Goal: Task Accomplishment & Management: Manage account settings

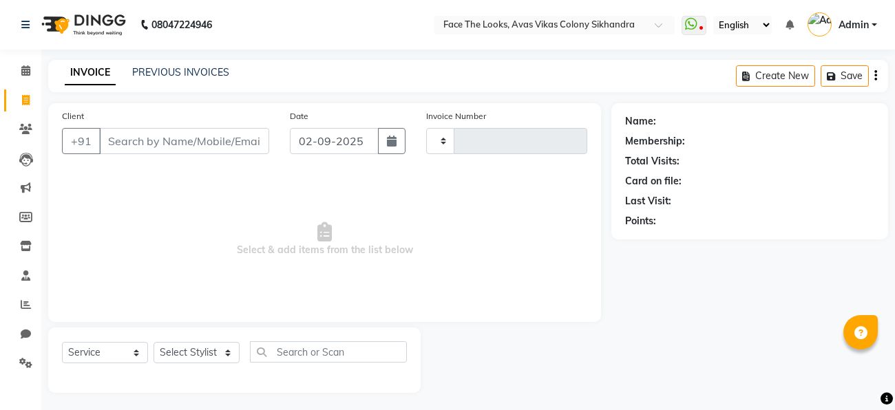
select select "service"
type input "0191"
select select "8471"
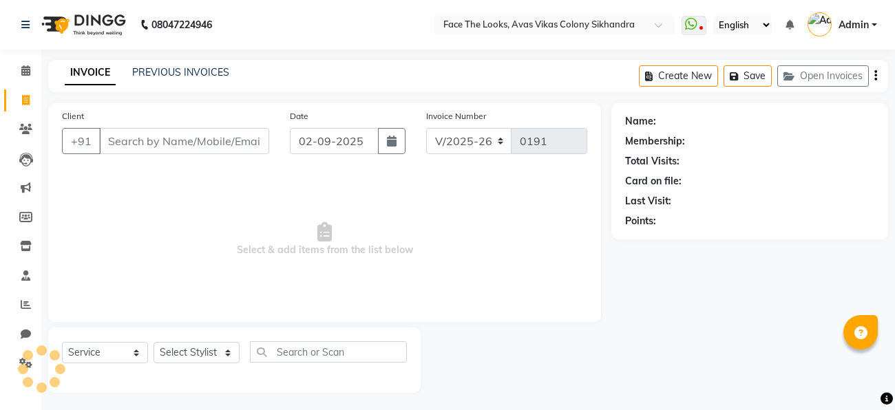
click at [29, 374] on div at bounding box center [41, 368] width 41 height 41
click at [31, 366] on icon at bounding box center [25, 363] width 13 height 10
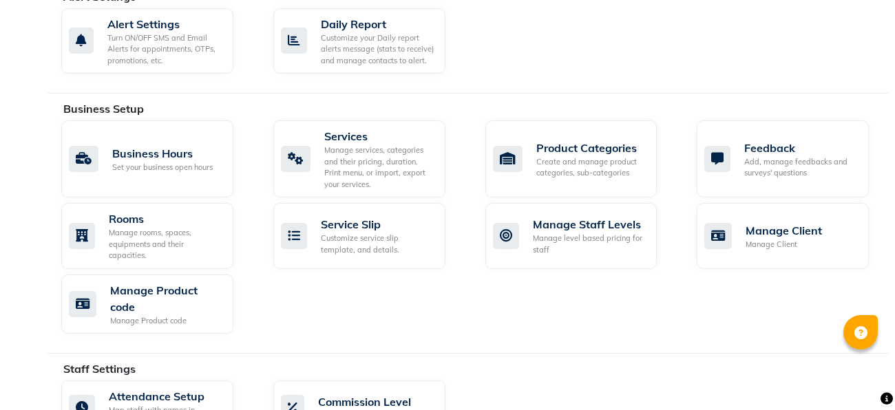
scroll to position [478, 0]
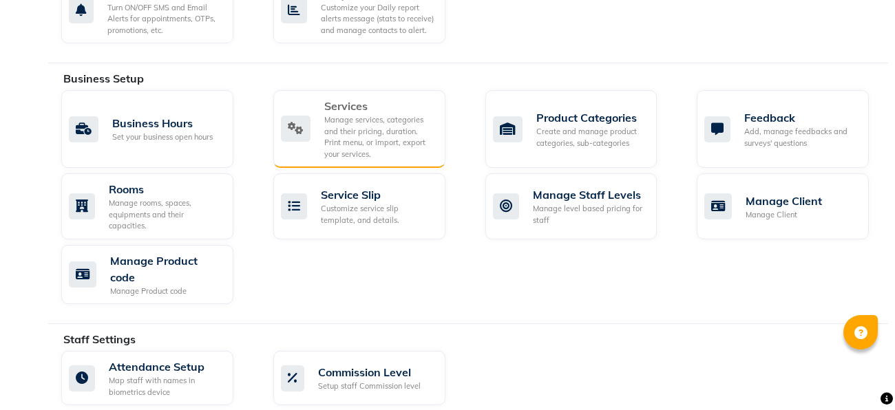
click at [350, 118] on div "Manage services, categories and their pricing, duration. Print menu, or import,…" at bounding box center [379, 136] width 110 height 45
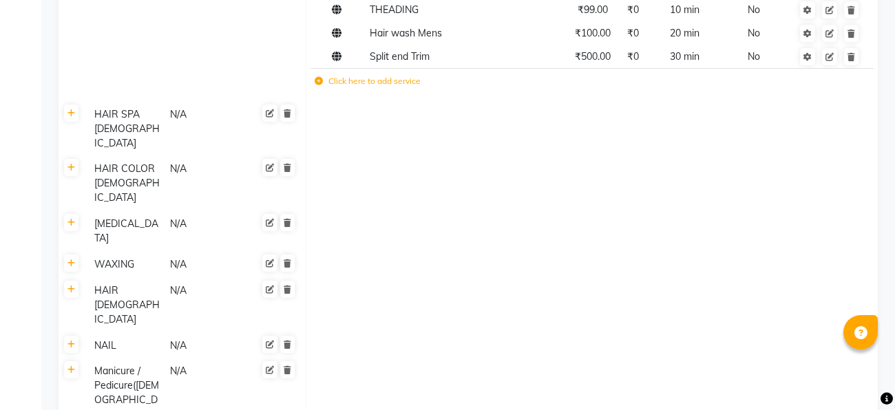
scroll to position [498, 0]
click at [82, 276] on th at bounding box center [71, 303] width 26 height 55
click at [78, 279] on link at bounding box center [71, 287] width 14 height 17
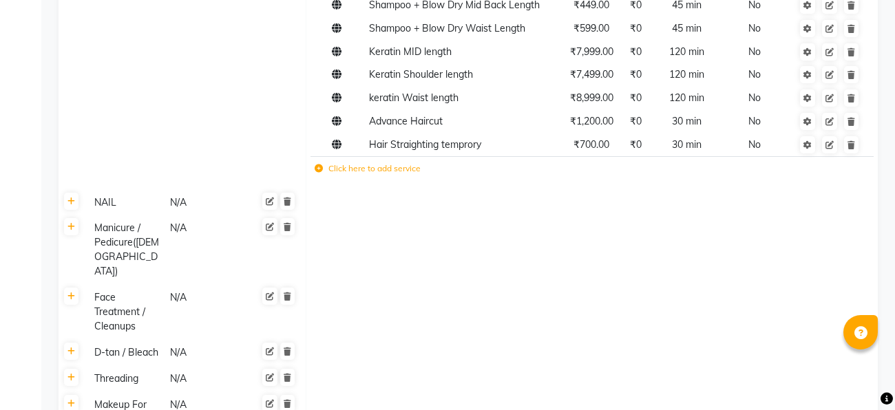
scroll to position [1063, 0]
click at [70, 287] on link at bounding box center [71, 295] width 14 height 17
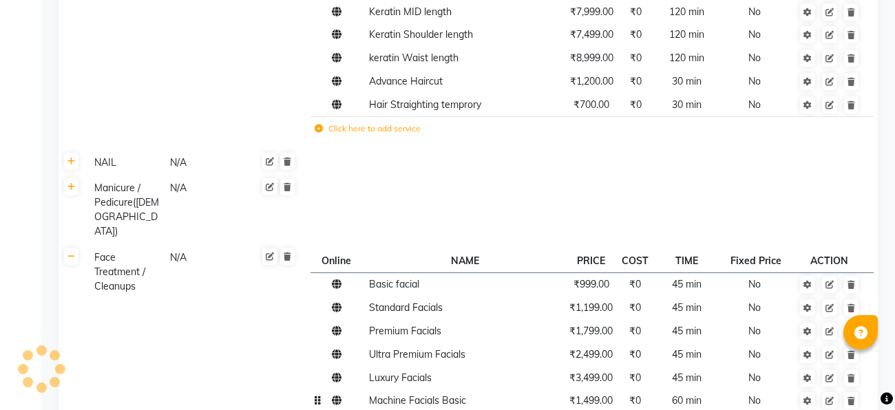
scroll to position [1093, 0]
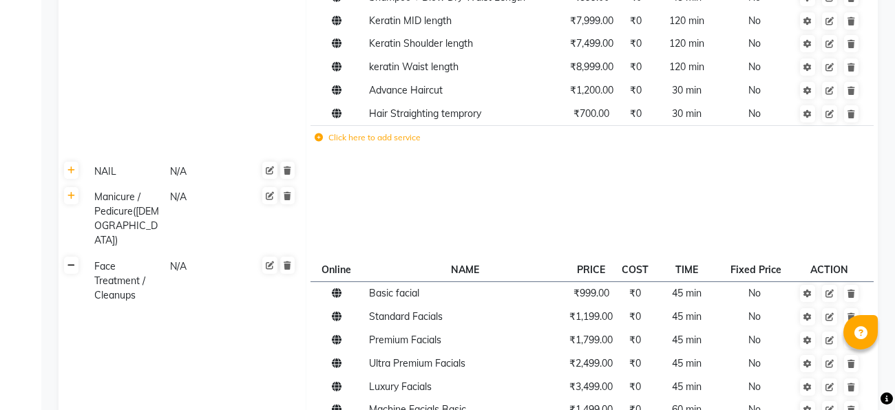
click at [78, 257] on link at bounding box center [71, 265] width 14 height 17
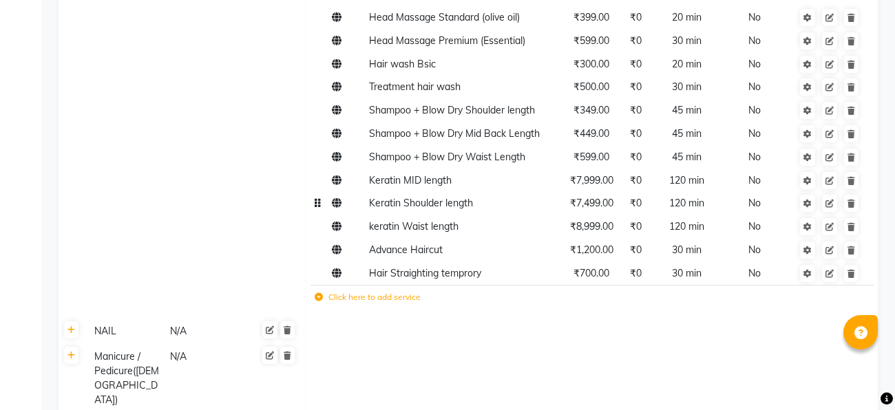
scroll to position [0, 0]
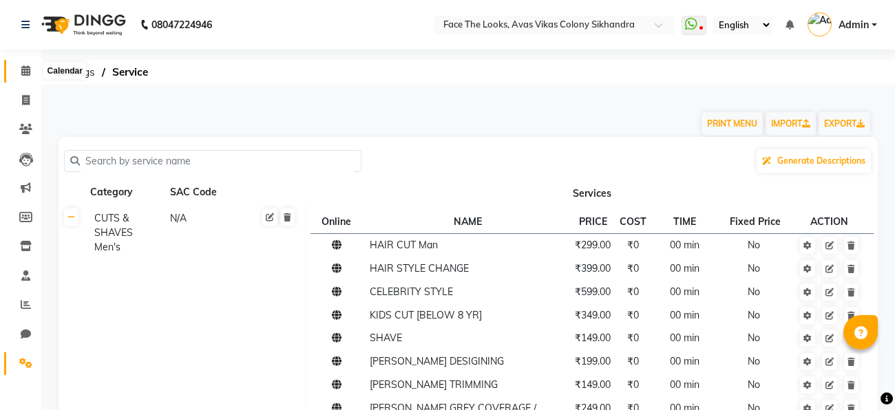
click at [23, 77] on span at bounding box center [26, 71] width 24 height 16
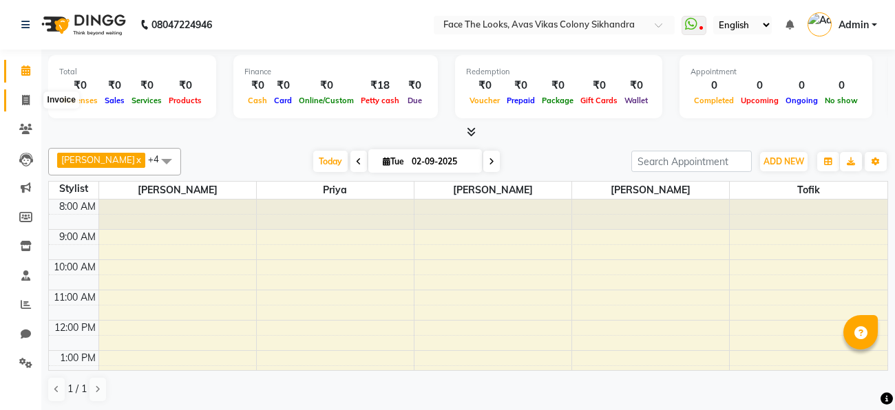
click at [28, 106] on span at bounding box center [26, 101] width 24 height 16
select select "service"
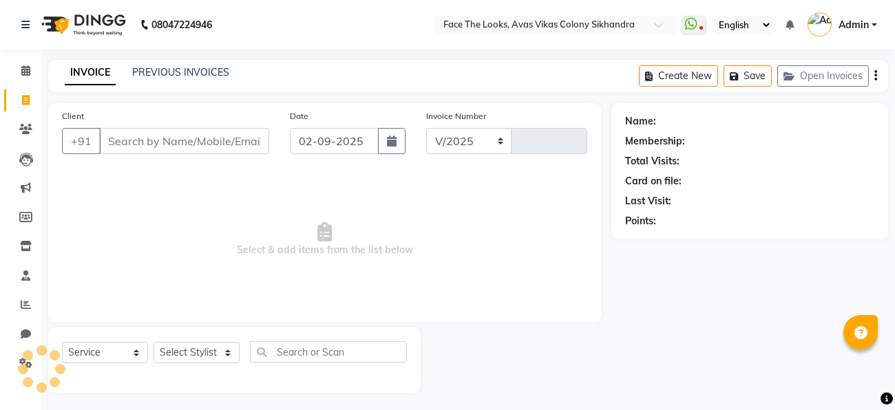
select select "8471"
type input "0191"
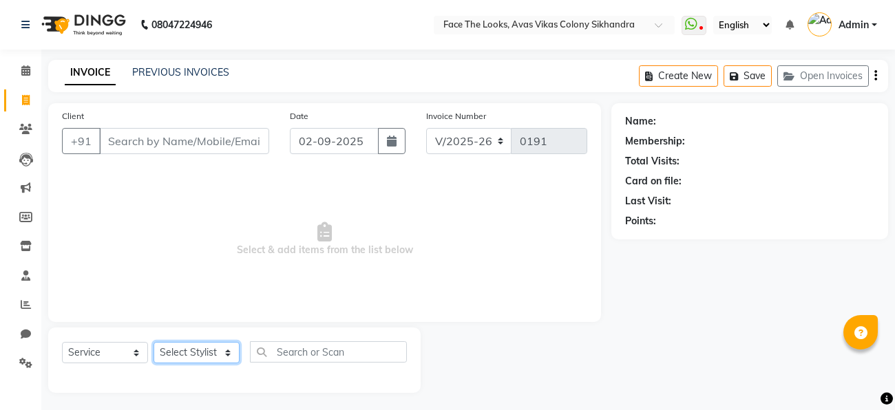
click at [224, 356] on select "Select Stylist [PERSON_NAME] Priya [PERSON_NAME] [PERSON_NAME]" at bounding box center [196, 352] width 86 height 21
select select "86686"
click at [153, 343] on select "Select Stylist [PERSON_NAME] Priya [PERSON_NAME] [PERSON_NAME]" at bounding box center [196, 352] width 86 height 21
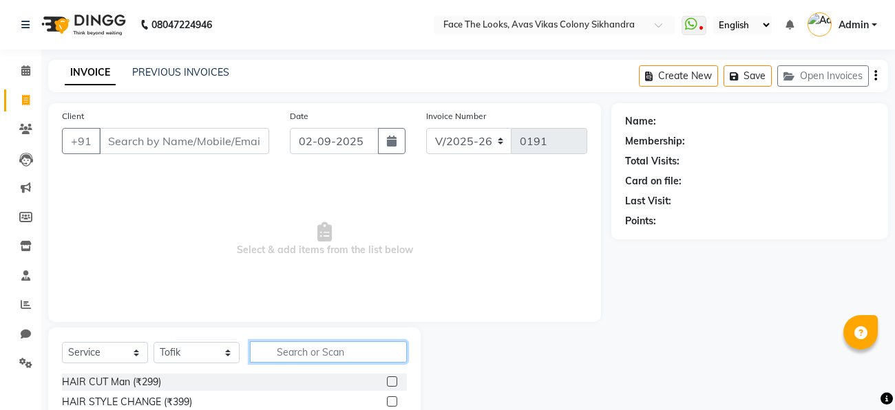
click at [323, 349] on input "text" at bounding box center [328, 351] width 157 height 21
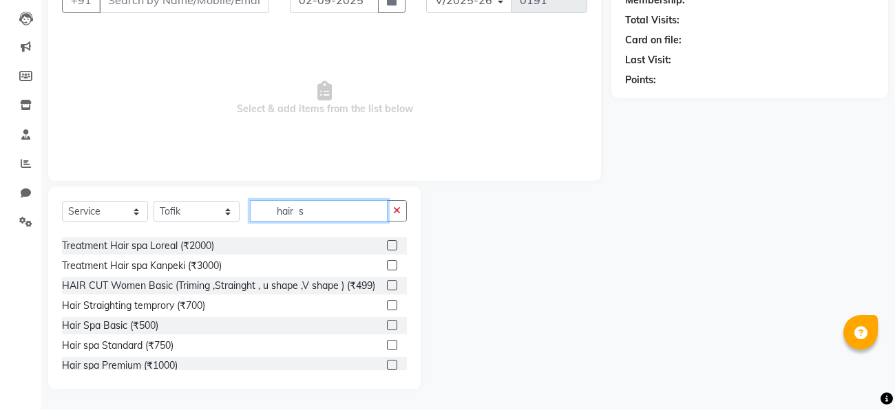
scroll to position [161, 0]
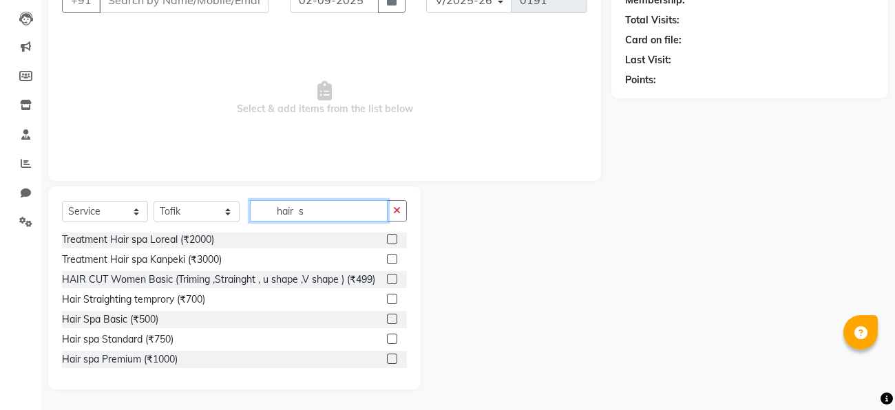
type input "hair s"
click at [388, 302] on label at bounding box center [392, 299] width 10 height 10
click at [388, 302] on input "checkbox" at bounding box center [391, 299] width 9 height 9
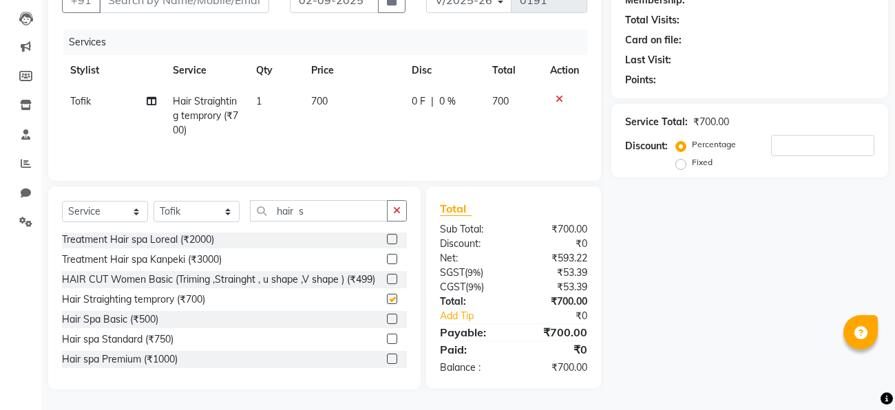
checkbox input "false"
click at [337, 210] on input "hair s" at bounding box center [319, 210] width 138 height 21
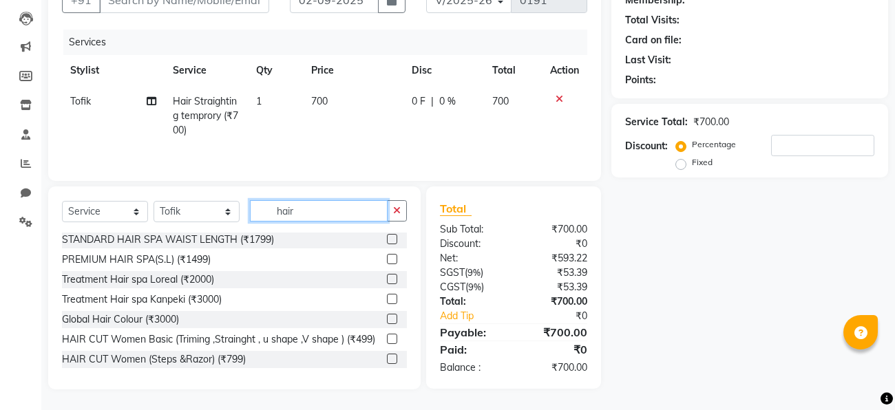
scroll to position [201, 0]
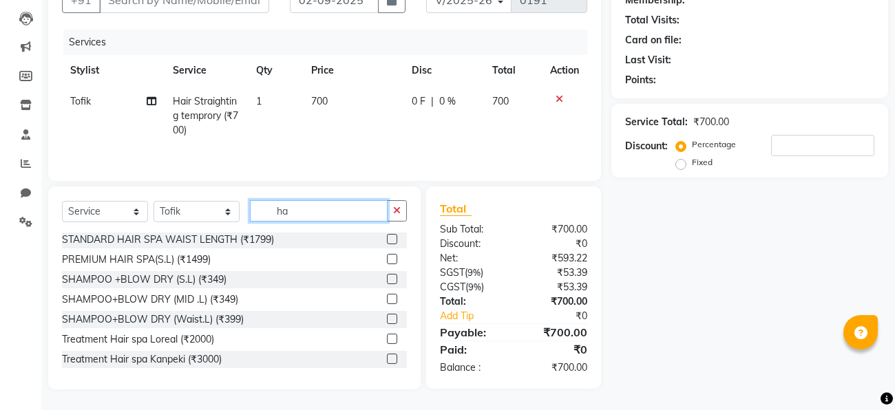
type input "h"
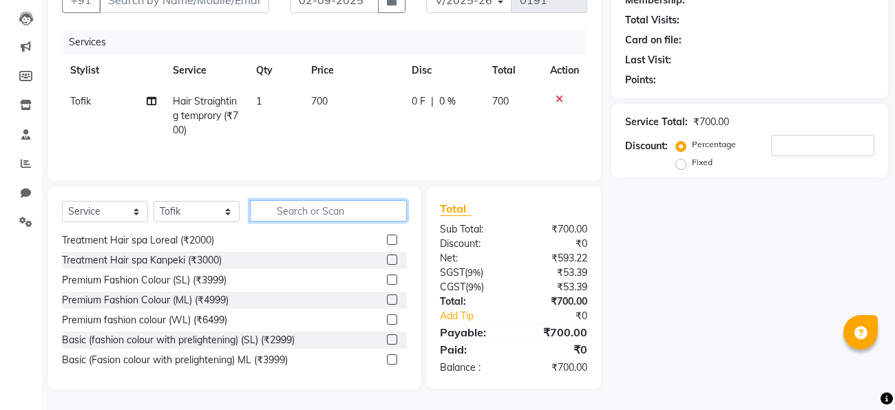
scroll to position [759, 0]
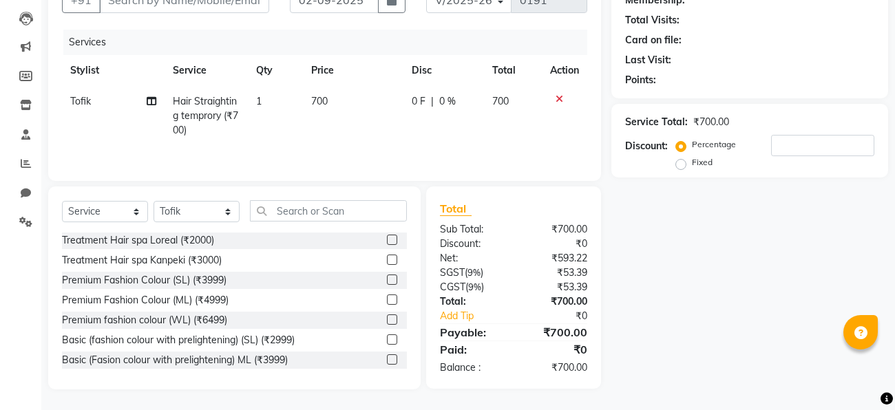
click at [339, 97] on td "700" at bounding box center [353, 116] width 100 height 60
select select "86686"
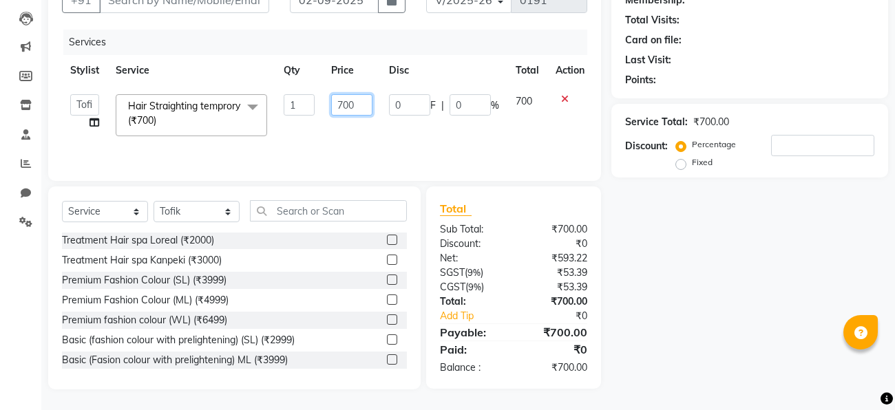
click at [361, 109] on input "700" at bounding box center [351, 104] width 41 height 21
type input "7"
type input "5"
type input "600"
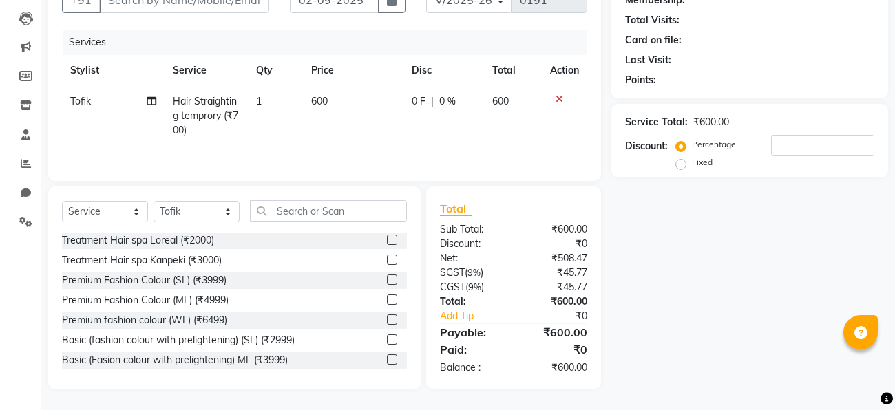
click at [419, 107] on span "0 F" at bounding box center [419, 101] width 14 height 14
select select "86686"
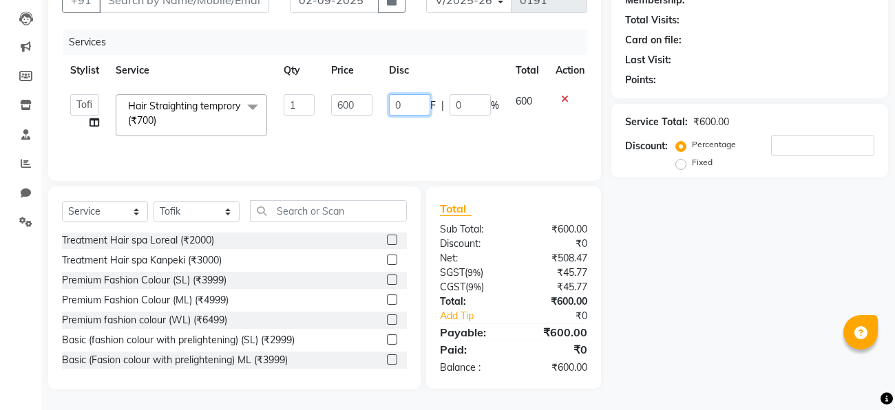
click at [419, 107] on input "0" at bounding box center [409, 104] width 41 height 21
type input "200"
click at [432, 127] on td "200 F | 0 %" at bounding box center [444, 115] width 127 height 58
select select "86686"
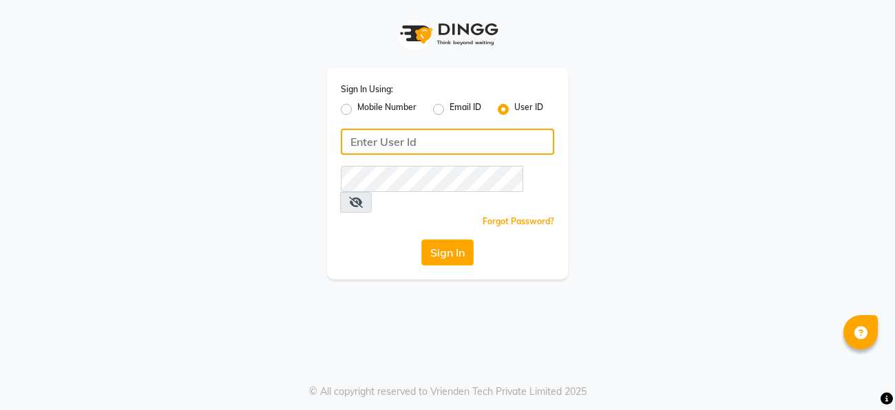
type input "facethelook"
click at [427, 148] on input "facethelook" at bounding box center [447, 142] width 213 height 26
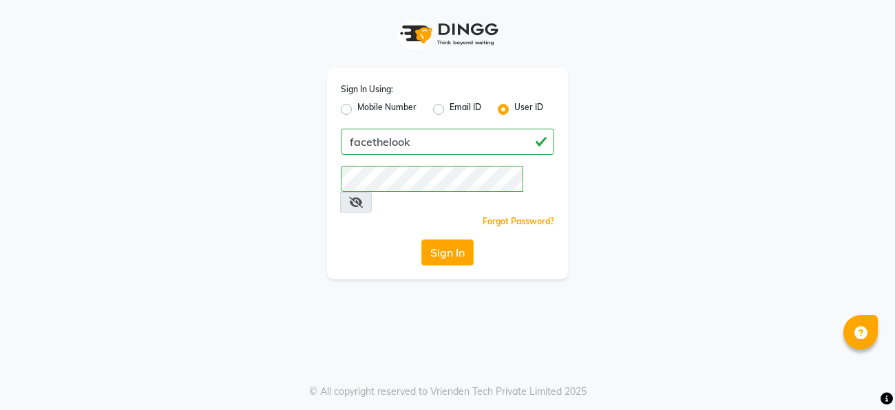
click at [374, 240] on div "Sign In" at bounding box center [447, 253] width 213 height 26
click at [438, 240] on button "Sign In" at bounding box center [447, 253] width 52 height 26
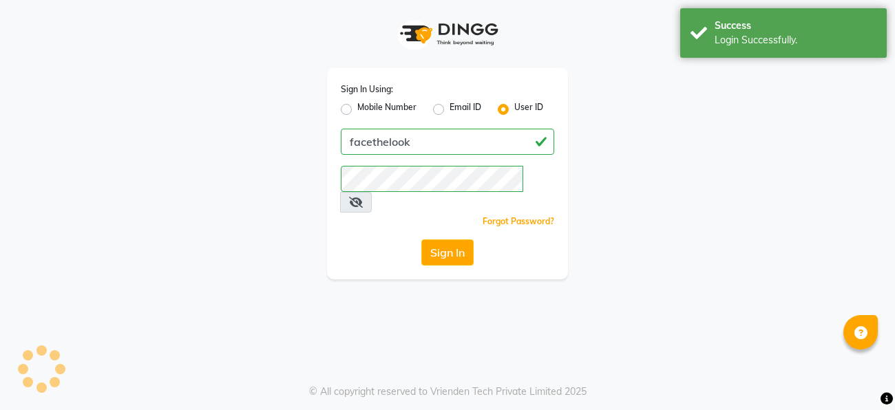
select select "service"
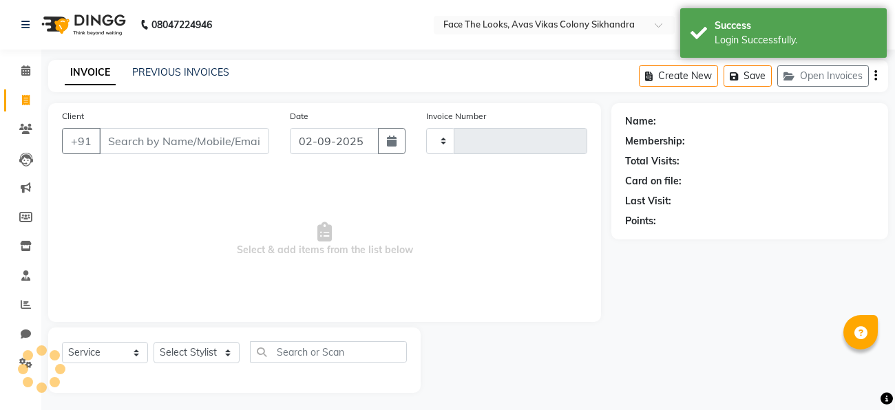
select select "en"
type input "0191"
select select "8471"
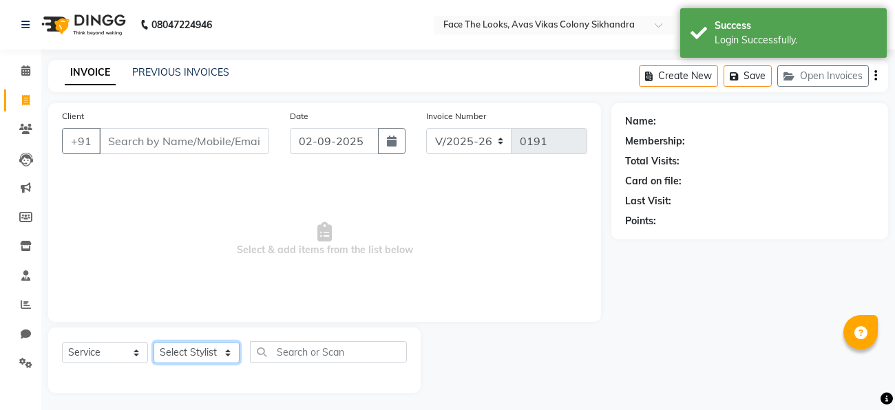
click at [204, 363] on select "Select Stylist" at bounding box center [196, 352] width 86 height 21
select select "86686"
click at [153, 343] on select "Select Stylist [PERSON_NAME] Priya [PERSON_NAME] [PERSON_NAME]" at bounding box center [196, 352] width 86 height 21
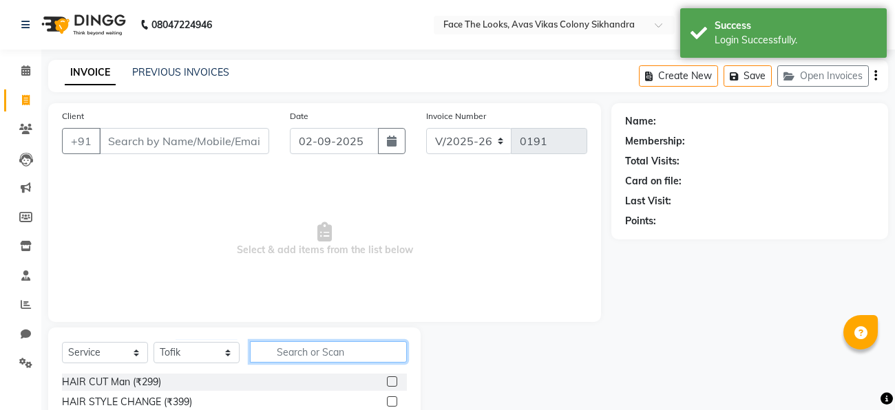
click at [313, 358] on input "text" at bounding box center [328, 351] width 157 height 21
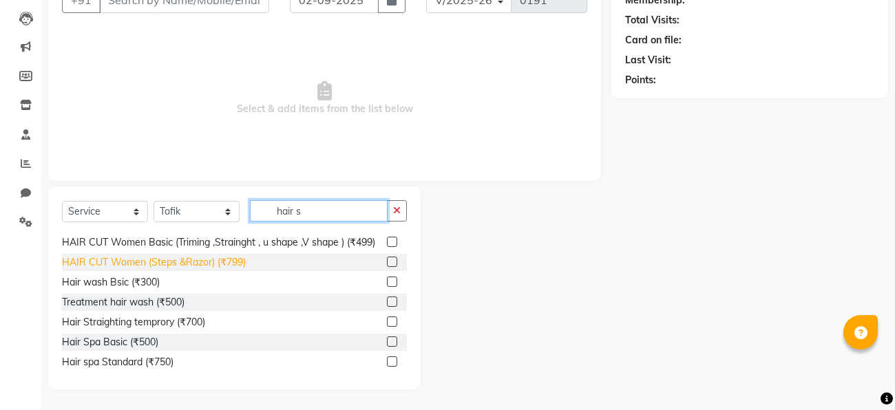
scroll to position [220, 0]
type input "hair s"
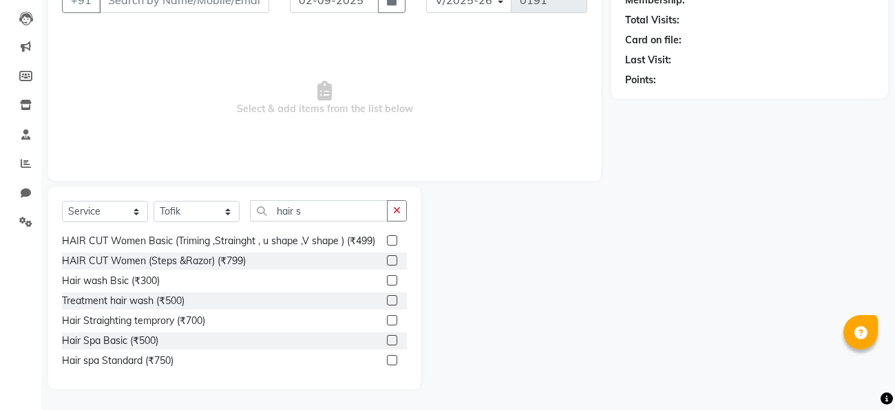
click at [392, 320] on label at bounding box center [392, 320] width 10 height 10
click at [392, 320] on input "checkbox" at bounding box center [391, 321] width 9 height 9
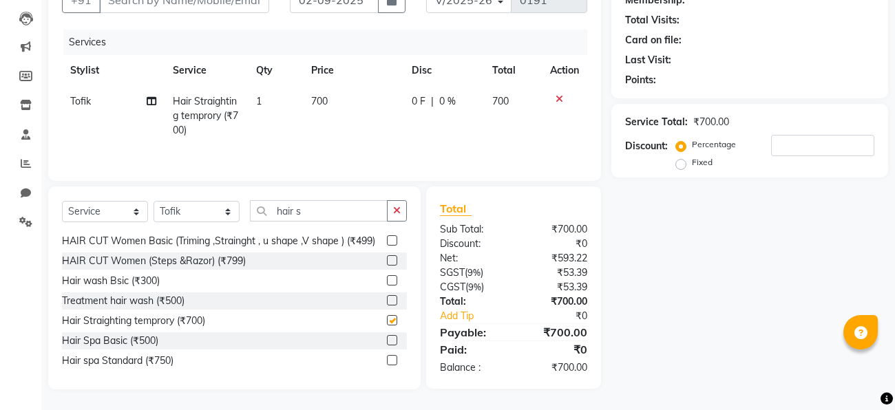
checkbox input "false"
click at [335, 99] on td "700" at bounding box center [353, 116] width 100 height 60
select select "86686"
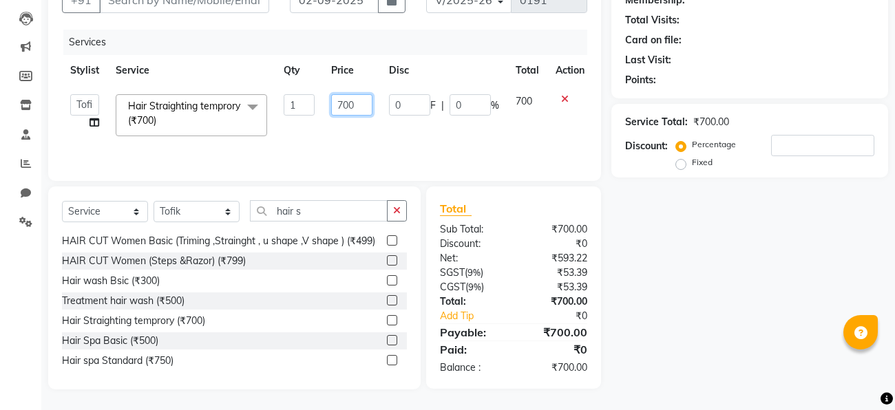
click at [335, 99] on input "700" at bounding box center [351, 104] width 41 height 21
type input "600"
click at [418, 139] on td "0 F | 0 %" at bounding box center [444, 115] width 127 height 58
select select "86686"
click at [408, 106] on input "0" at bounding box center [409, 104] width 41 height 21
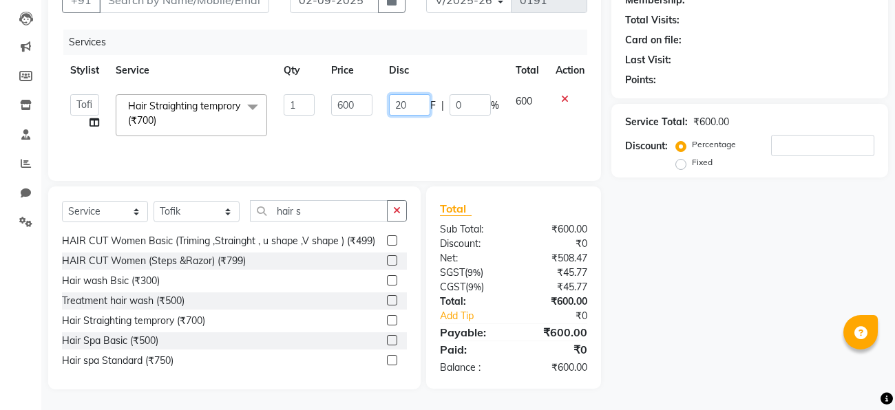
type input "200"
click at [436, 127] on td "200 F | 0 %" at bounding box center [444, 115] width 127 height 58
select select "86686"
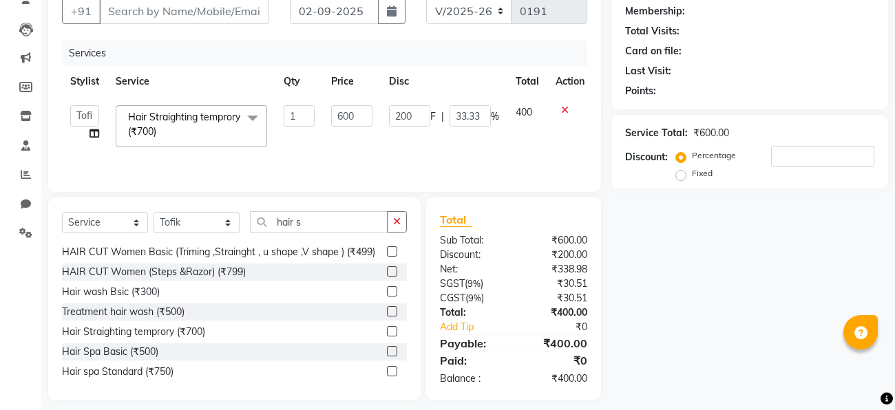
scroll to position [0, 0]
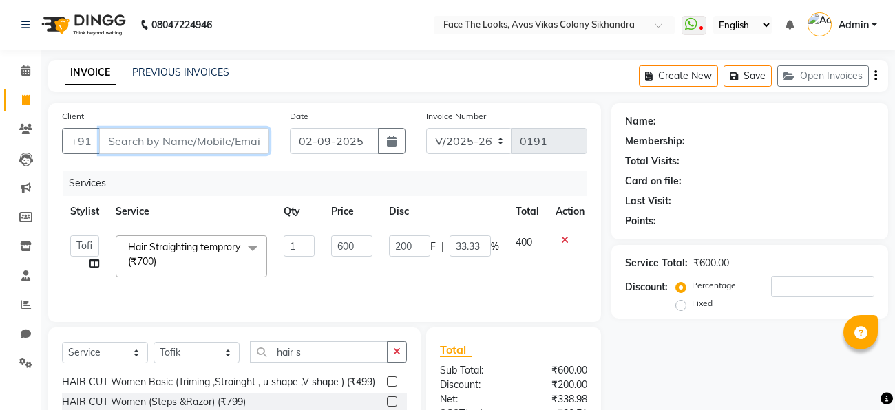
click at [193, 142] on input "Client" at bounding box center [184, 141] width 170 height 26
type input "h"
type input "0"
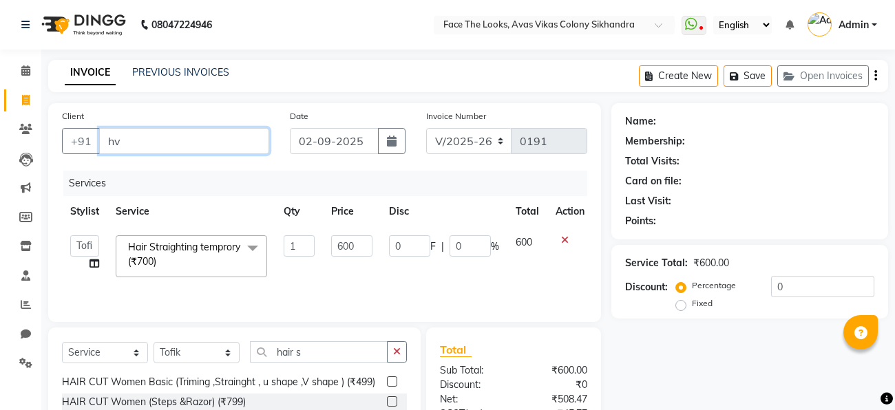
type input "h"
type input "9"
type input "[MEDICAL_DATA]"
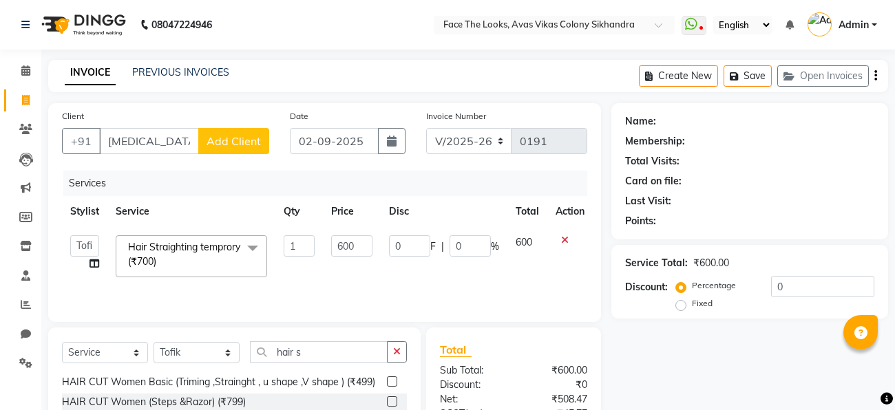
click at [218, 147] on span "Add Client" at bounding box center [233, 141] width 54 height 14
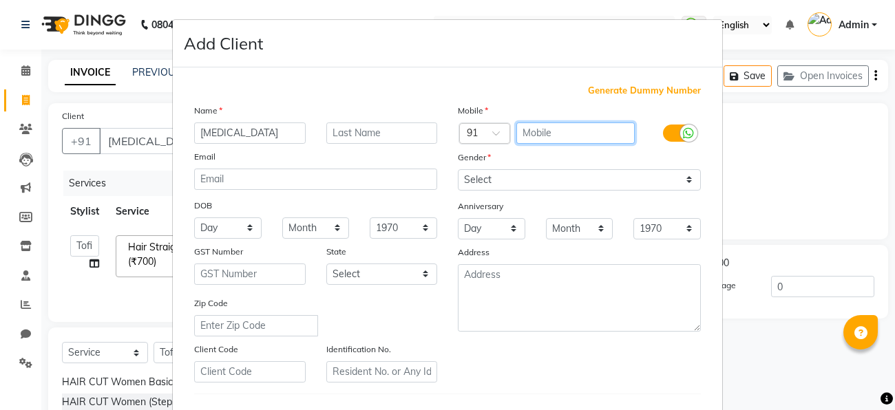
click at [566, 137] on input "text" at bounding box center [575, 133] width 119 height 21
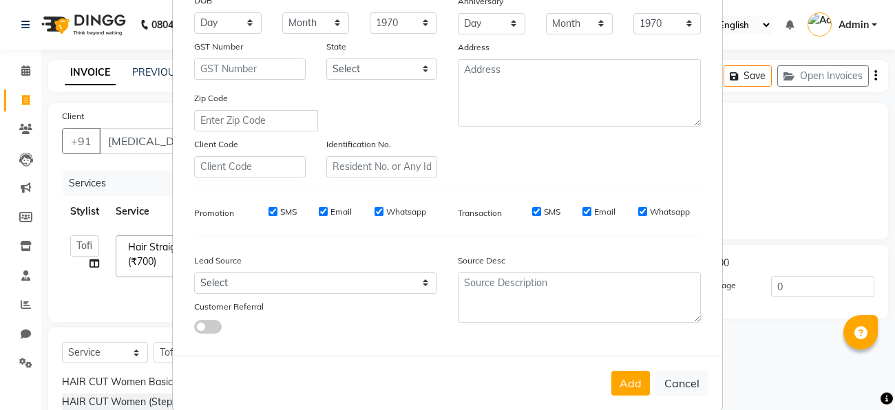
scroll to position [203, 0]
type input "9219619960"
click at [628, 388] on button "Add" at bounding box center [630, 385] width 39 height 25
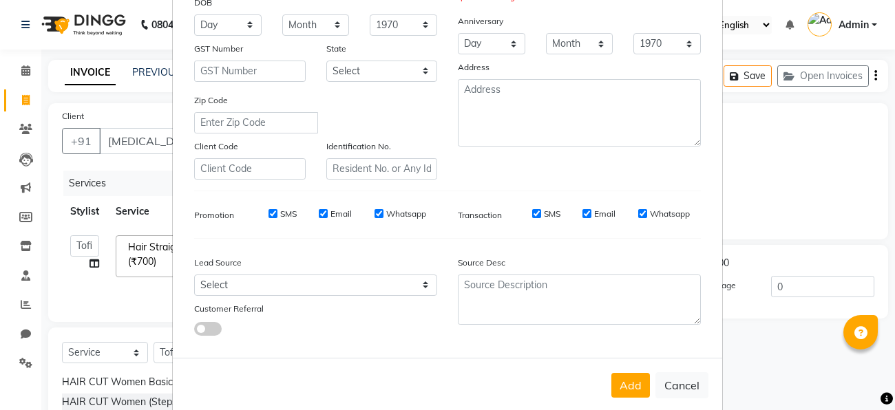
click at [752, 233] on ngb-modal-window "Add Client Generate Dummy Number Name [MEDICAL_DATA] Email DOB Day 01 02 03 04 …" at bounding box center [447, 205] width 895 height 410
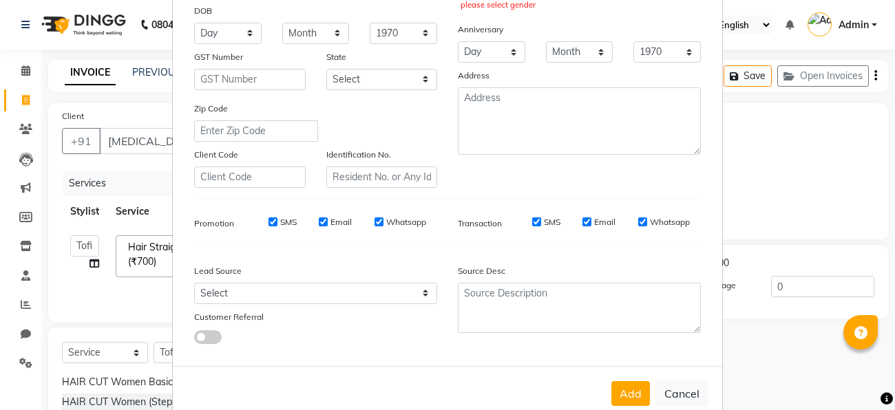
scroll to position [183, 0]
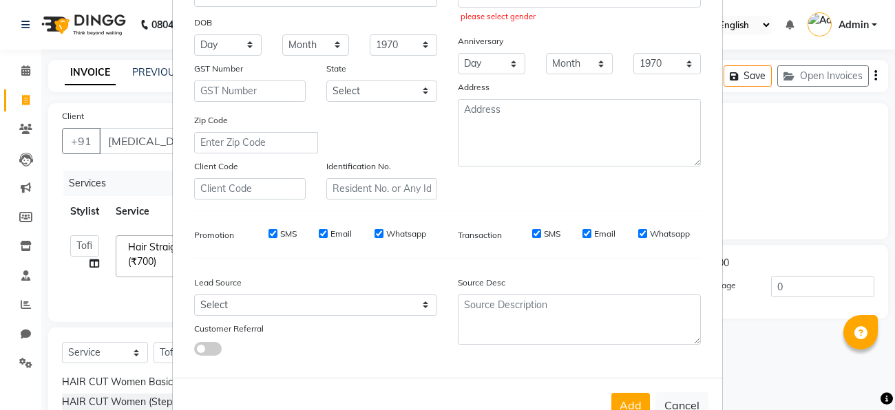
click at [153, 198] on ngb-modal-window "Add Client Generate Dummy Number Name [MEDICAL_DATA] Email DOB Day 01 02 03 04 …" at bounding box center [447, 205] width 895 height 410
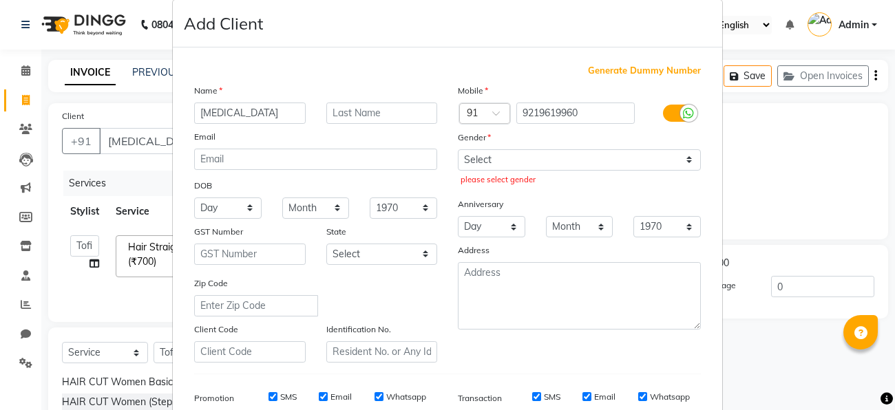
scroll to position [21, 0]
click at [24, 74] on ngb-modal-window "Add Client Generate Dummy Number Name [MEDICAL_DATA] Email DOB Day 01 02 03 04 …" at bounding box center [447, 205] width 895 height 410
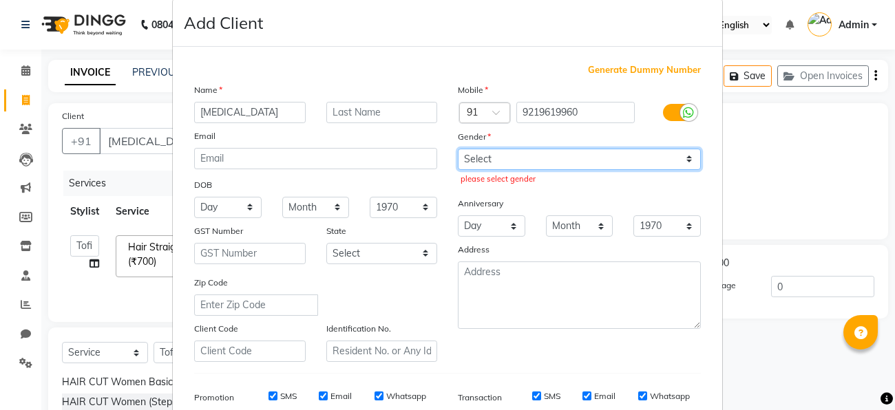
click at [691, 160] on select "Select [DEMOGRAPHIC_DATA] [DEMOGRAPHIC_DATA] Other Prefer Not To Say" at bounding box center [579, 159] width 243 height 21
select select "[DEMOGRAPHIC_DATA]"
click at [458, 149] on select "Select [DEMOGRAPHIC_DATA] [DEMOGRAPHIC_DATA] Other Prefer Not To Say" at bounding box center [579, 159] width 243 height 21
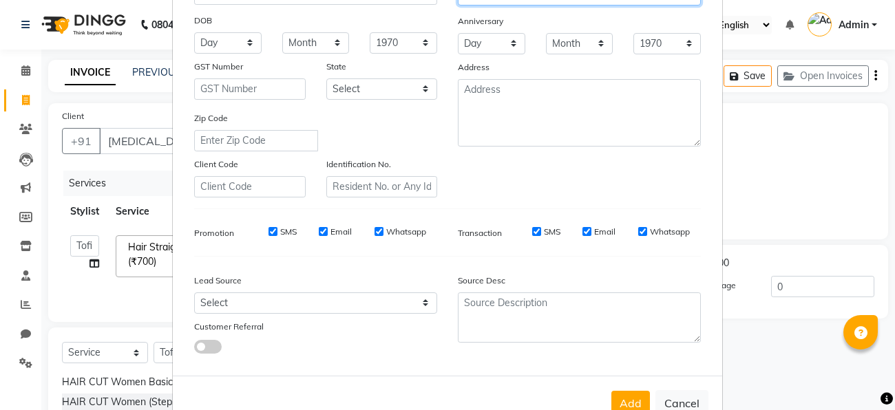
scroll to position [230, 0]
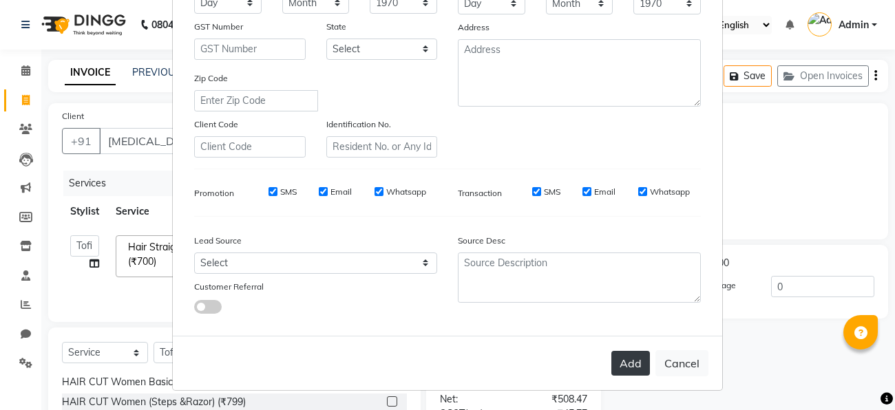
click at [617, 361] on button "Add" at bounding box center [630, 363] width 39 height 25
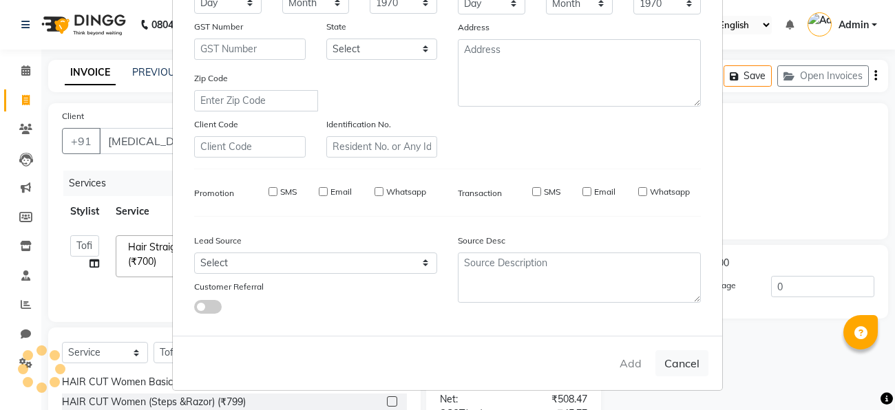
type input "9219619960"
select select
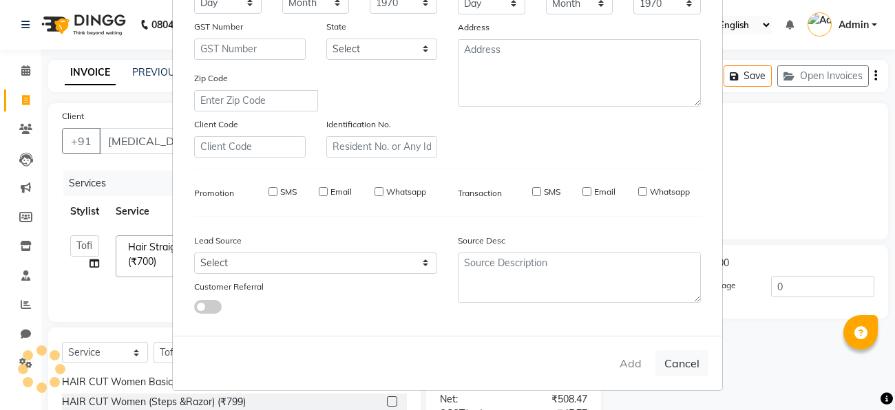
select select
checkbox input "false"
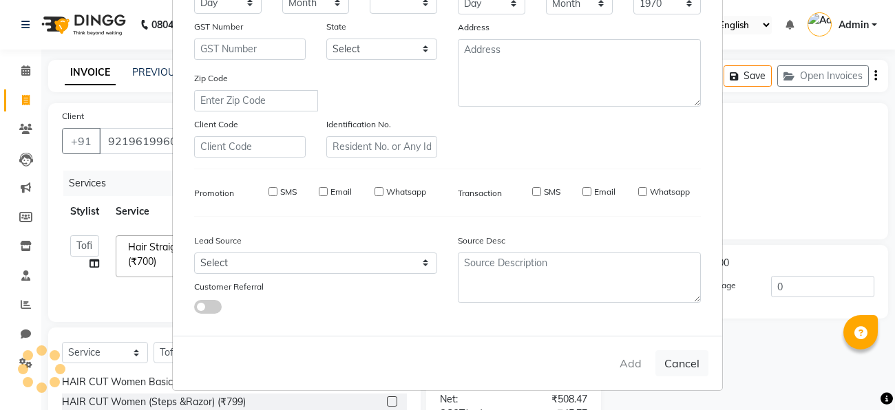
checkbox input "false"
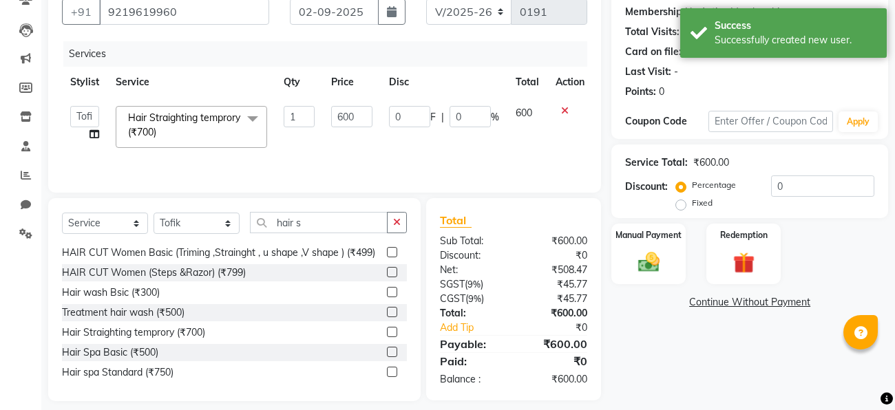
scroll to position [131, 0]
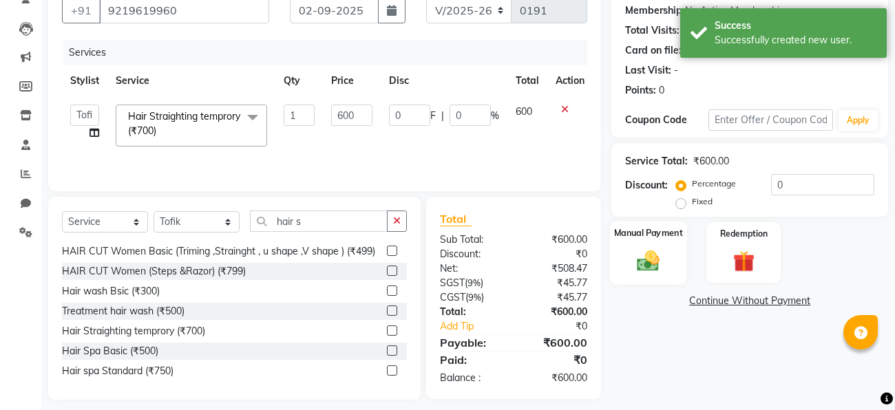
click at [657, 268] on img at bounding box center [648, 261] width 36 height 26
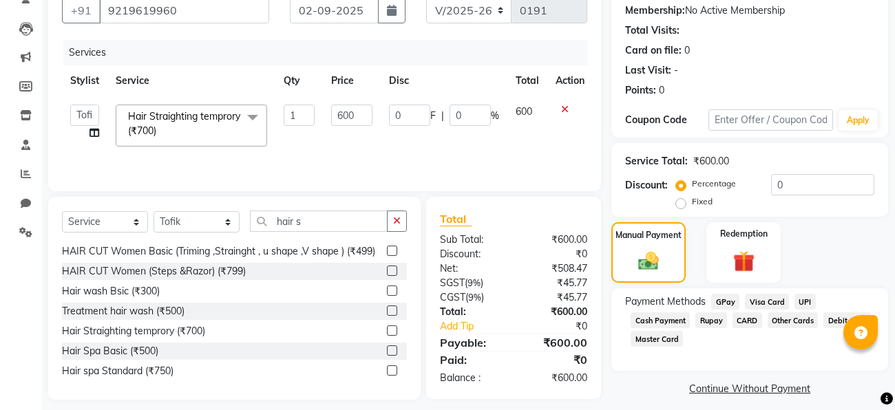
click at [723, 299] on span "GPay" at bounding box center [725, 302] width 28 height 16
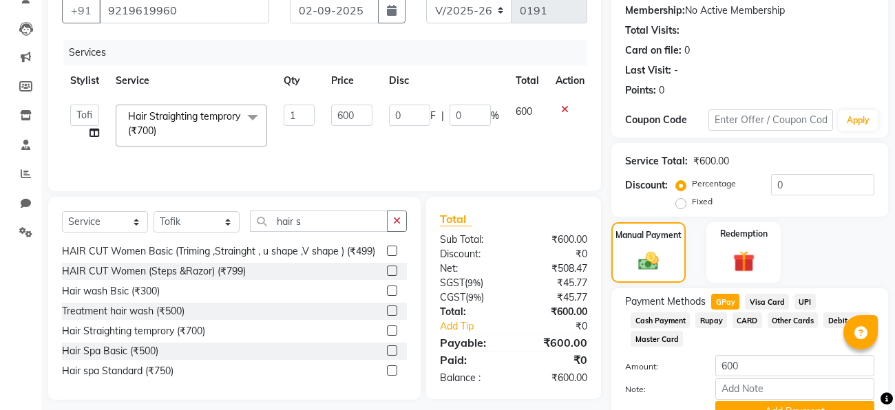
scroll to position [199, 0]
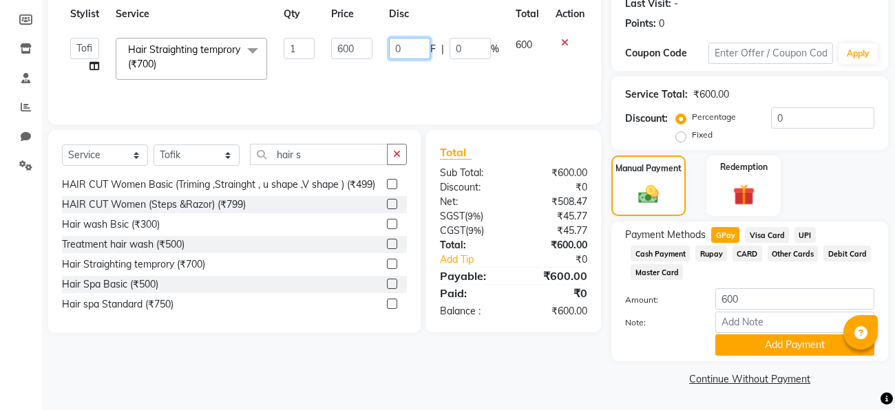
click at [398, 45] on input "0" at bounding box center [409, 48] width 41 height 21
type input "0"
type input "200"
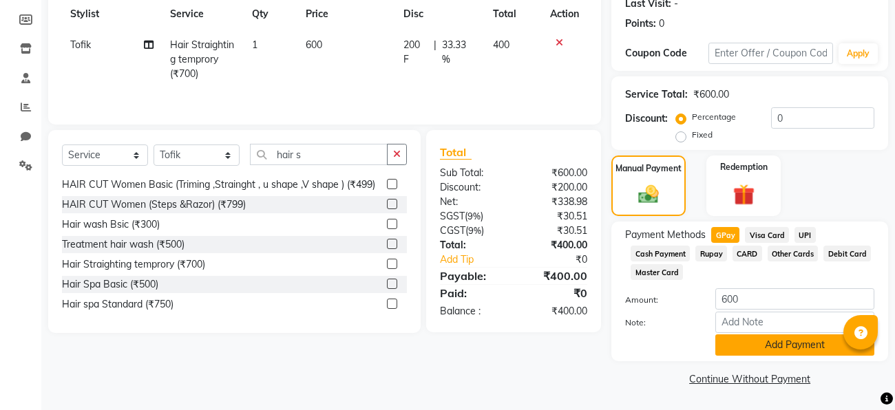
click at [778, 347] on button "Add Payment" at bounding box center [794, 344] width 159 height 21
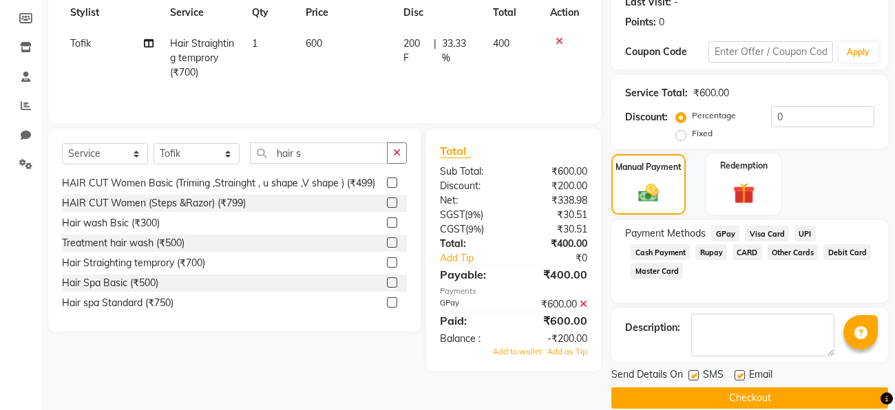
scroll to position [217, 0]
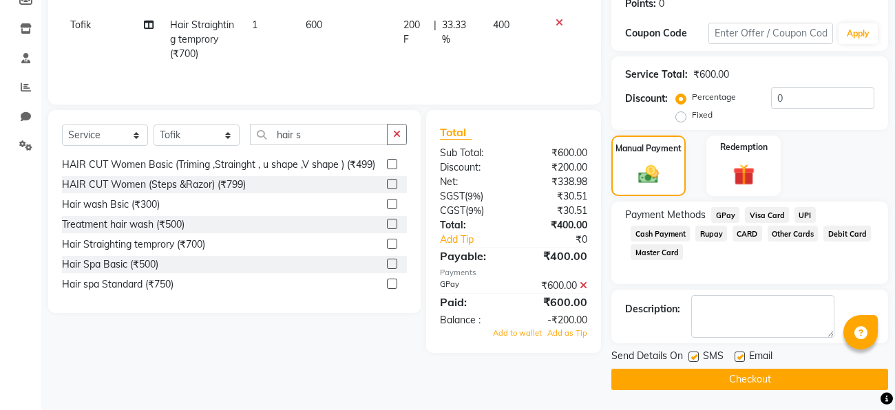
click at [754, 381] on button "Checkout" at bounding box center [749, 379] width 277 height 21
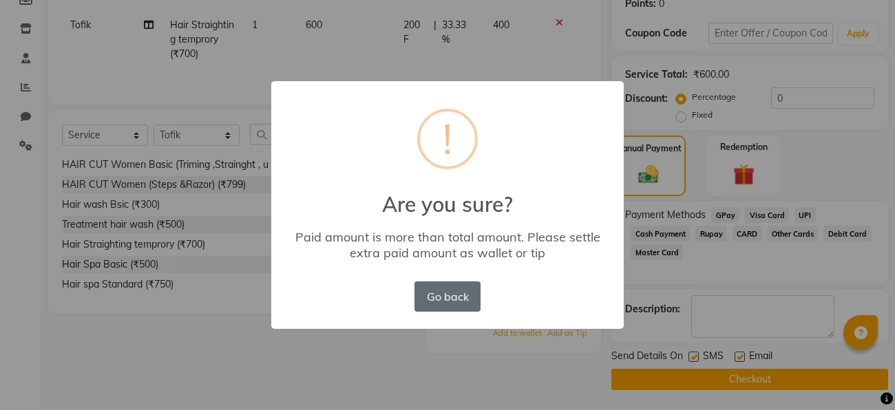
click at [434, 297] on button "Go back" at bounding box center [447, 296] width 66 height 30
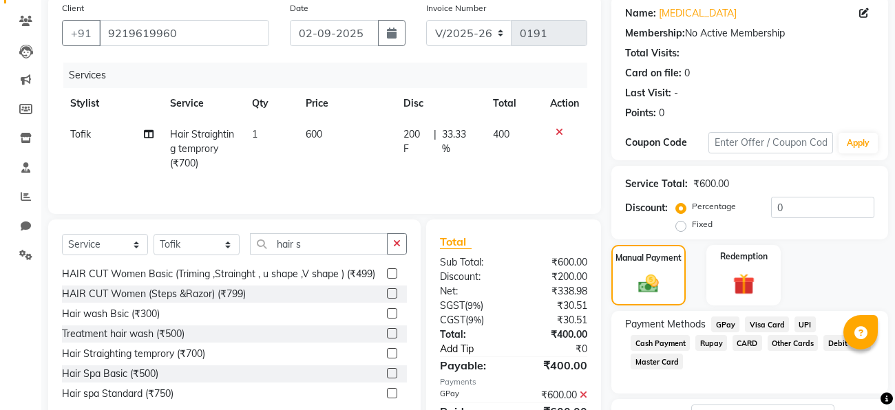
scroll to position [103, 0]
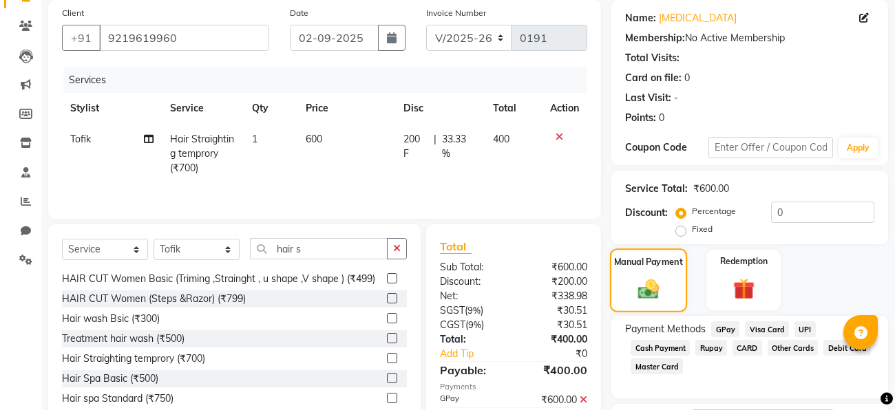
click at [655, 260] on label "Manual Payment" at bounding box center [648, 261] width 69 height 13
click at [727, 327] on span "GPay" at bounding box center [725, 329] width 28 height 16
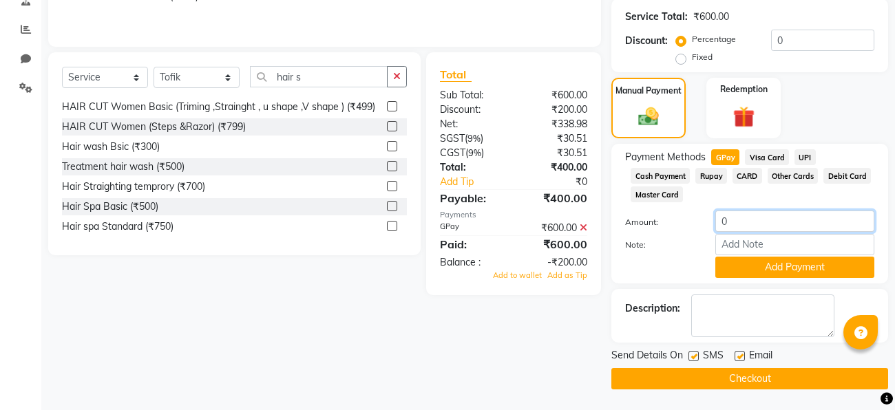
click at [767, 220] on input "0" at bounding box center [794, 221] width 159 height 21
type input "0"
type input "400"
click at [811, 275] on button "Add Payment" at bounding box center [794, 267] width 159 height 21
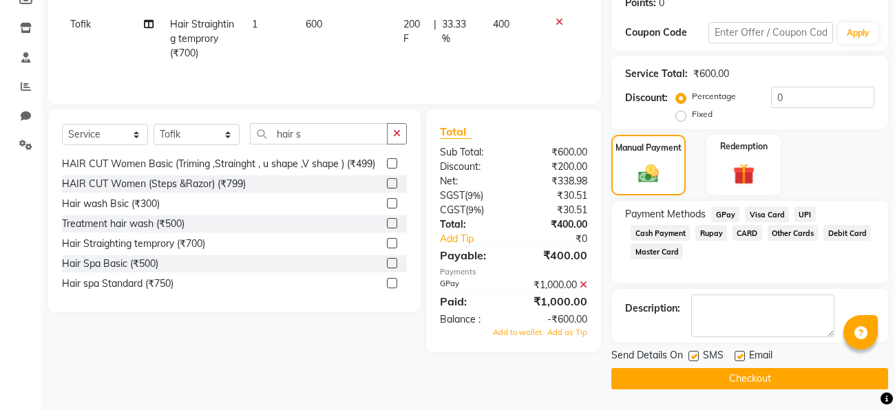
scroll to position [217, 0]
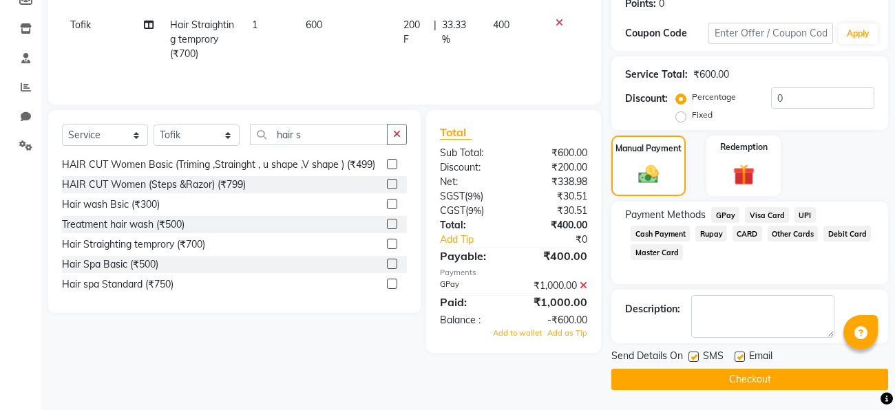
click at [779, 381] on button "Checkout" at bounding box center [749, 379] width 277 height 21
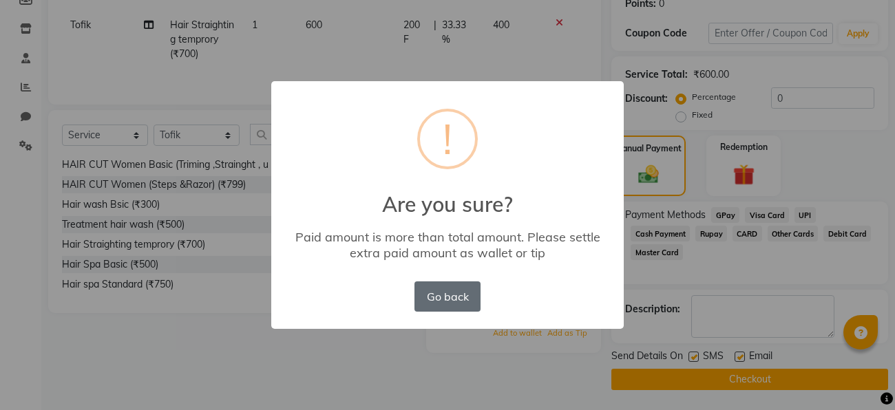
click at [471, 286] on button "Go back" at bounding box center [447, 296] width 66 height 30
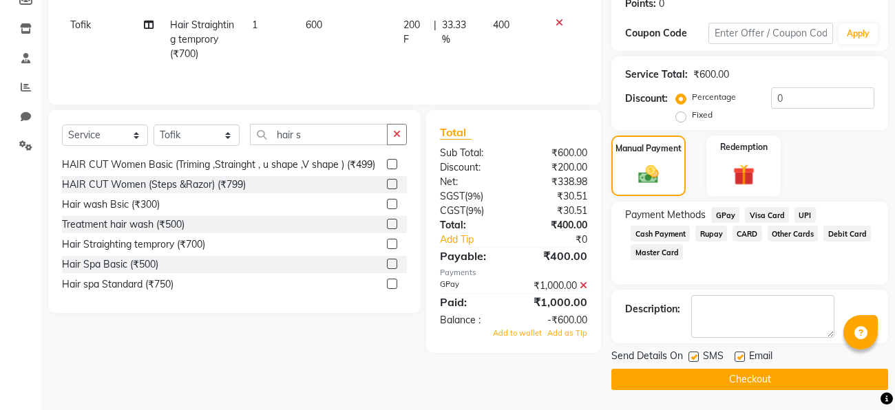
click at [730, 215] on span "GPay" at bounding box center [725, 215] width 28 height 16
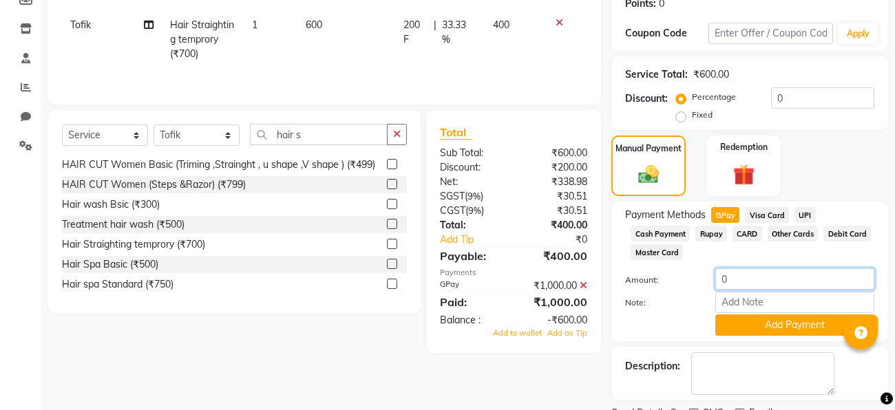
click at [744, 283] on input "0" at bounding box center [794, 278] width 159 height 21
type input "400"
click at [761, 325] on button "Add Payment" at bounding box center [794, 325] width 159 height 21
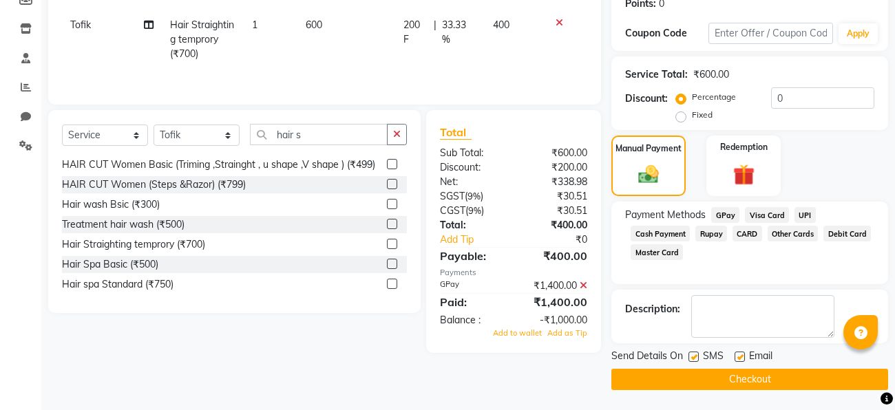
click at [584, 287] on icon at bounding box center [583, 286] width 8 height 10
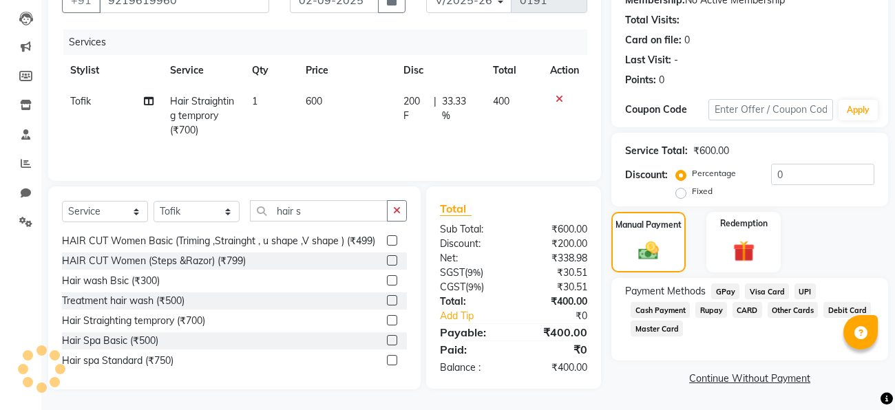
click at [725, 290] on span "GPay" at bounding box center [725, 292] width 28 height 16
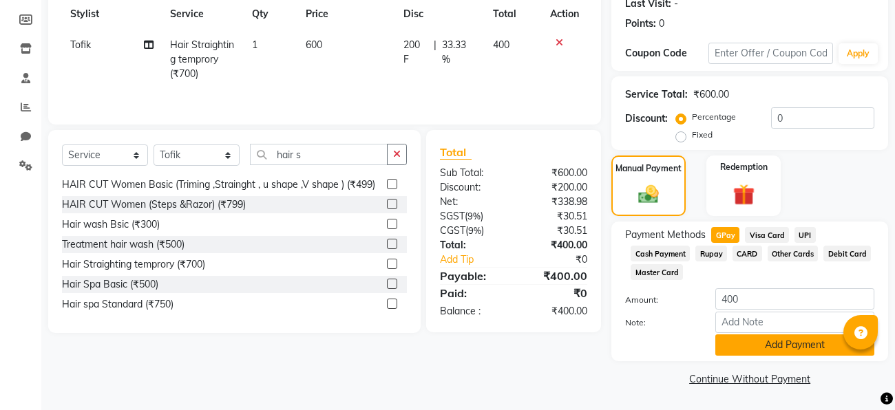
click at [763, 341] on button "Add Payment" at bounding box center [794, 344] width 159 height 21
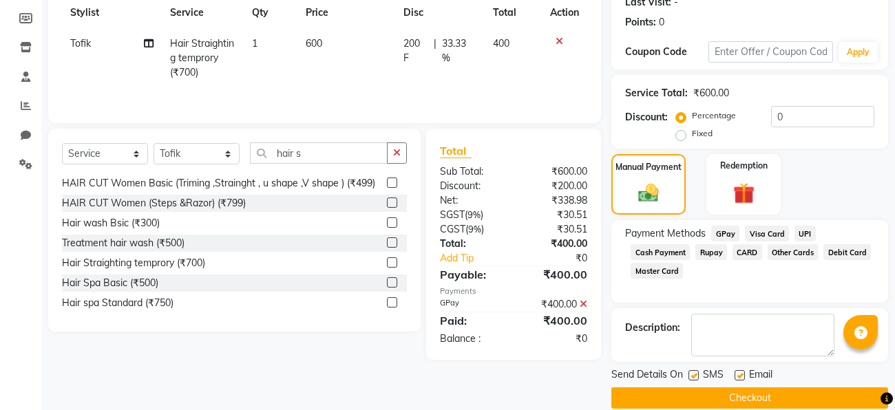
scroll to position [217, 0]
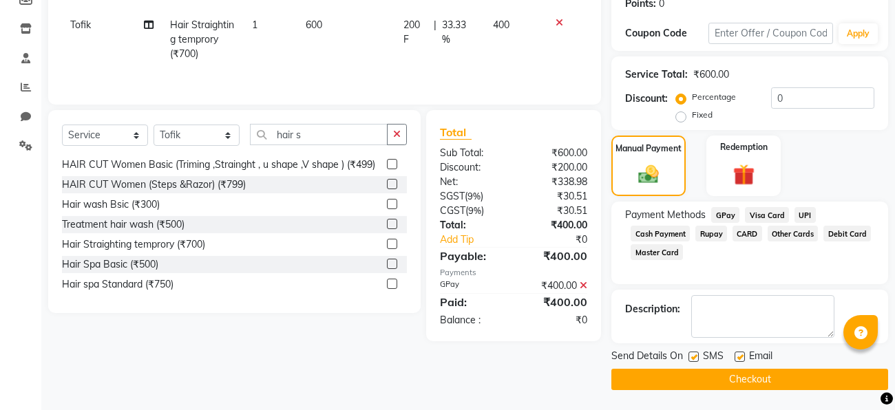
click at [736, 381] on button "Checkout" at bounding box center [749, 379] width 277 height 21
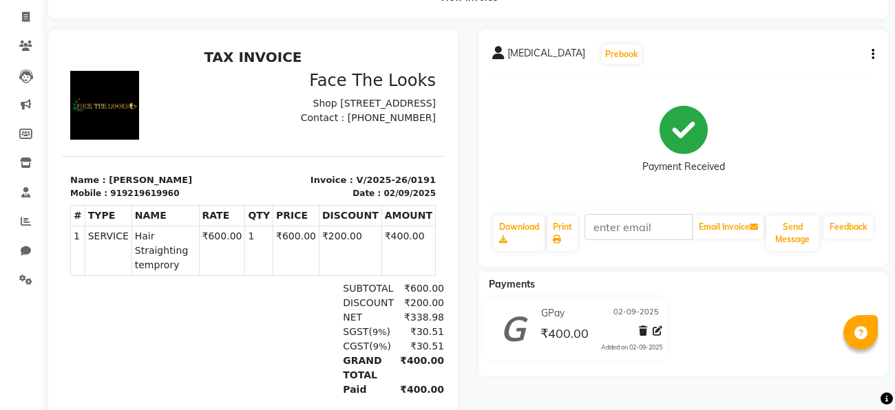
scroll to position [81, 0]
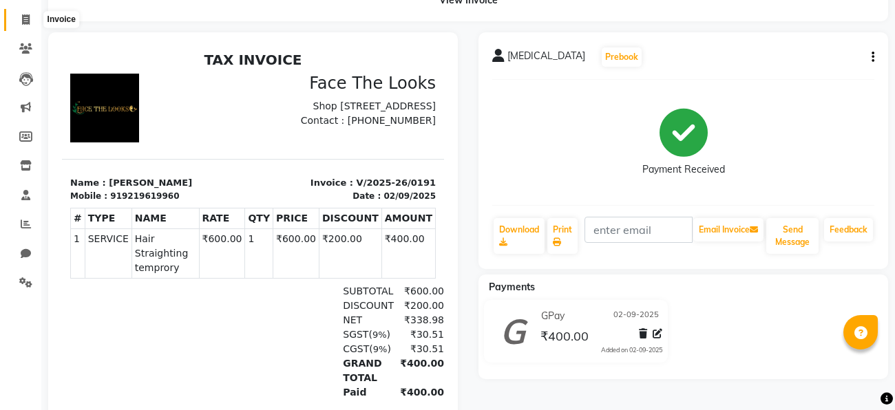
click at [23, 17] on icon at bounding box center [26, 19] width 8 height 10
select select "service"
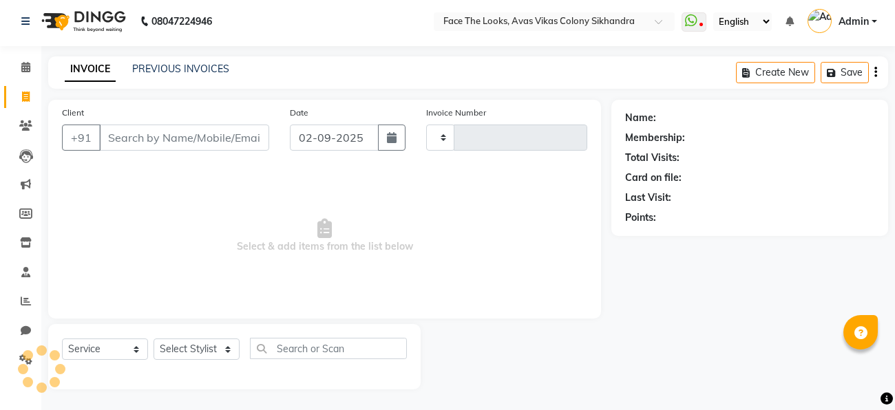
scroll to position [3, 0]
type input "0192"
select select "8471"
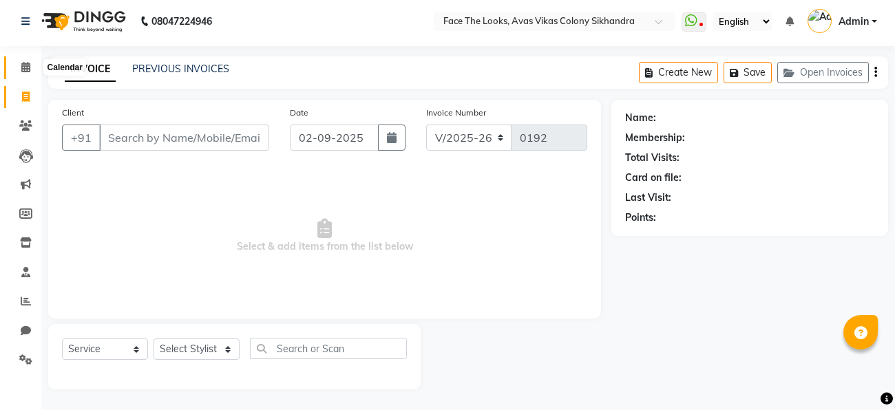
click at [26, 63] on icon at bounding box center [25, 67] width 9 height 10
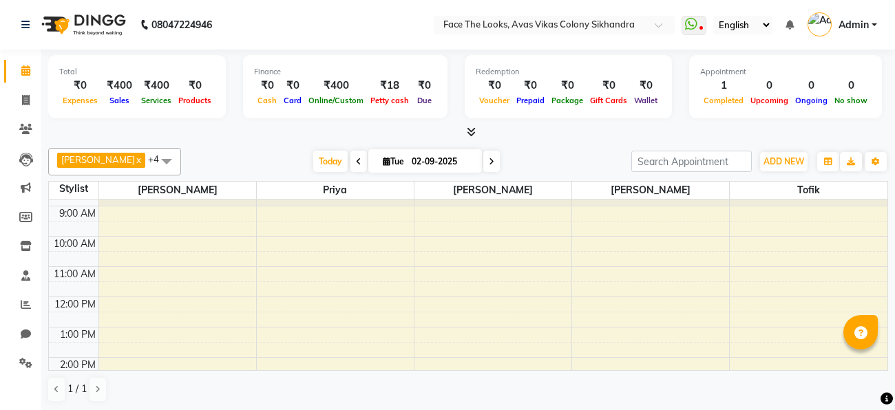
scroll to position [12, 0]
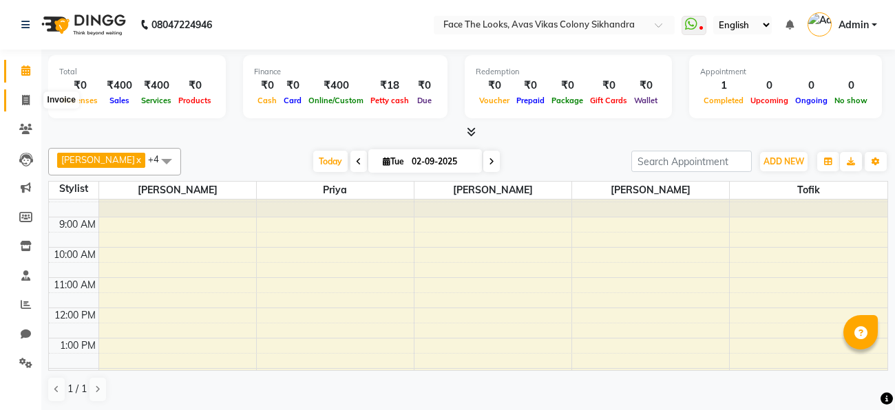
click at [28, 96] on icon at bounding box center [26, 100] width 8 height 10
select select "service"
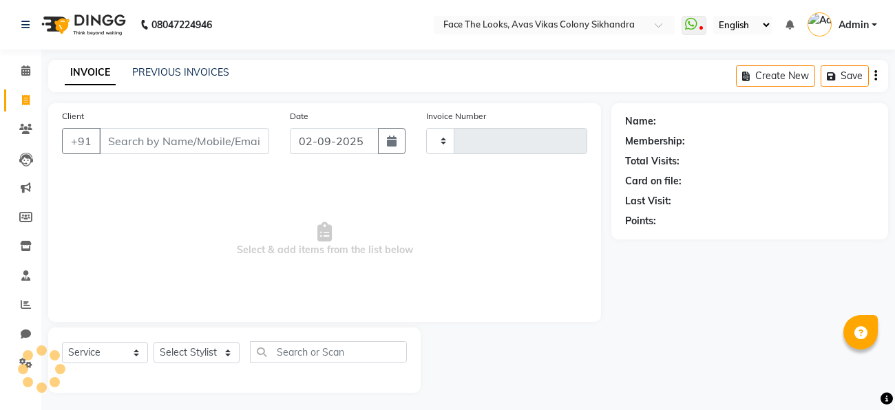
type input "0192"
select select "8471"
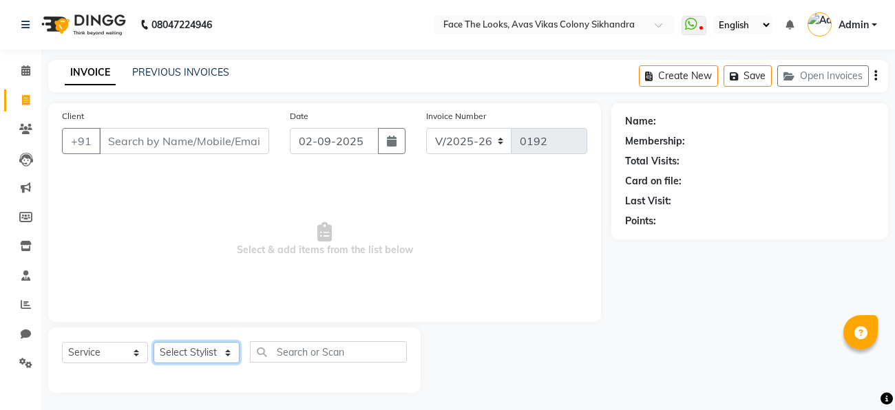
click at [229, 351] on select "Select Stylist [PERSON_NAME] Priya [PERSON_NAME] [PERSON_NAME]" at bounding box center [196, 352] width 86 height 21
select select "86686"
click at [153, 343] on select "Select Stylist [PERSON_NAME] Priya [PERSON_NAME] [PERSON_NAME]" at bounding box center [196, 352] width 86 height 21
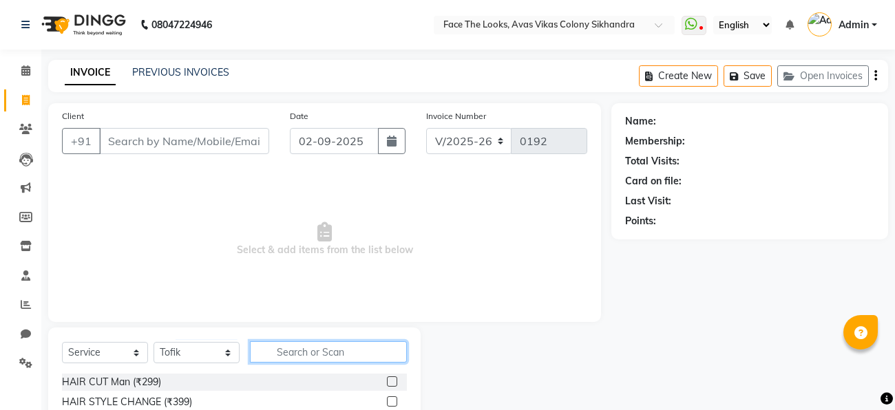
click at [283, 359] on input "text" at bounding box center [328, 351] width 157 height 21
type input "Eye"
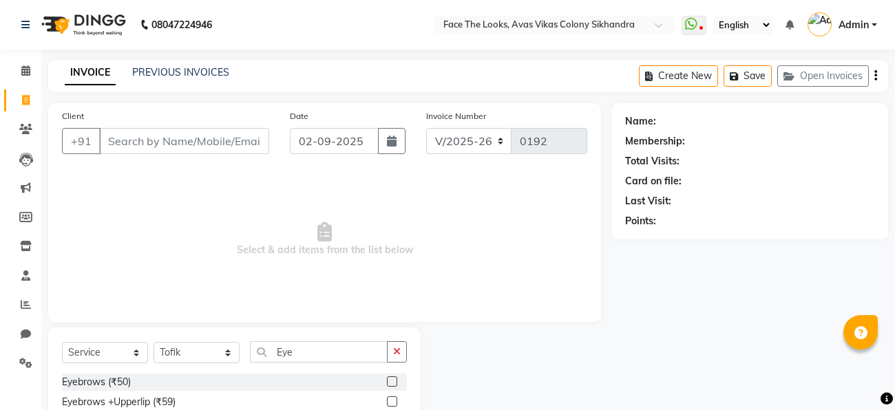
click at [273, 376] on div "Eyebrows (₹50)" at bounding box center [234, 382] width 345 height 17
click at [391, 383] on label at bounding box center [392, 381] width 10 height 10
click at [391, 383] on input "checkbox" at bounding box center [391, 382] width 9 height 9
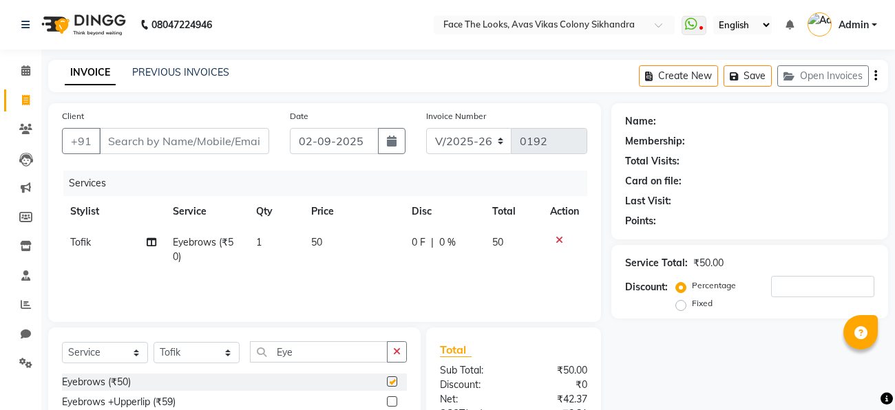
checkbox input "false"
click at [178, 146] on input "Client" at bounding box center [184, 141] width 170 height 26
type input "8"
type input "0"
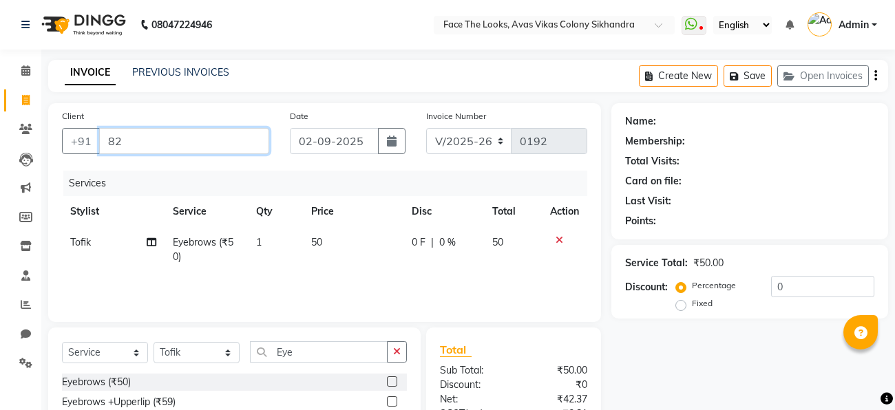
type input "8"
type input "9719430901"
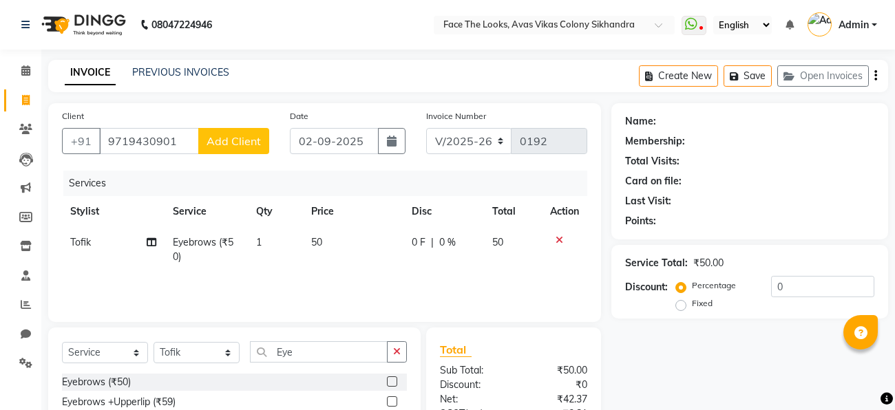
click at [226, 134] on span "Add Client" at bounding box center [233, 141] width 54 height 14
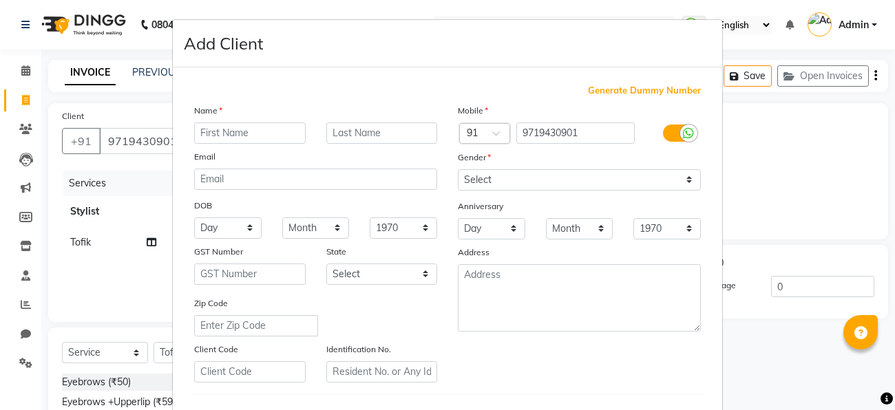
click at [28, 160] on ngb-modal-window "Add Client Generate Dummy Number Name Email DOB Day 01 02 03 04 05 06 07 08 09 …" at bounding box center [447, 205] width 895 height 410
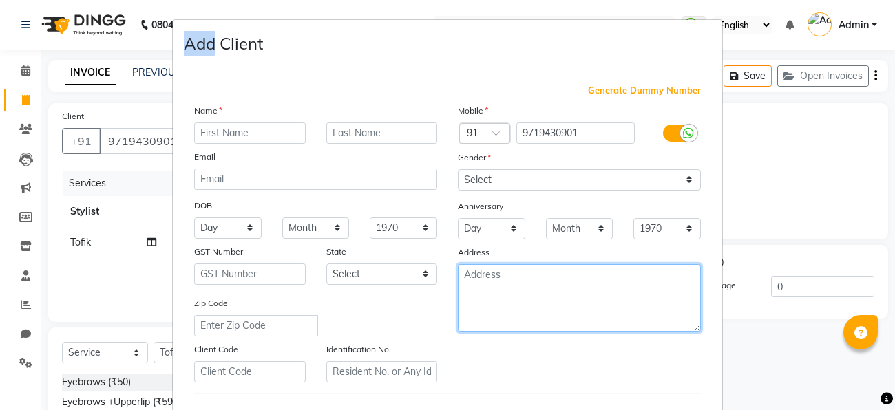
click at [515, 288] on textarea at bounding box center [579, 297] width 243 height 67
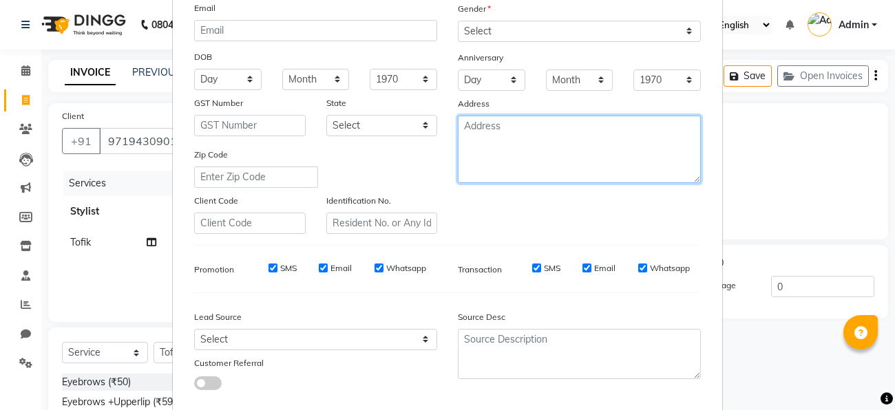
scroll to position [230, 0]
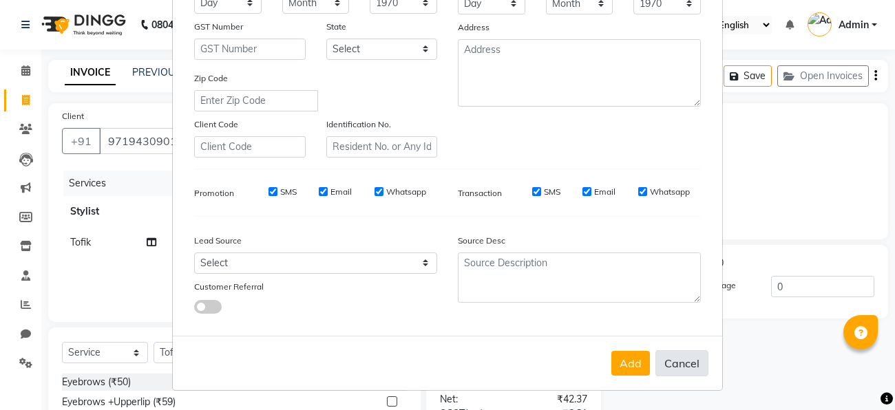
click at [671, 359] on button "Cancel" at bounding box center [681, 363] width 53 height 26
select select
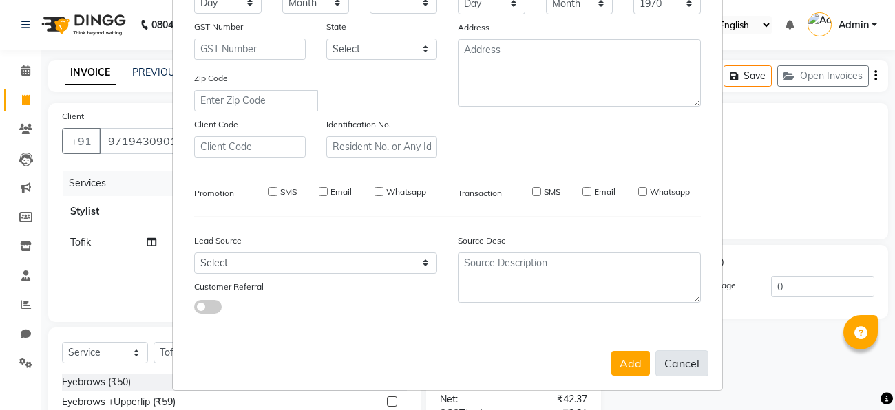
select select
checkbox input "false"
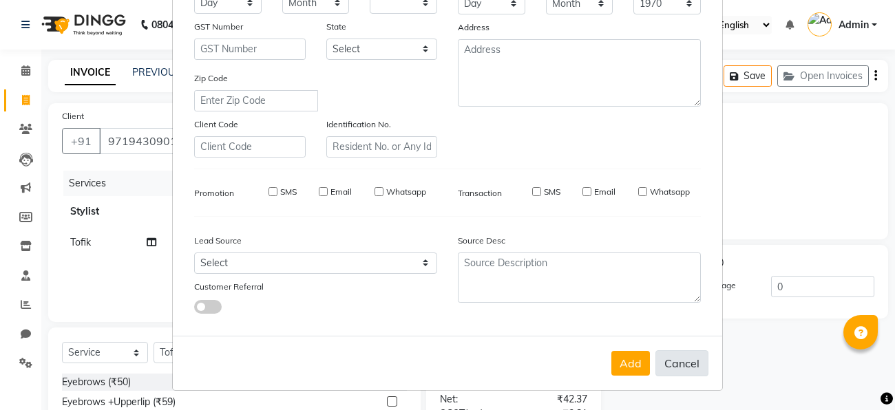
checkbox input "false"
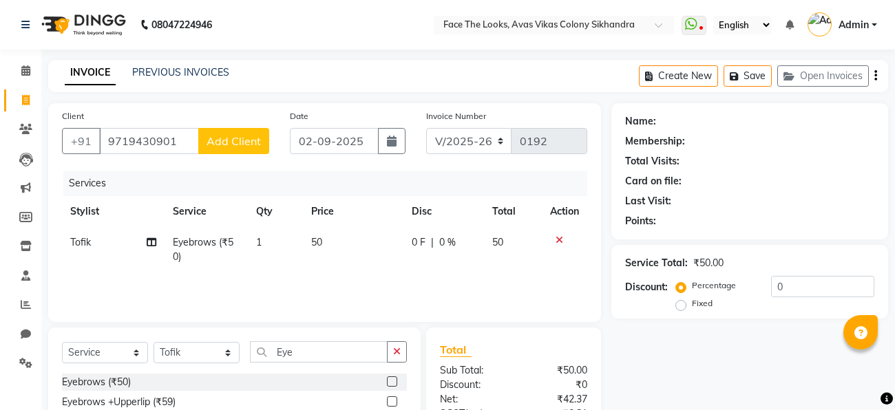
click at [416, 243] on span "0 F" at bounding box center [419, 242] width 14 height 14
select select "86686"
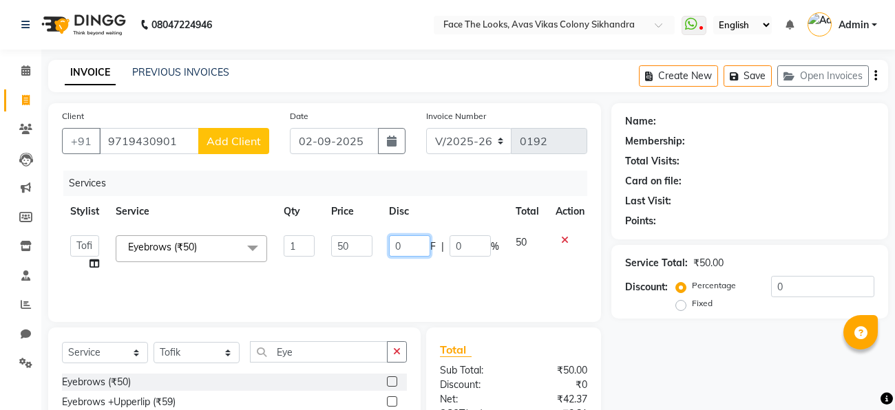
click at [397, 247] on input "0" at bounding box center [409, 245] width 41 height 21
type input "25"
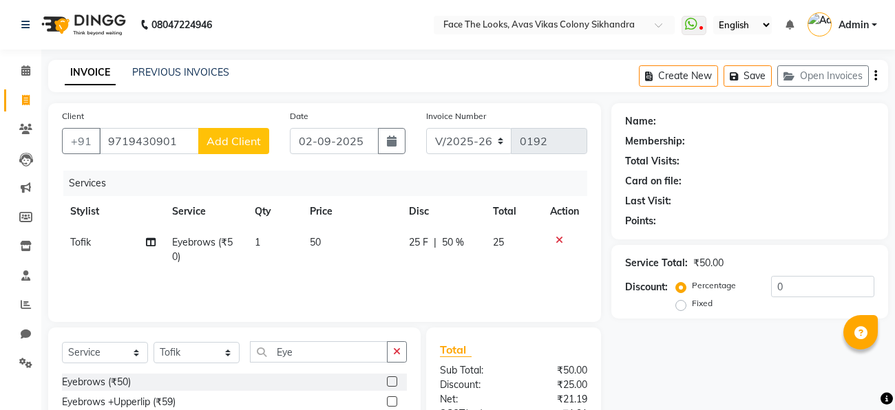
click at [560, 240] on icon at bounding box center [559, 240] width 8 height 10
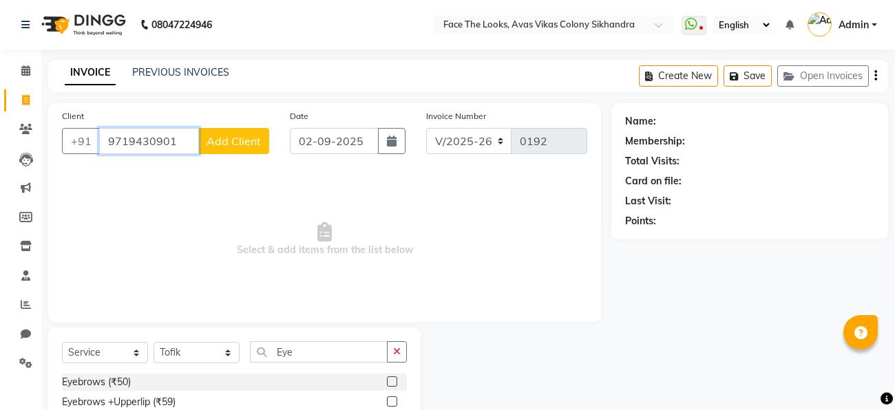
click at [185, 142] on input "9719430901" at bounding box center [149, 141] width 100 height 26
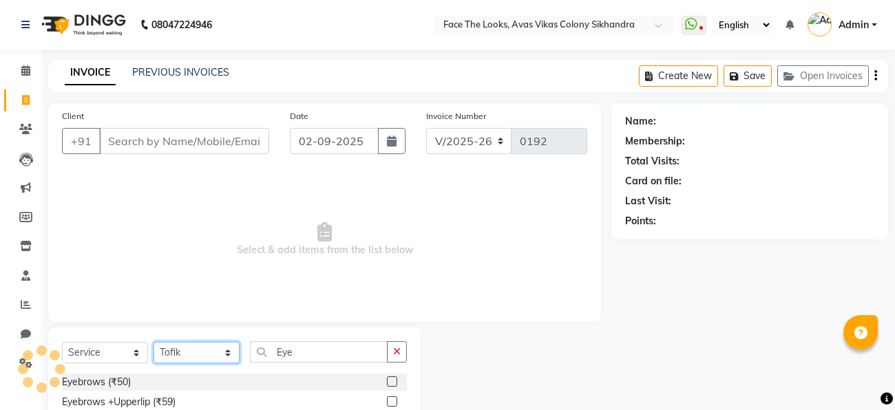
click at [226, 351] on select "Select Stylist [PERSON_NAME] Priya [PERSON_NAME] [PERSON_NAME]" at bounding box center [196, 352] width 86 height 21
select select "82659"
click at [153, 343] on select "Select Stylist [PERSON_NAME] Priya [PERSON_NAME] [PERSON_NAME]" at bounding box center [196, 352] width 86 height 21
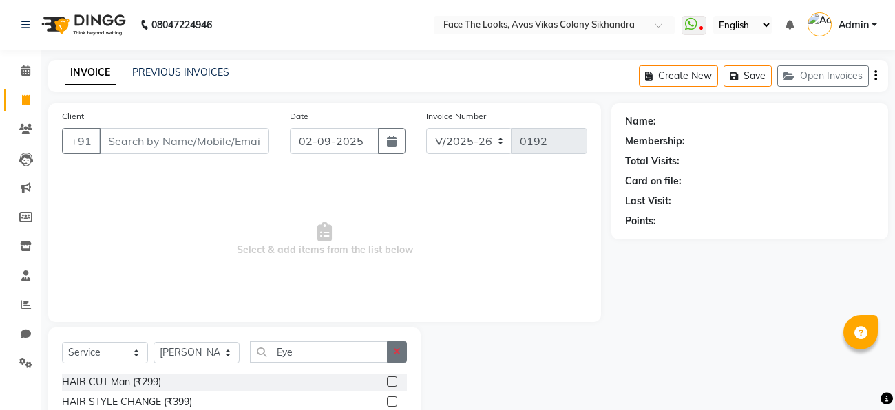
click at [401, 350] on button "button" at bounding box center [397, 351] width 20 height 21
click at [401, 350] on input "text" at bounding box center [328, 351] width 157 height 21
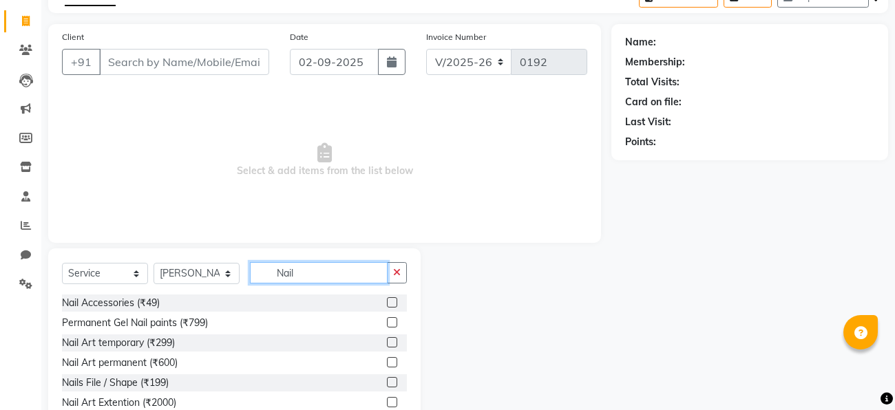
scroll to position [85, 0]
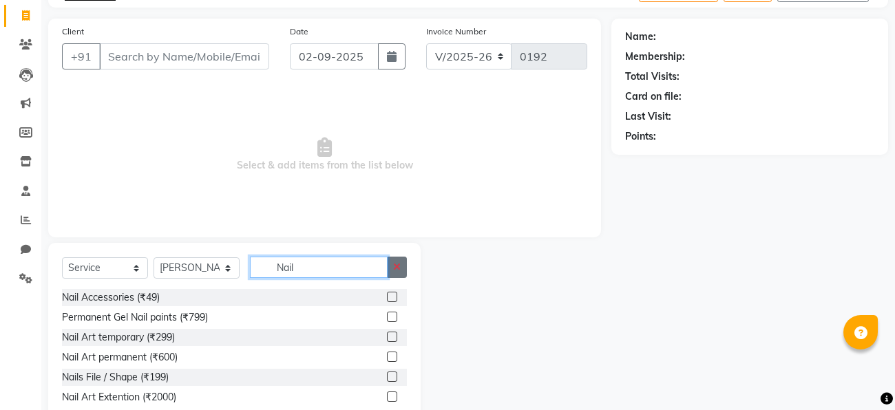
type input "Nail"
click at [405, 266] on button "button" at bounding box center [397, 267] width 20 height 21
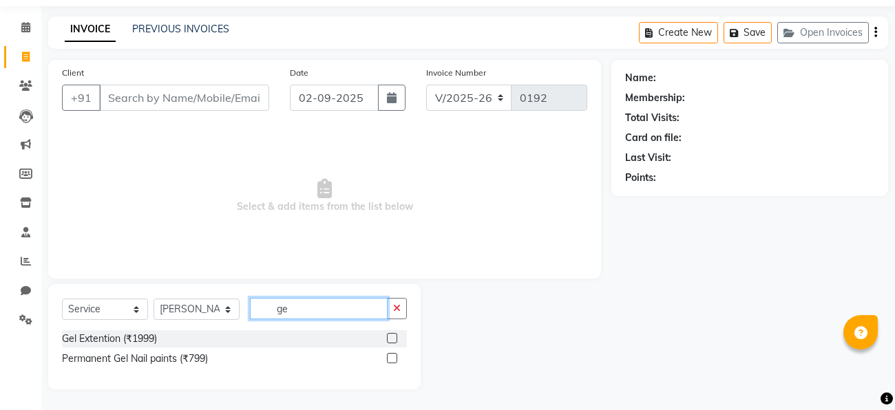
type input "g"
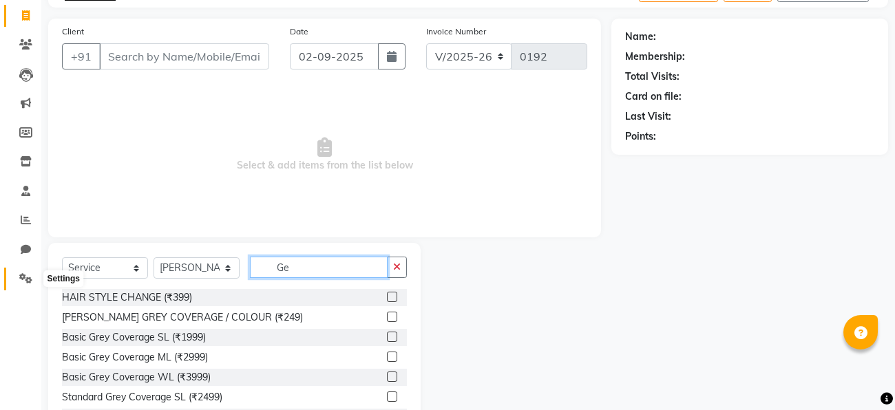
type input "Ge"
click at [29, 284] on span at bounding box center [26, 279] width 24 height 16
click at [0, 295] on li "Completed InProgress Upcoming Dropped Tentative Check-In Confirm" at bounding box center [20, 297] width 41 height 7
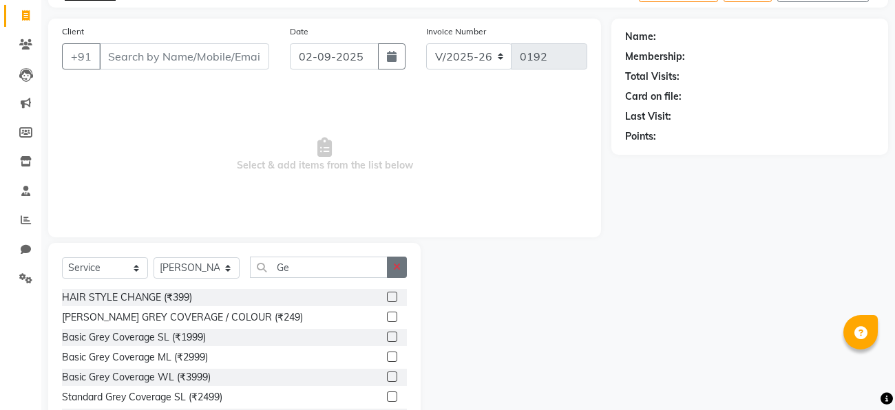
click at [389, 267] on button "button" at bounding box center [397, 267] width 20 height 21
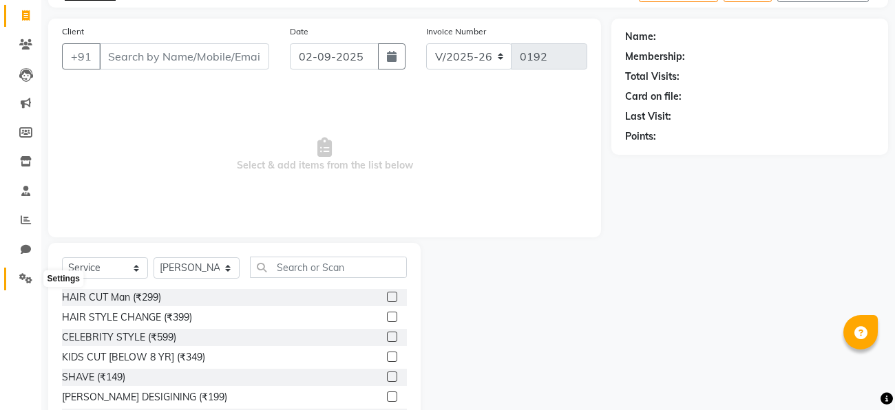
click at [18, 282] on span at bounding box center [26, 279] width 24 height 16
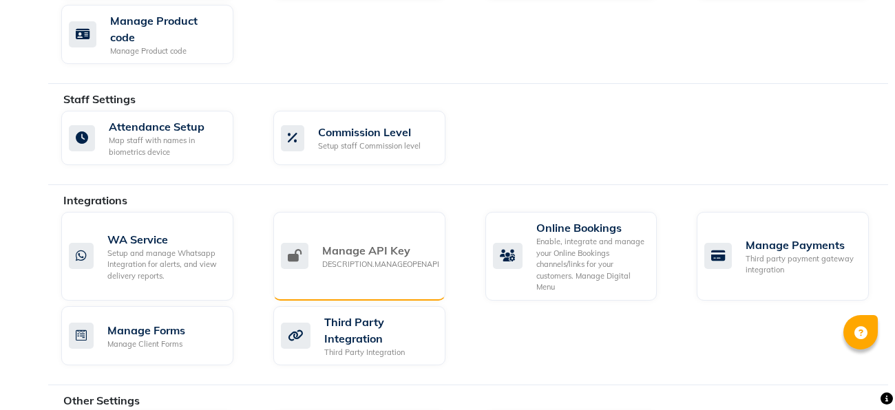
scroll to position [792, 0]
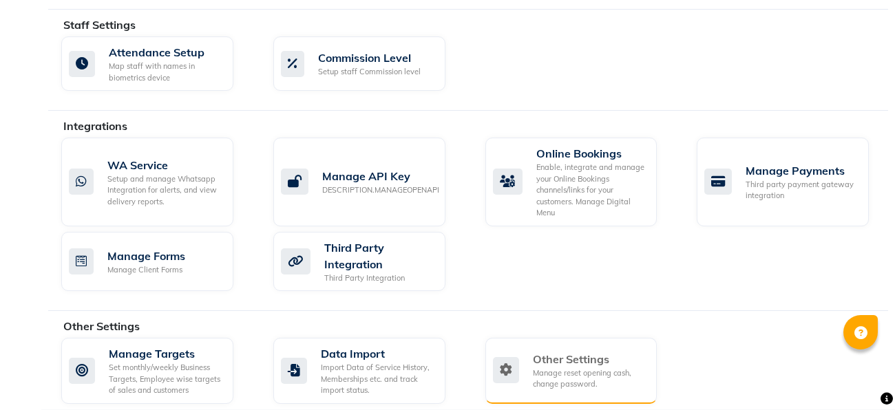
click at [522, 351] on div "Other Settings Manage reset opening cash, change password." at bounding box center [569, 370] width 153 height 39
select select "2: 15"
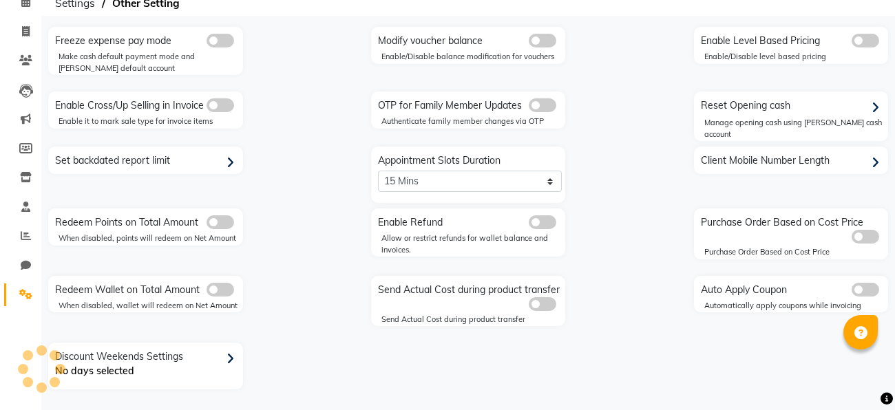
scroll to position [67, 0]
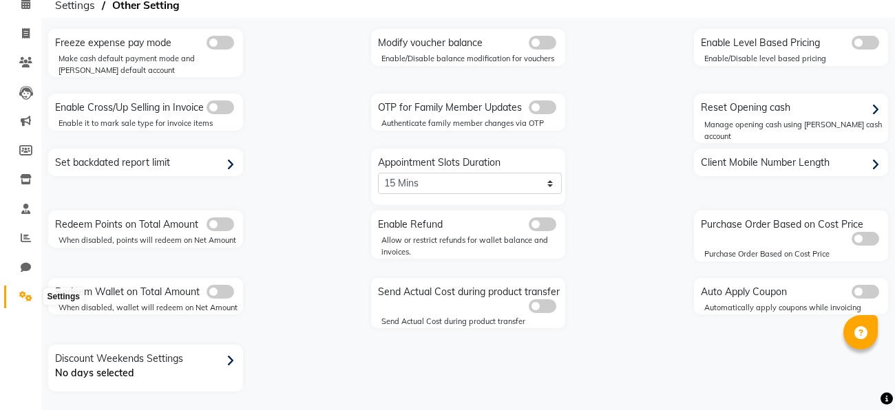
click at [20, 299] on icon at bounding box center [25, 296] width 13 height 10
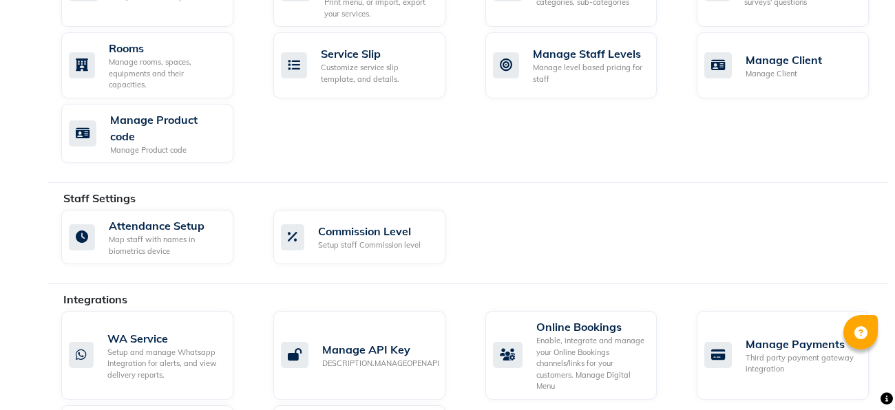
scroll to position [582, 0]
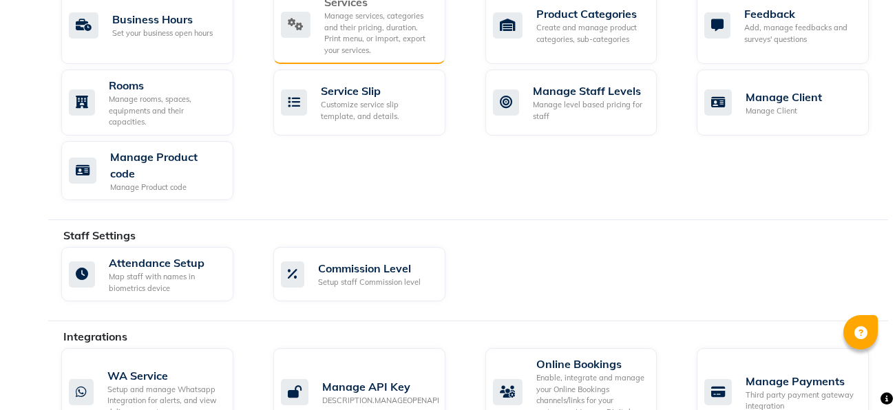
click at [349, 39] on div "Manage services, categories and their pricing, duration. Print menu, or import,…" at bounding box center [379, 32] width 110 height 45
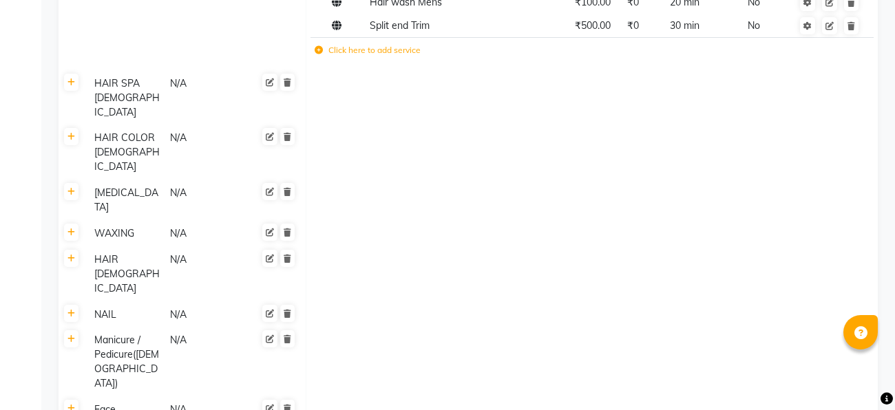
scroll to position [508, 0]
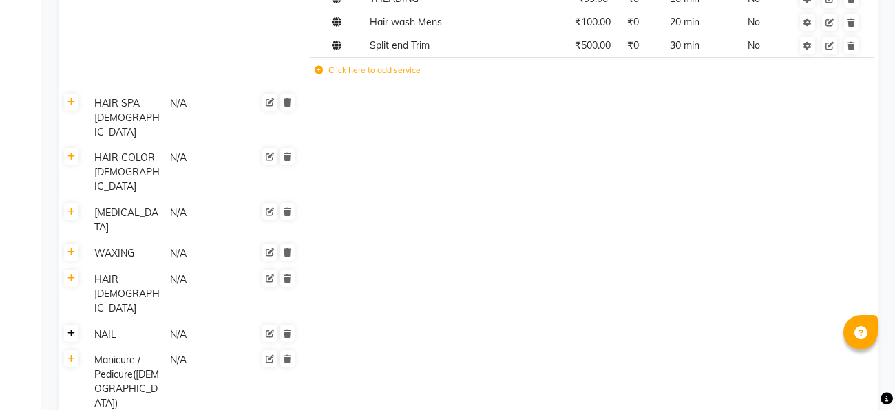
click at [72, 325] on link at bounding box center [71, 333] width 14 height 17
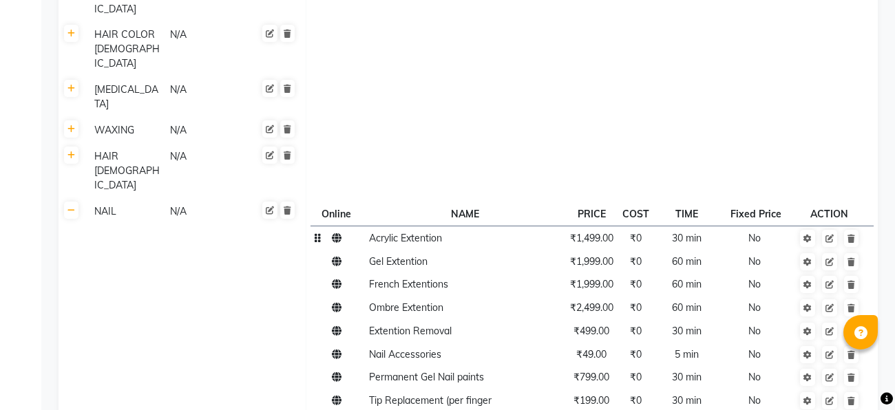
scroll to position [635, 0]
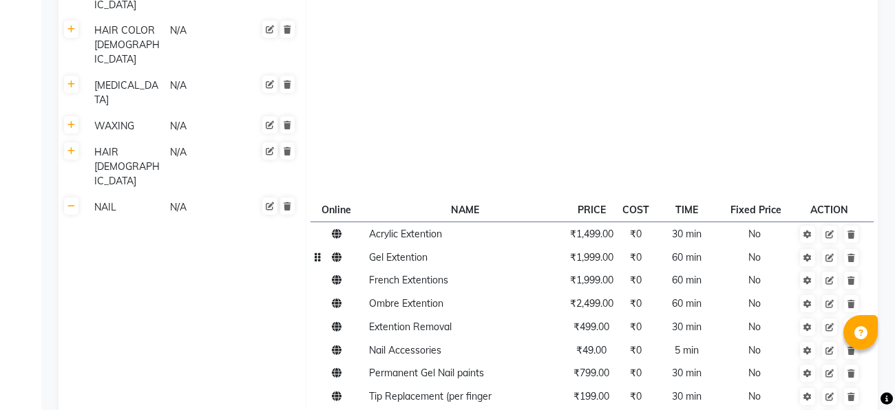
click at [672, 246] on td "60 min" at bounding box center [686, 257] width 67 height 23
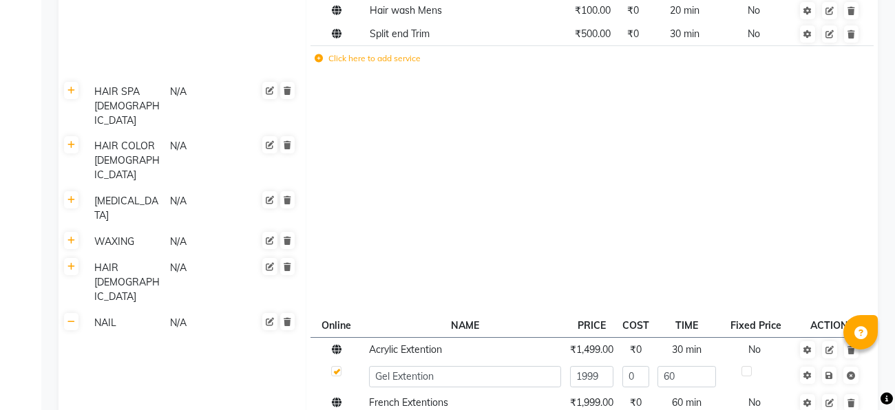
scroll to position [519, 0]
click at [510, 230] on td at bounding box center [592, 243] width 572 height 26
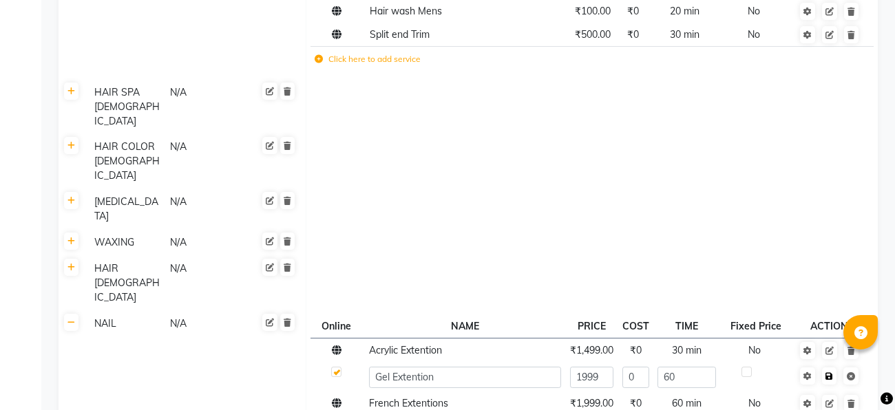
click at [829, 372] on icon at bounding box center [829, 376] width 8 height 8
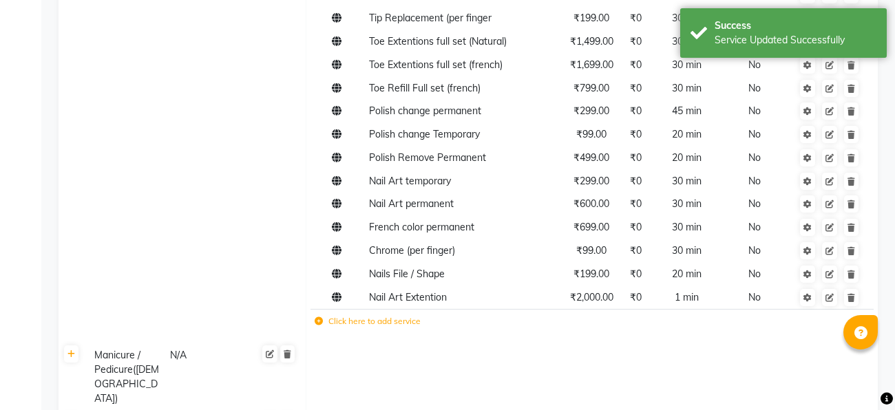
scroll to position [1013, 0]
click at [414, 316] on label "Click here to add service" at bounding box center [368, 322] width 106 height 12
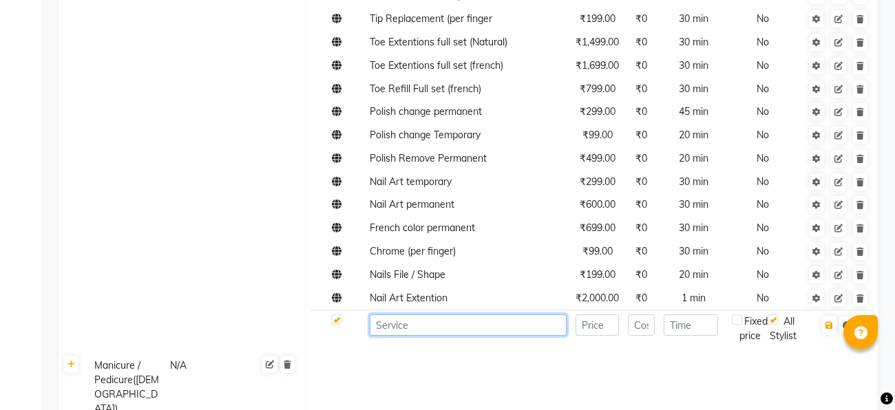
click at [529, 315] on input at bounding box center [468, 325] width 197 height 21
type input "NAIL Art"
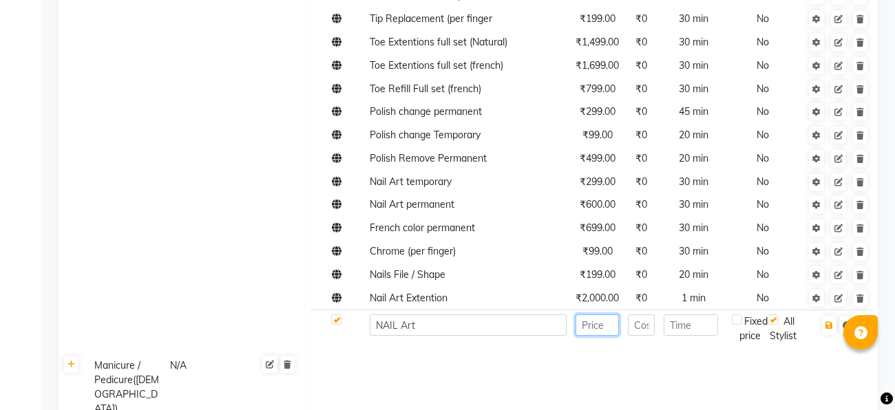
click at [599, 315] on input "number" at bounding box center [596, 325] width 43 height 21
type input "500"
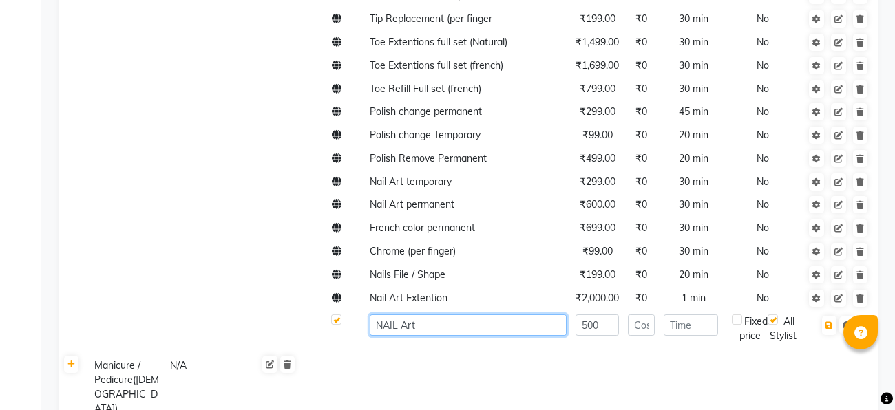
click at [458, 315] on input "NAIL Art" at bounding box center [468, 325] width 197 height 21
type input "NAIL Art paint"
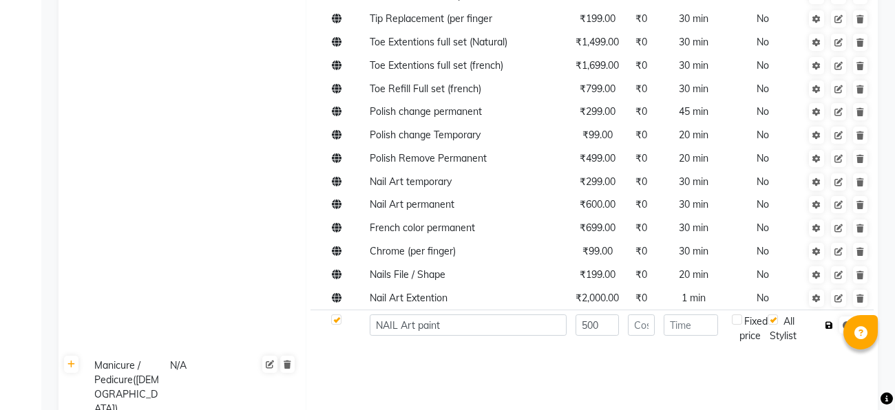
click at [826, 321] on icon "button" at bounding box center [829, 325] width 8 height 8
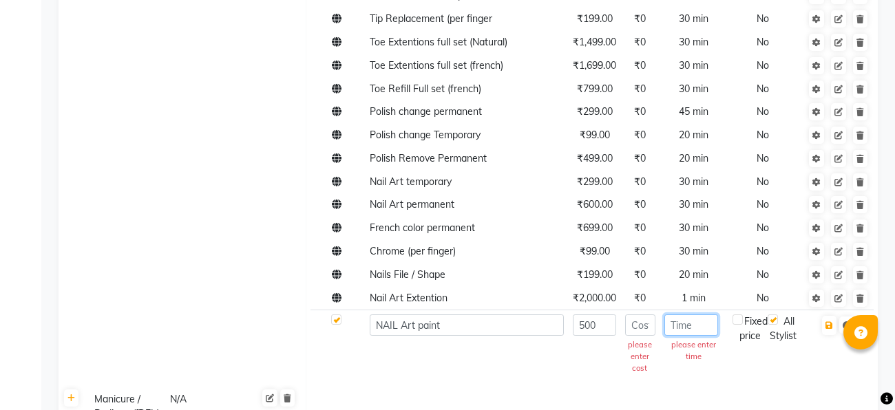
click at [692, 315] on input "number" at bounding box center [691, 325] width 54 height 21
type input "80"
click at [831, 321] on icon "button" at bounding box center [829, 325] width 8 height 8
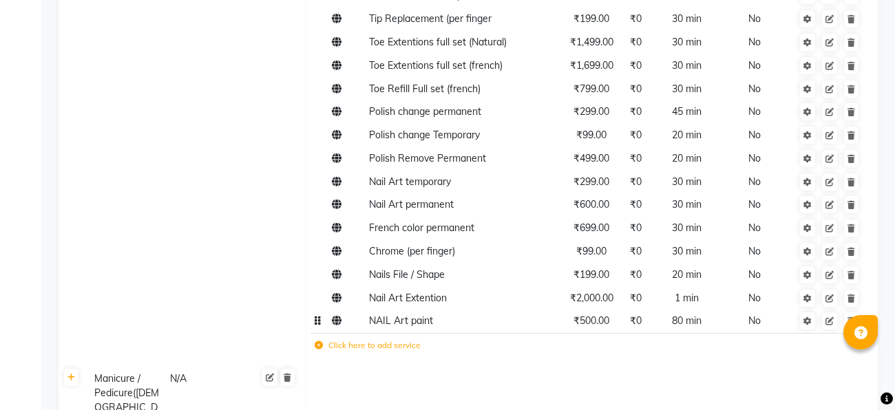
click at [423, 315] on span "NAIL Art paint" at bounding box center [401, 321] width 64 height 12
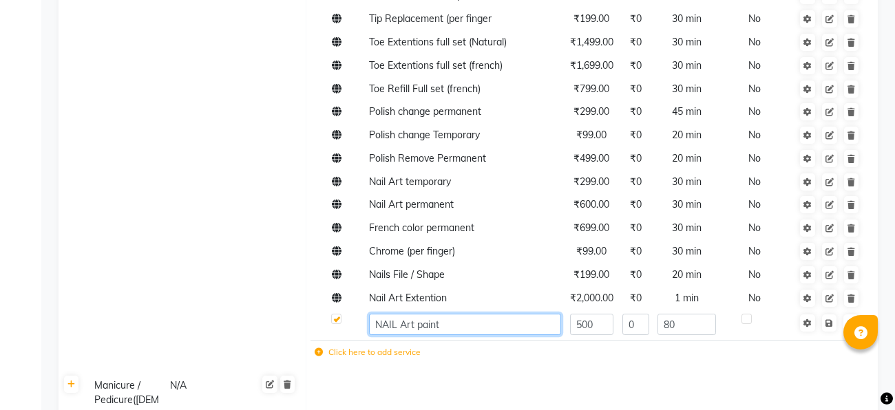
click at [423, 314] on input "NAIL Art paint" at bounding box center [465, 324] width 192 height 21
click at [393, 314] on input "NAIL Art paint" at bounding box center [465, 324] width 192 height 21
type input "Gel NAIL Art paint"
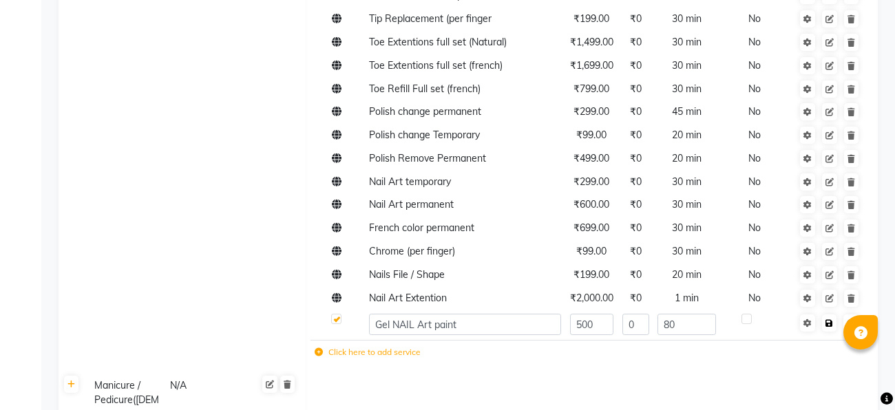
click at [825, 319] on icon at bounding box center [829, 323] width 8 height 8
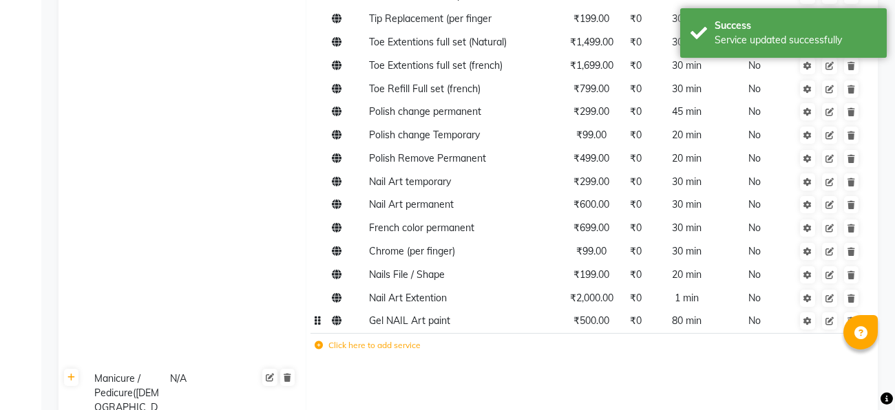
click at [412, 339] on label "Click here to add service" at bounding box center [368, 345] width 106 height 12
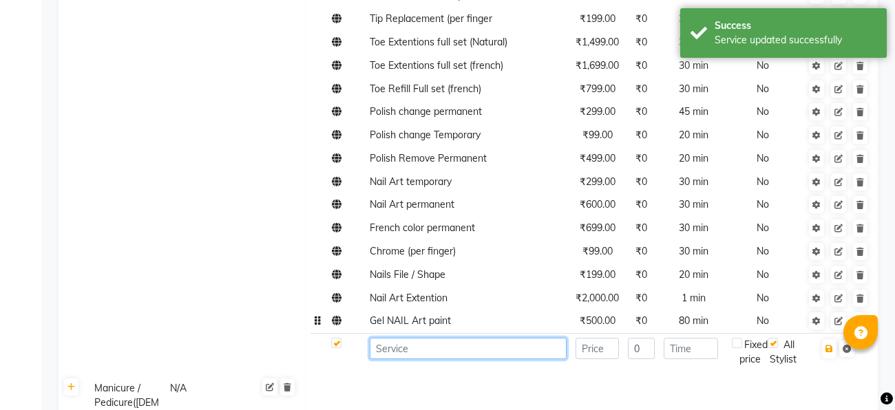
click at [391, 338] on input at bounding box center [468, 348] width 197 height 21
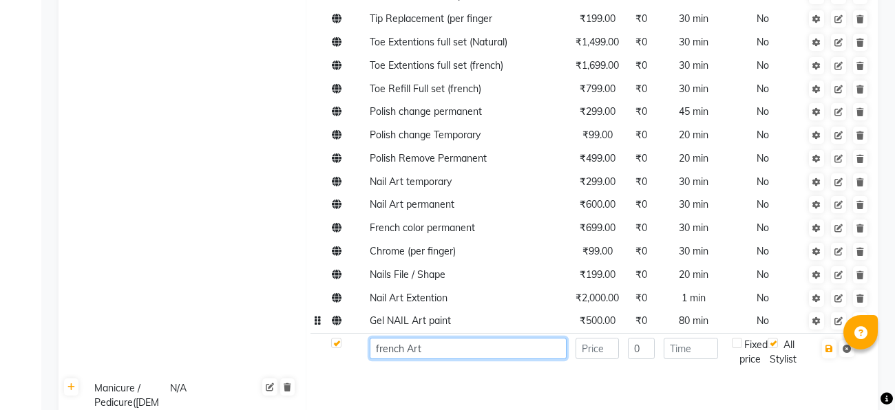
type input "french Art"
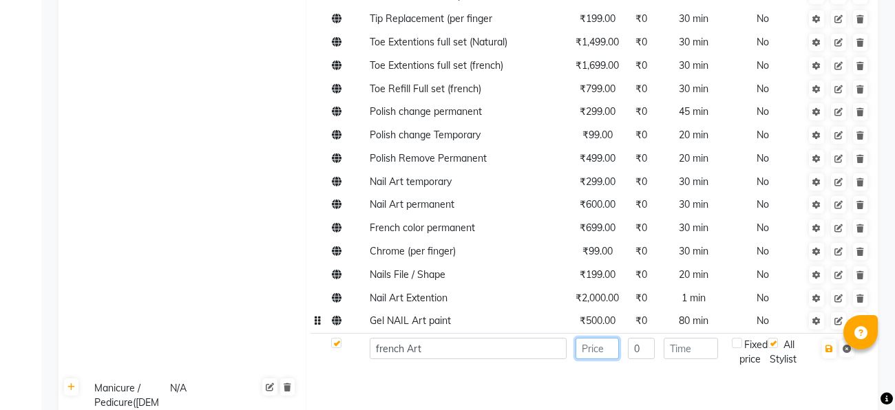
click at [613, 338] on input "number" at bounding box center [596, 348] width 43 height 21
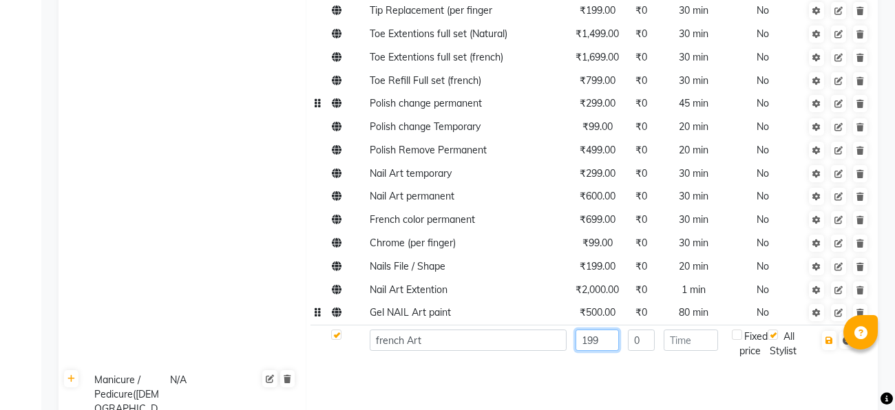
scroll to position [1008, 0]
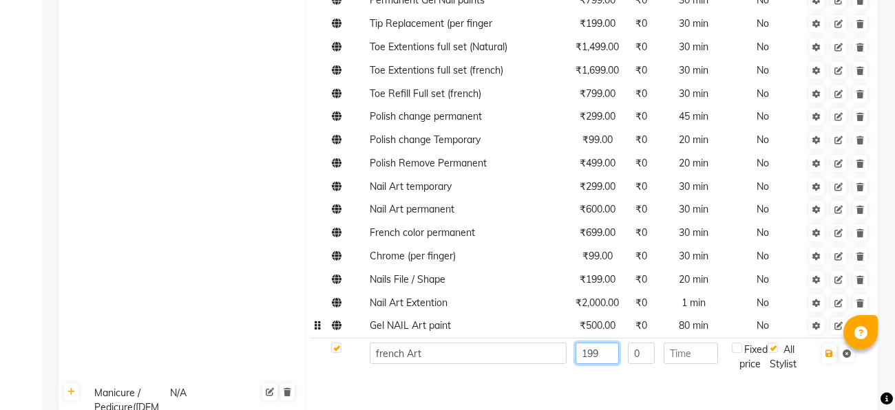
type input "199"
click at [708, 343] on input "number" at bounding box center [690, 353] width 54 height 21
type input "30"
click at [833, 344] on button "button" at bounding box center [829, 353] width 14 height 19
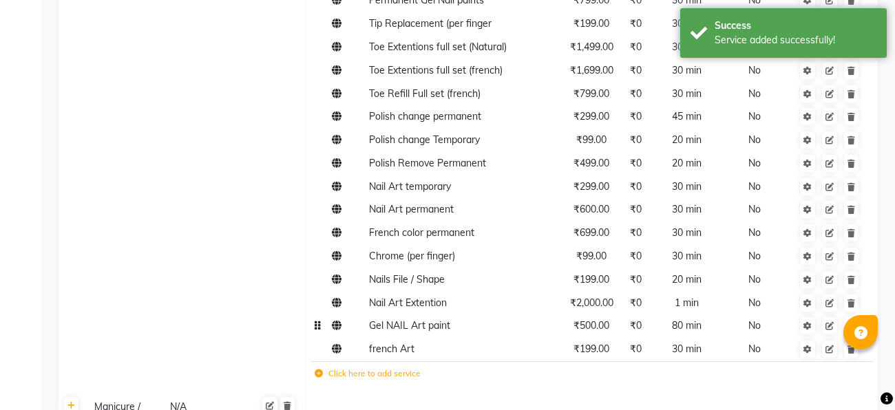
click at [362, 361] on td "Click here to add service" at bounding box center [481, 375] width 343 height 28
click at [365, 368] on label "Click here to add service" at bounding box center [368, 374] width 106 height 12
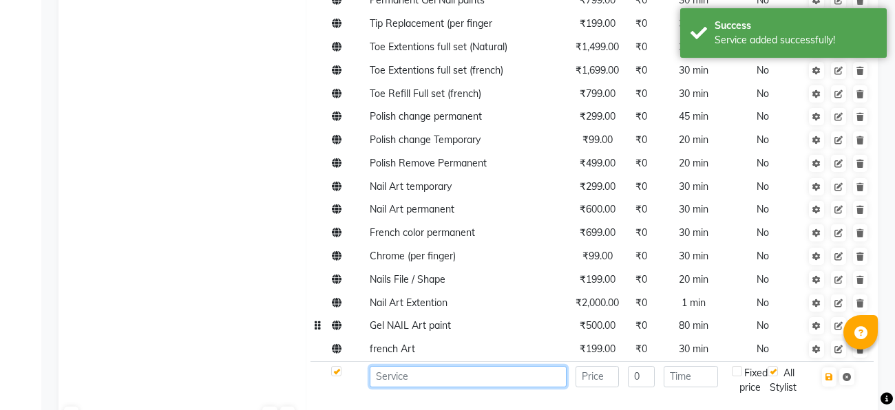
click at [387, 366] on input at bounding box center [468, 376] width 197 height 21
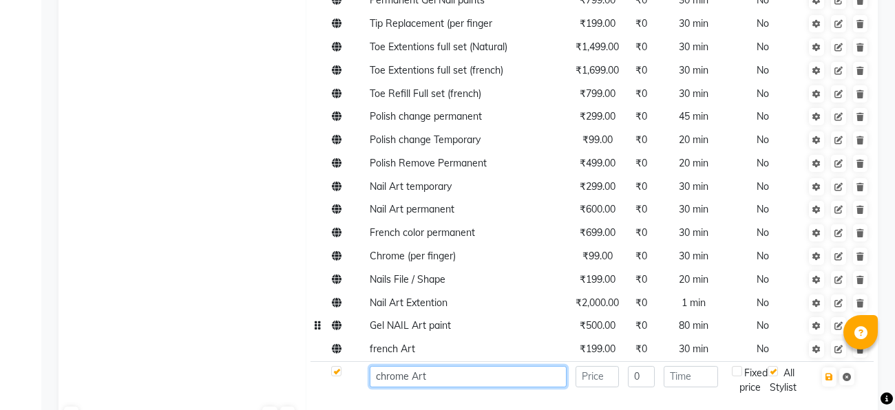
type input "chrome Art"
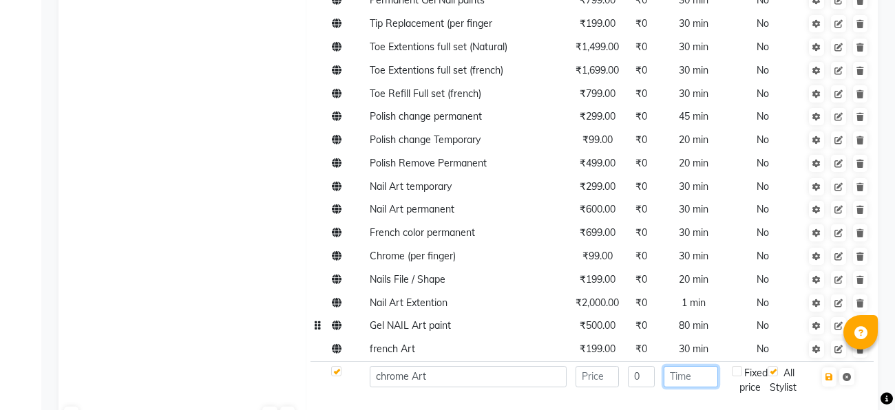
click at [690, 366] on input "number" at bounding box center [690, 376] width 54 height 21
click at [826, 373] on icon "button" at bounding box center [829, 377] width 8 height 8
click at [685, 366] on input "199" at bounding box center [690, 376] width 54 height 21
type input "1"
type input "30"
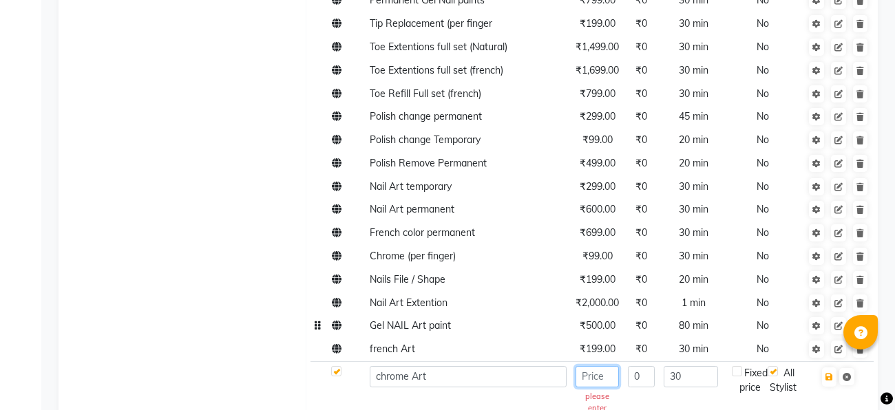
click at [610, 366] on input "number" at bounding box center [596, 376] width 43 height 21
type input "199"
click at [822, 368] on button "button" at bounding box center [829, 377] width 14 height 19
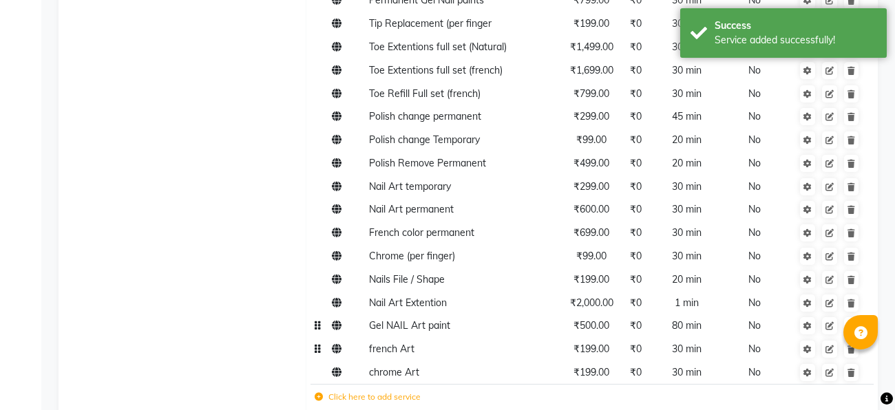
click at [418, 338] on td "french Art" at bounding box center [465, 349] width 200 height 23
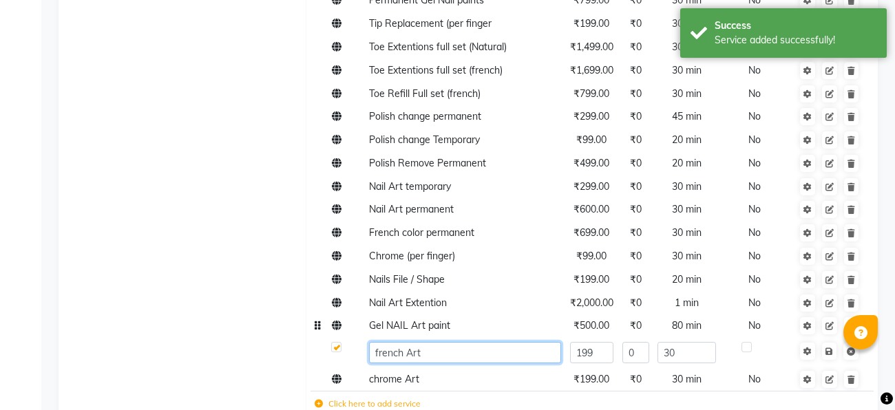
click at [437, 342] on input "french Art" at bounding box center [465, 352] width 192 height 21
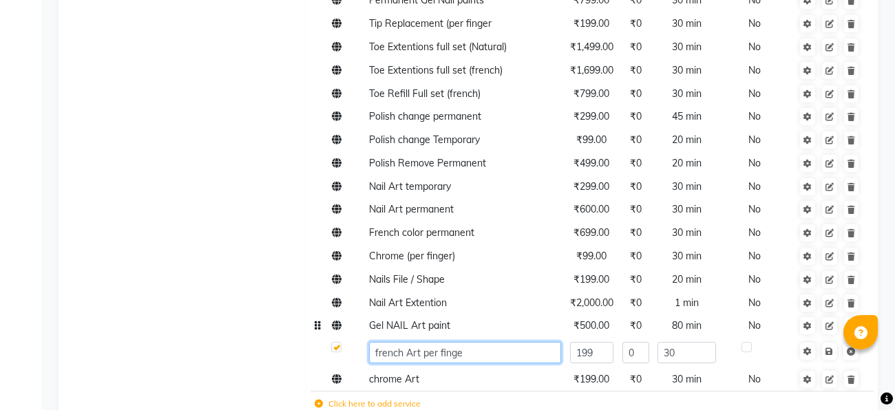
type input "french Art per finger"
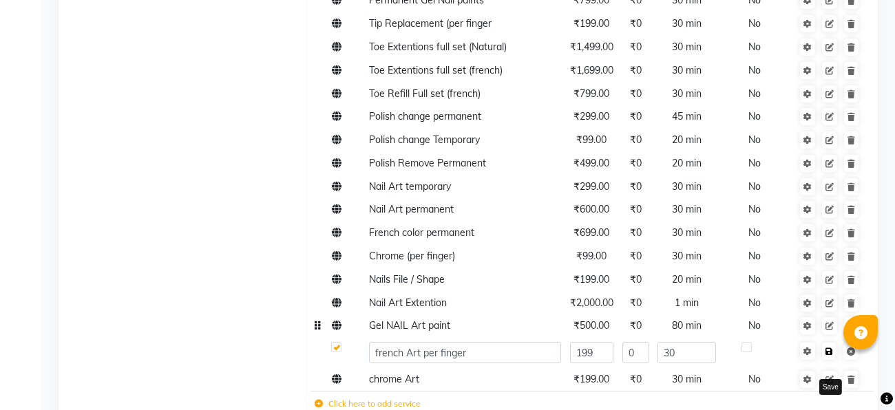
click at [833, 343] on link at bounding box center [829, 351] width 14 height 17
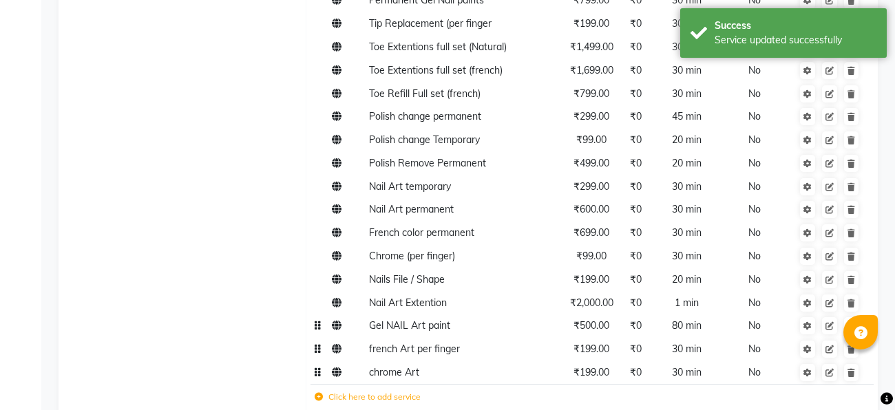
click at [524, 361] on td "chrome Art" at bounding box center [465, 372] width 200 height 23
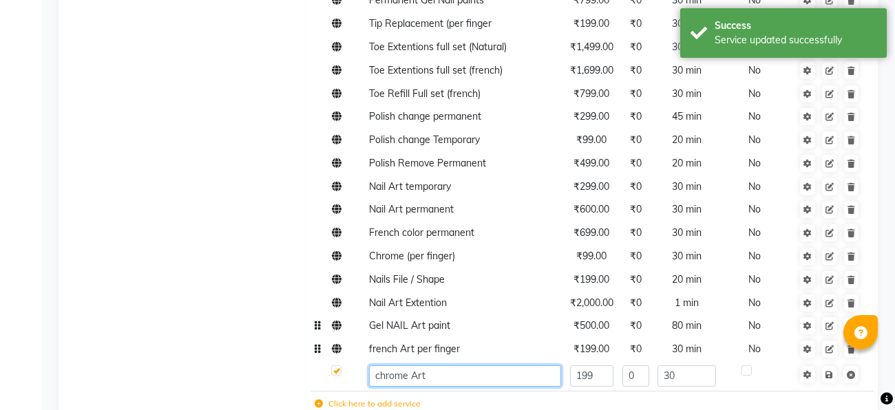
click at [523, 365] on input "chrome Art" at bounding box center [465, 375] width 192 height 21
type input "chrome Art per finger"
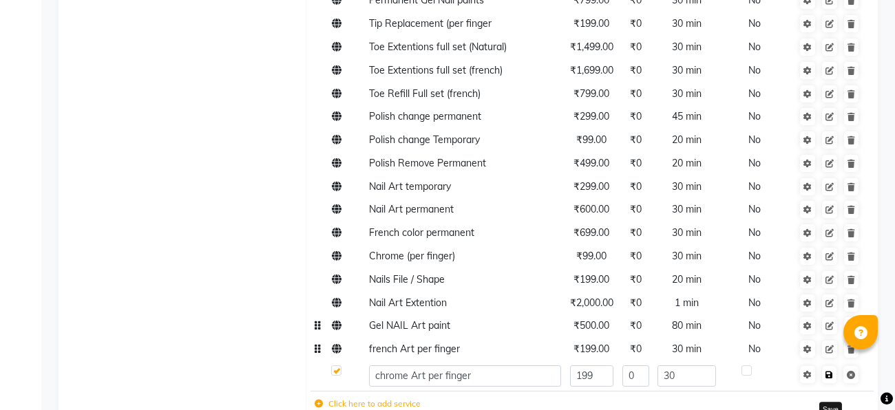
click at [832, 371] on icon at bounding box center [829, 375] width 8 height 8
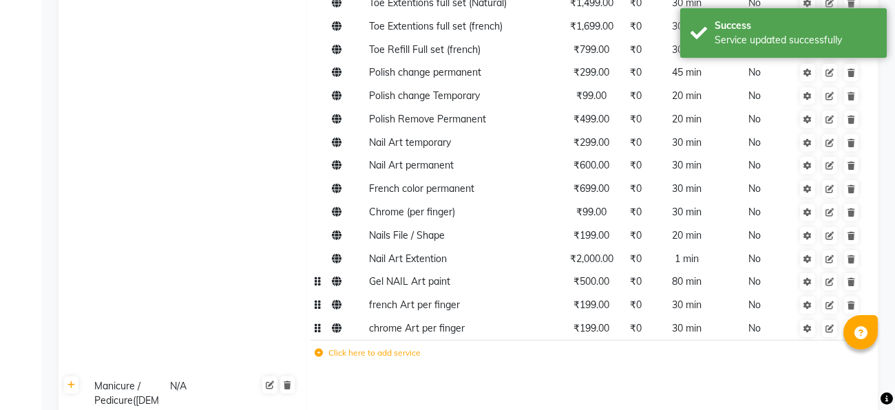
scroll to position [1055, 0]
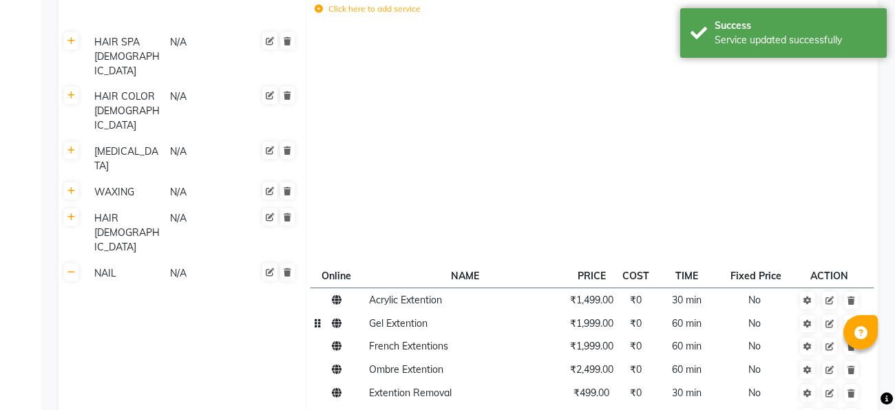
click at [416, 294] on span "Acrylic Extention" at bounding box center [405, 300] width 73 height 12
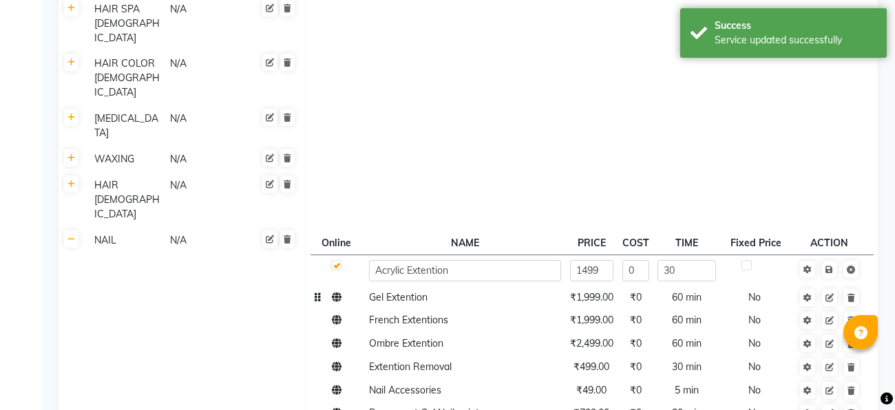
scroll to position [606, 0]
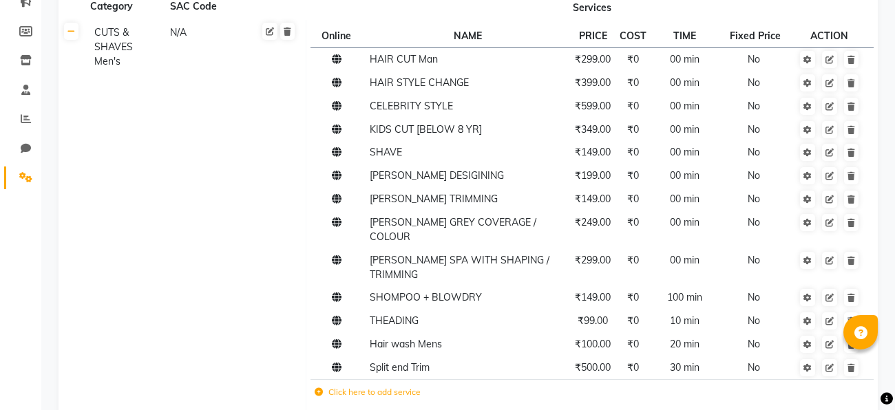
scroll to position [0, 0]
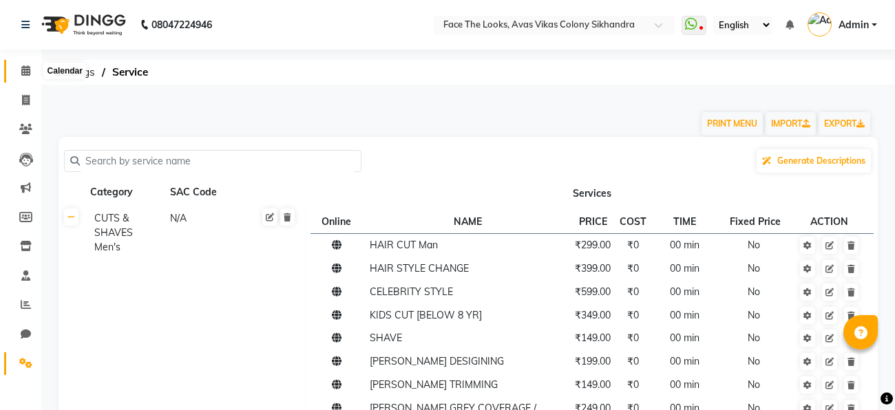
click at [22, 65] on span at bounding box center [26, 71] width 24 height 16
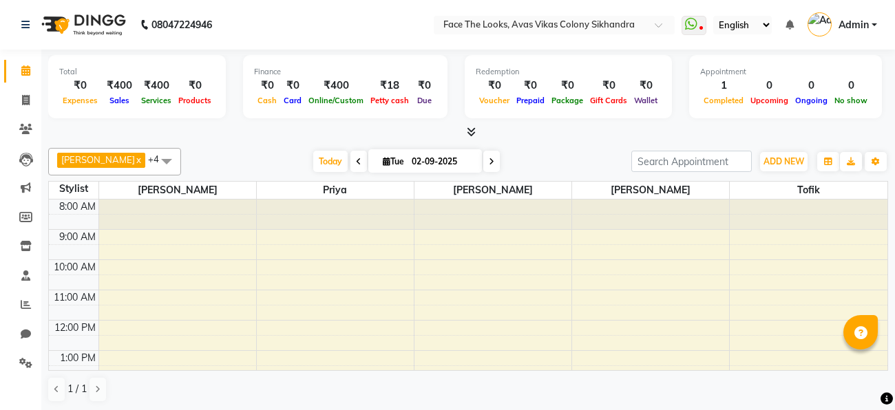
click at [26, 116] on li "Clients" at bounding box center [20, 130] width 41 height 30
click at [26, 105] on icon at bounding box center [26, 100] width 8 height 10
select select "service"
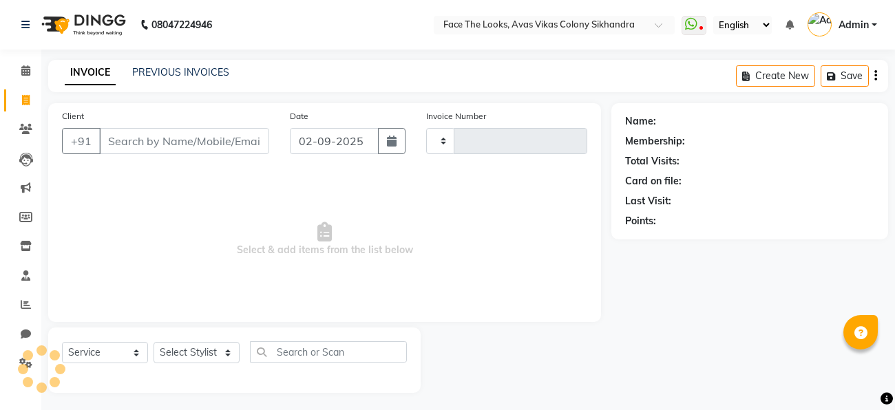
type input "0192"
select select "8471"
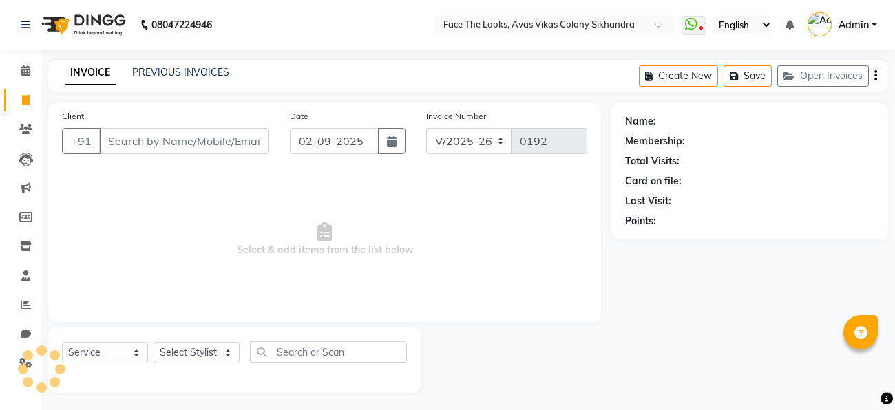
click at [156, 141] on input "Client" at bounding box center [184, 141] width 170 height 26
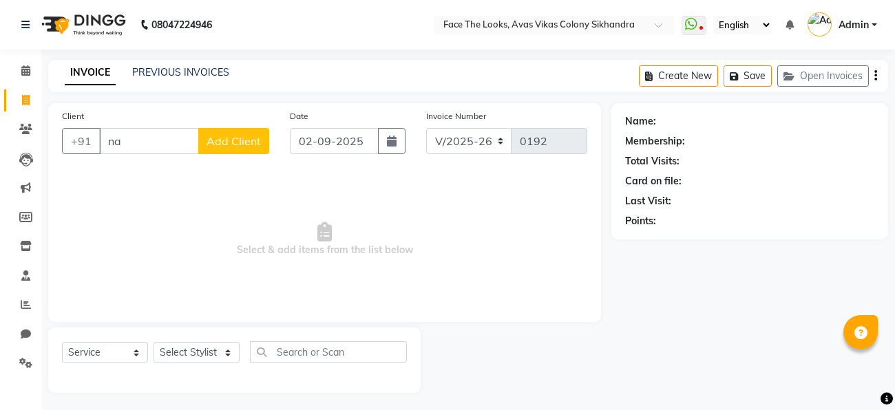
type input "n"
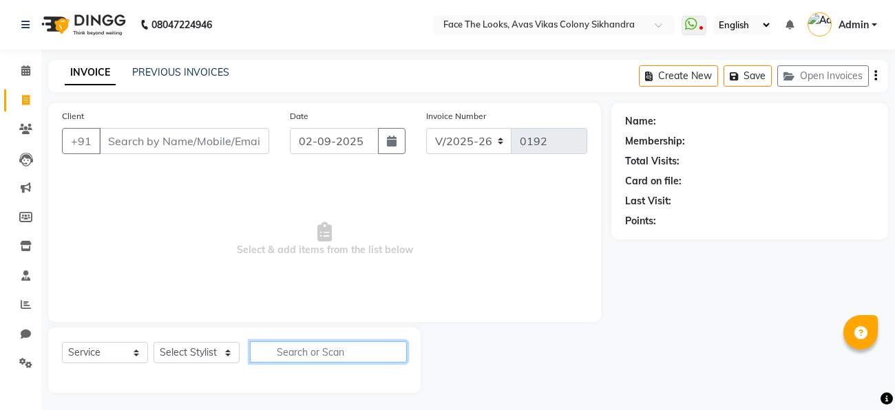
click at [304, 341] on input "text" at bounding box center [328, 351] width 157 height 21
type input "N"
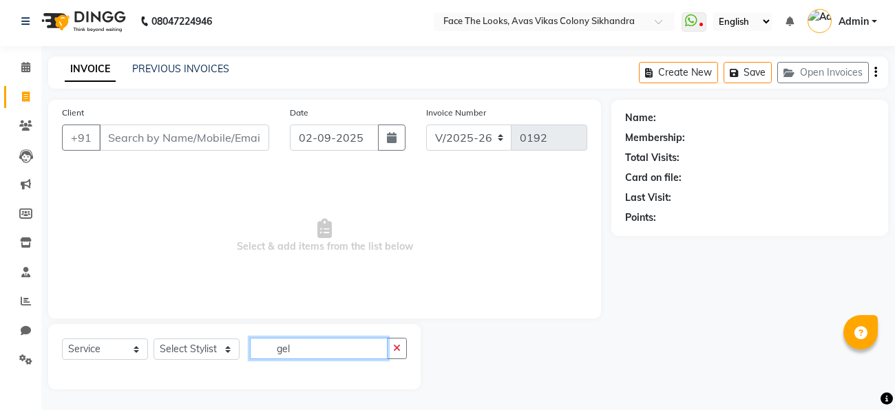
type input "gel"
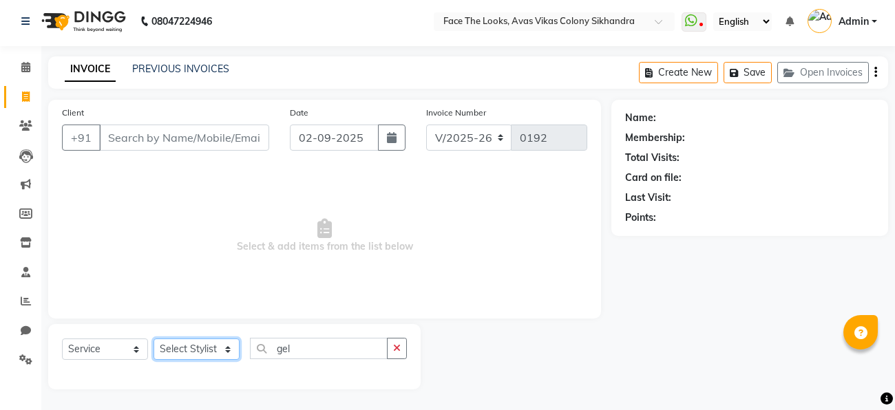
click at [220, 349] on select "Select Stylist [PERSON_NAME] Priya [PERSON_NAME] [PERSON_NAME]" at bounding box center [196, 349] width 86 height 21
select select "82659"
click at [153, 339] on select "Select Stylist [PERSON_NAME] Priya [PERSON_NAME] [PERSON_NAME]" at bounding box center [196, 349] width 86 height 21
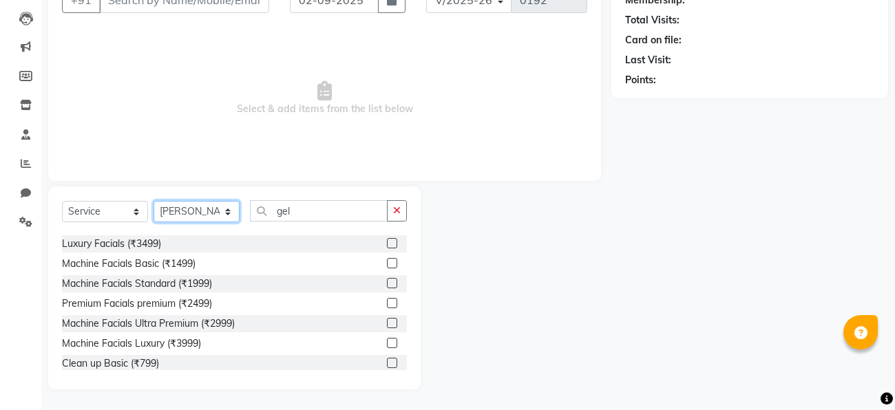
scroll to position [3994, 0]
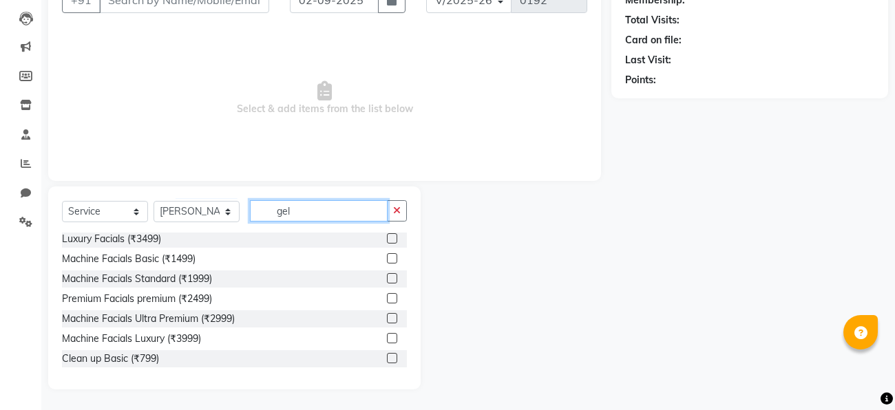
click at [332, 202] on input "gel" at bounding box center [319, 210] width 138 height 21
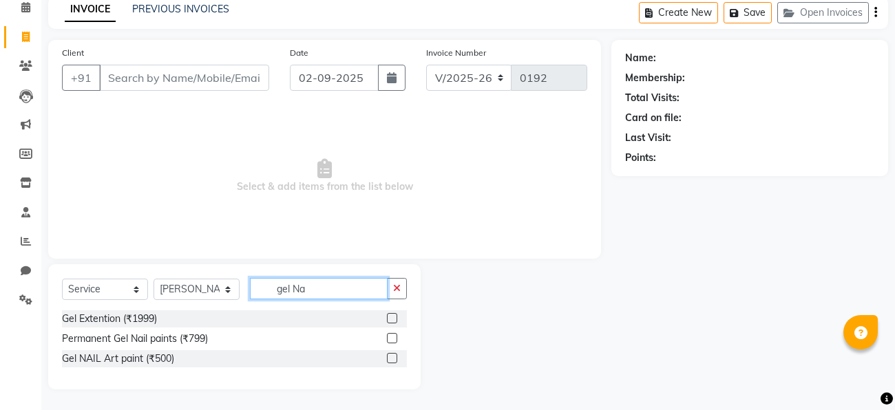
scroll to position [43, 0]
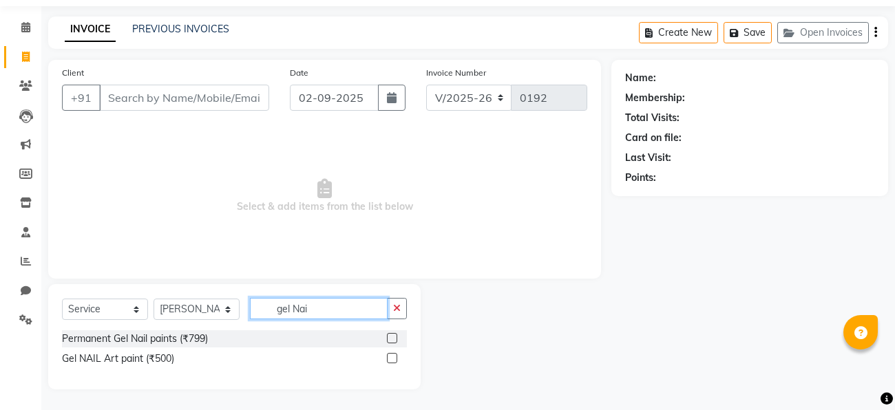
type input "gel Nai"
click at [390, 361] on label at bounding box center [392, 358] width 10 height 10
click at [390, 361] on input "checkbox" at bounding box center [391, 358] width 9 height 9
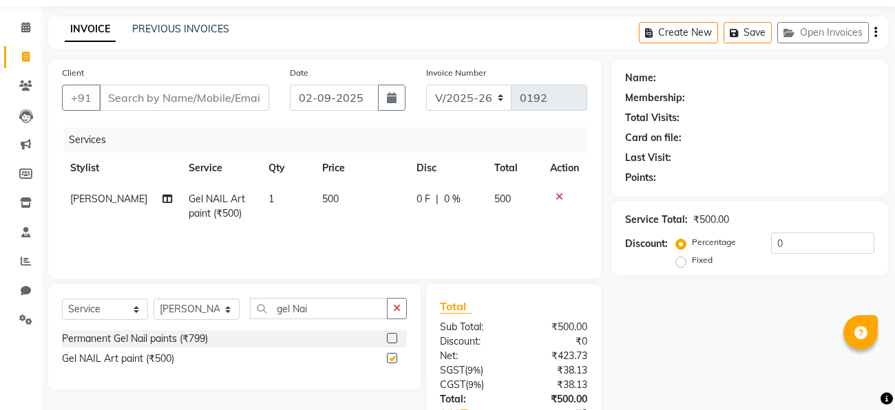
checkbox input "false"
click at [34, 13] on li "Calendar" at bounding box center [20, 28] width 41 height 30
click at [25, 17] on link "Calendar" at bounding box center [20, 28] width 33 height 23
click at [28, 47] on link "Invoice" at bounding box center [20, 57] width 33 height 23
select select "service"
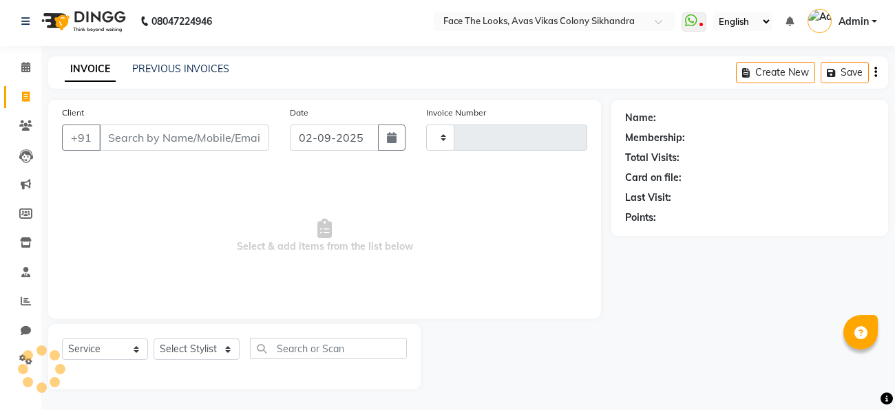
scroll to position [3, 0]
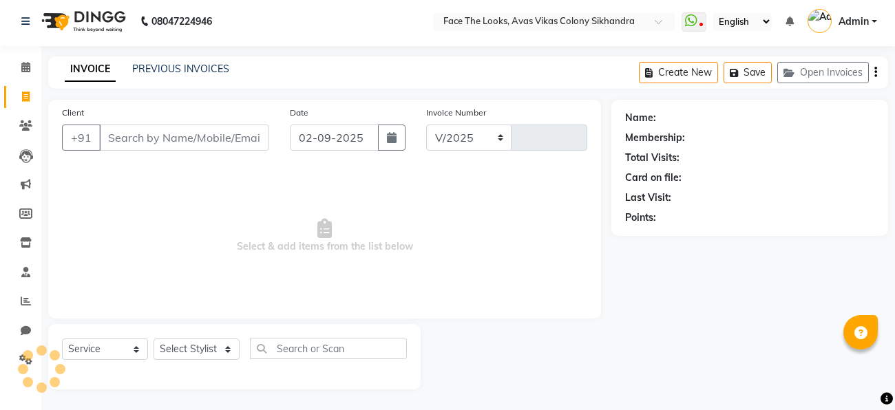
select select "8471"
type input "0192"
click at [27, 61] on span at bounding box center [26, 68] width 24 height 16
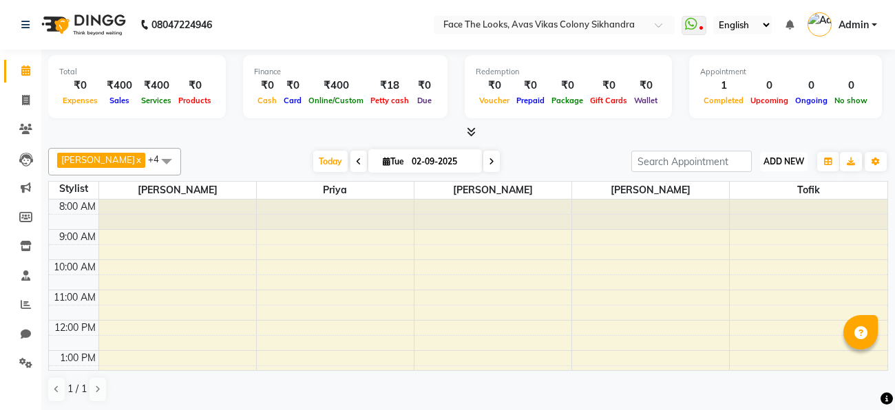
click at [780, 160] on span "ADD NEW" at bounding box center [783, 161] width 41 height 10
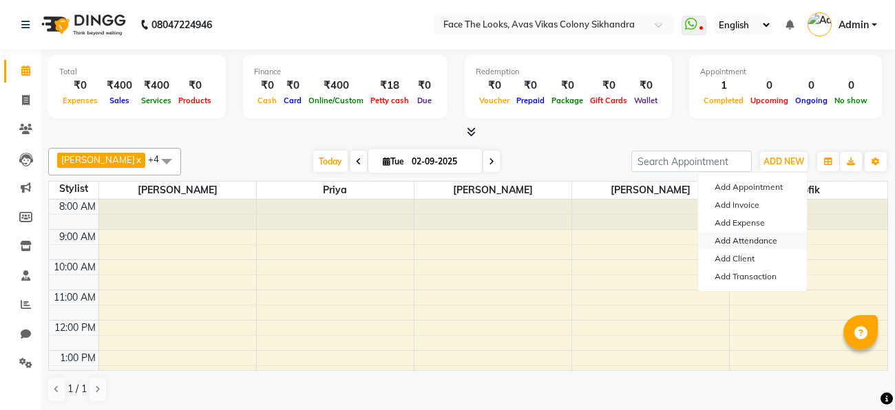
click at [776, 236] on link "Add Attendance" at bounding box center [752, 241] width 109 height 18
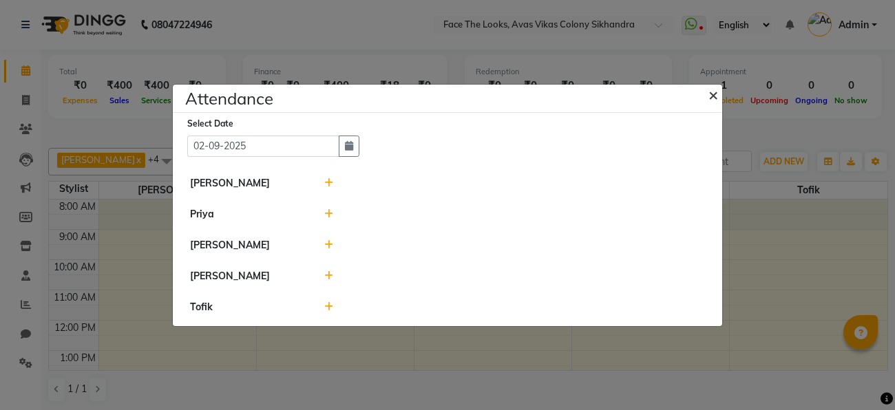
click at [710, 92] on span "×" at bounding box center [713, 94] width 10 height 21
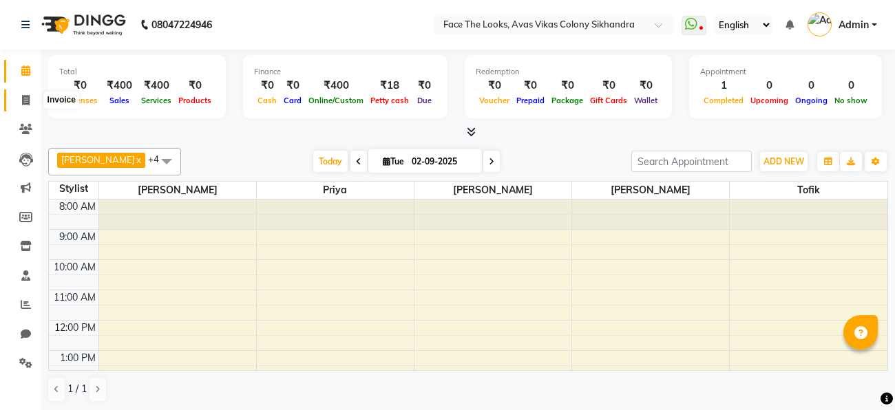
click at [23, 96] on icon at bounding box center [26, 100] width 8 height 10
select select "service"
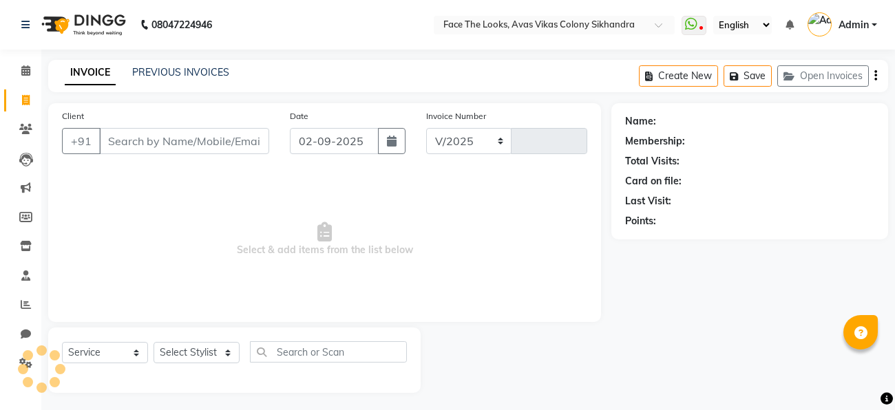
select select "8471"
type input "0192"
click at [134, 81] on div "INVOICE PREVIOUS INVOICES Create New Save Open Invoices" at bounding box center [468, 76] width 840 height 32
click at [177, 85] on div "INVOICE PREVIOUS INVOICES Create New Save Open Invoices" at bounding box center [468, 76] width 840 height 32
click at [182, 77] on link "PREVIOUS INVOICES" at bounding box center [180, 72] width 97 height 12
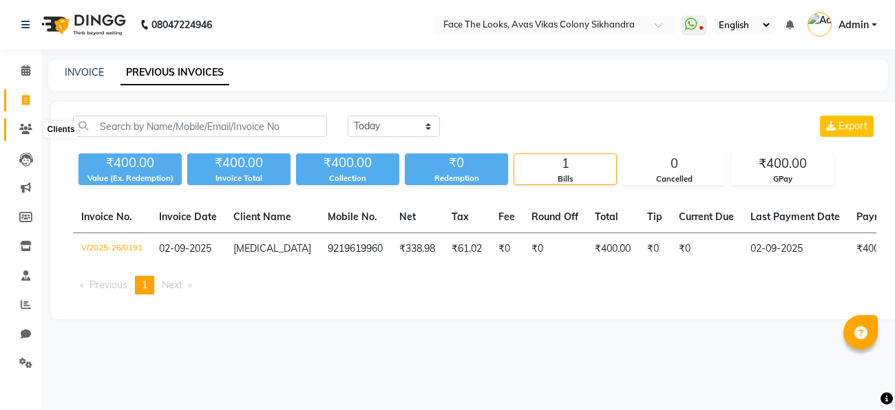
click at [21, 123] on span at bounding box center [26, 130] width 24 height 16
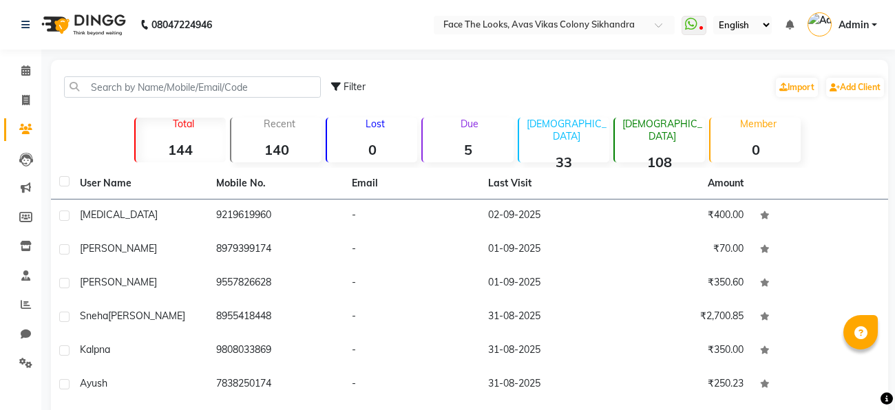
click at [17, 88] on li "Invoice" at bounding box center [20, 101] width 41 height 30
click at [13, 92] on link "Invoice" at bounding box center [20, 100] width 33 height 23
select select "service"
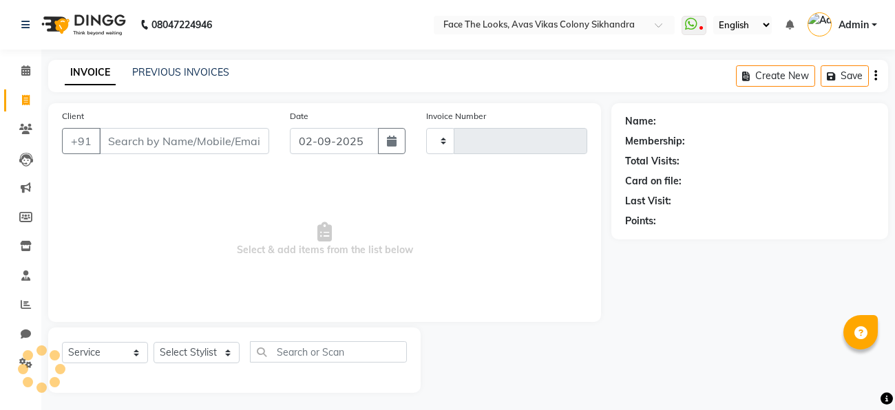
scroll to position [3, 0]
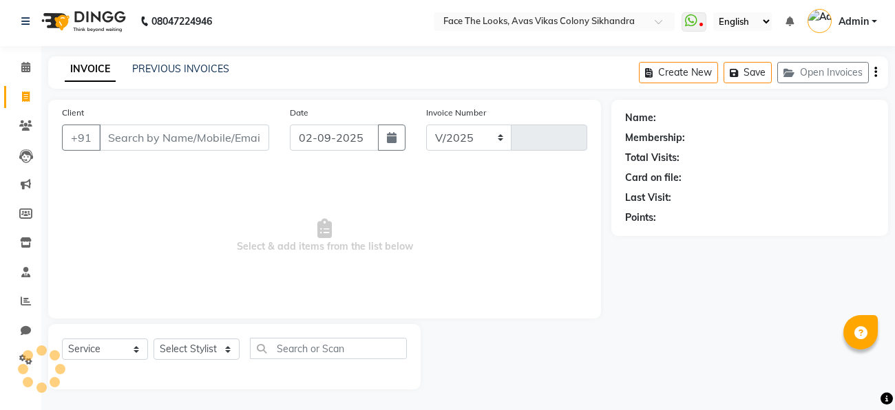
select select "8471"
type input "0192"
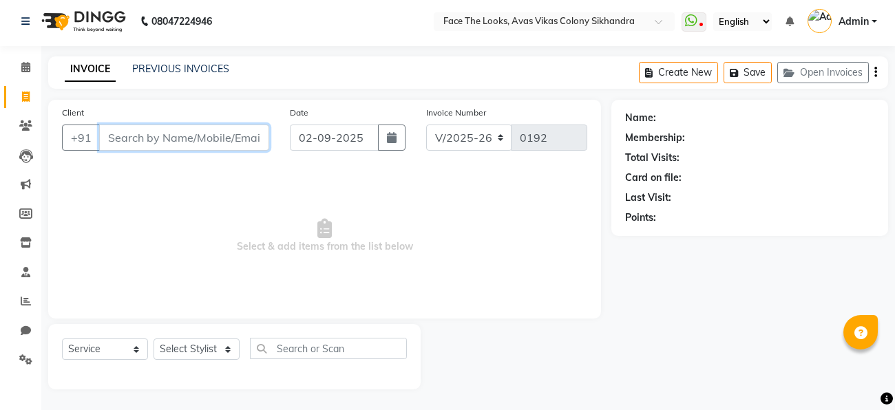
click at [237, 138] on input "Client" at bounding box center [184, 138] width 170 height 26
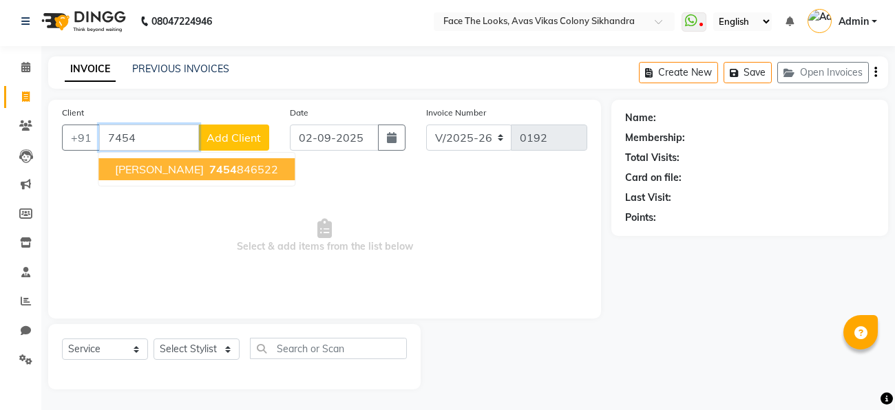
click at [209, 163] on ngb-highlight "7454 846522" at bounding box center [242, 169] width 72 height 14
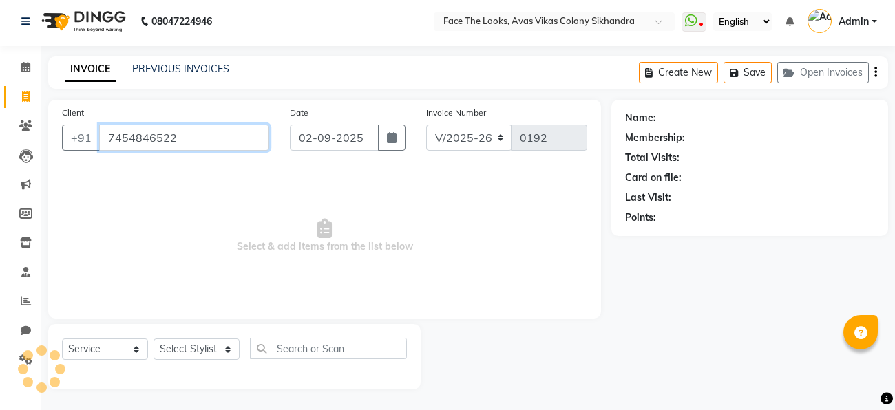
type input "7454846522"
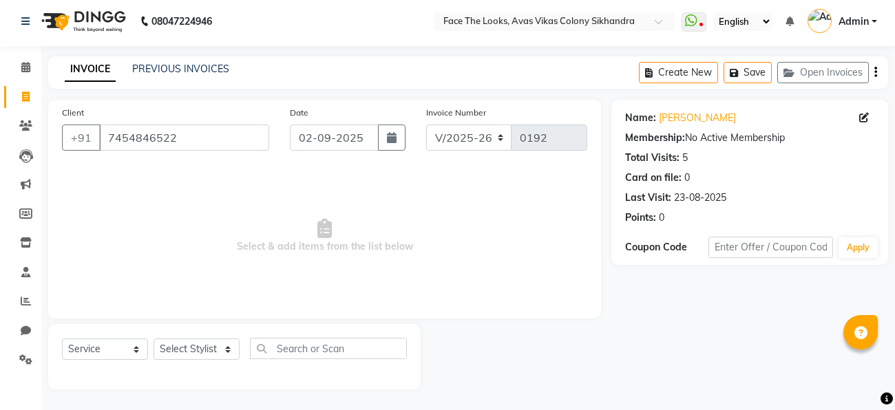
click at [206, 336] on div "Select Service Product Membership Package Voucher Prepaid Gift Card Select Styl…" at bounding box center [234, 356] width 372 height 65
click at [226, 350] on select "Select Stylist [PERSON_NAME] Priya [PERSON_NAME] [PERSON_NAME]" at bounding box center [196, 349] width 86 height 21
select select "82659"
click at [153, 339] on select "Select Stylist [PERSON_NAME] Priya [PERSON_NAME] [PERSON_NAME]" at bounding box center [196, 349] width 86 height 21
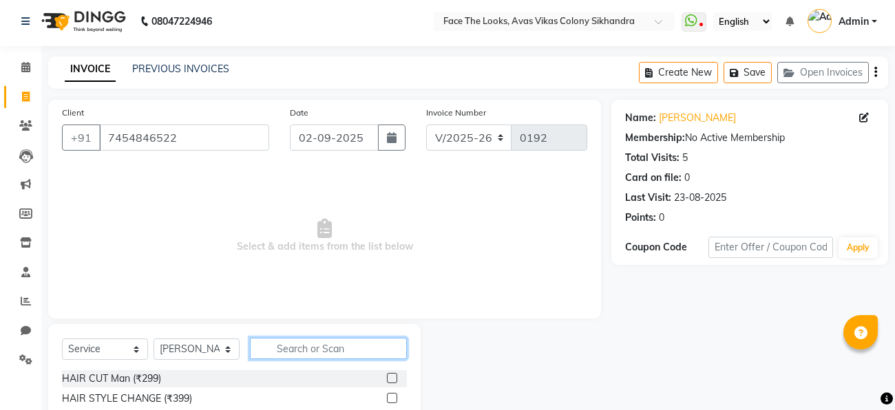
click at [276, 343] on input "text" at bounding box center [328, 348] width 157 height 21
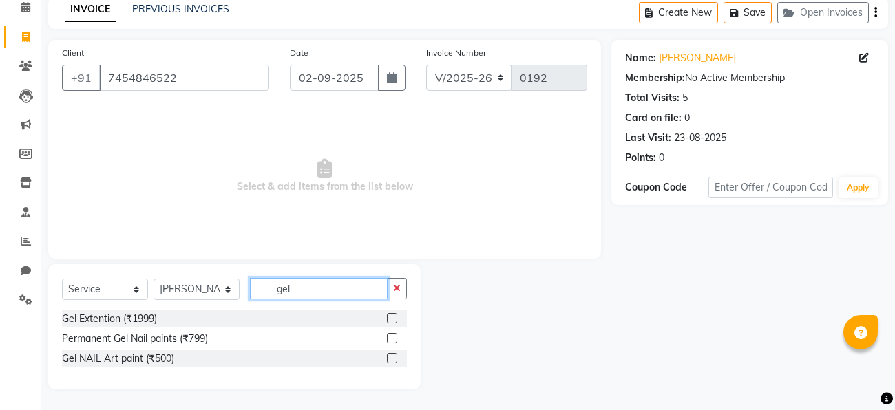
type input "gel"
click at [396, 359] on label at bounding box center [392, 358] width 10 height 10
click at [396, 359] on input "checkbox" at bounding box center [391, 358] width 9 height 9
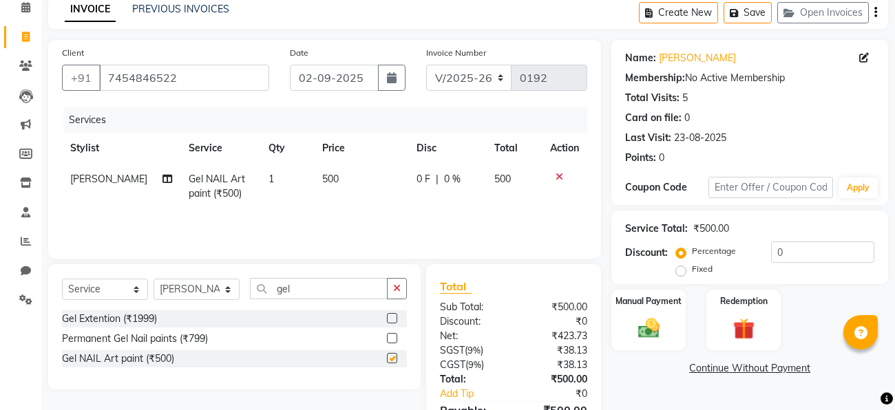
checkbox input "false"
click at [348, 295] on input "gel" at bounding box center [319, 288] width 138 height 21
type input "g"
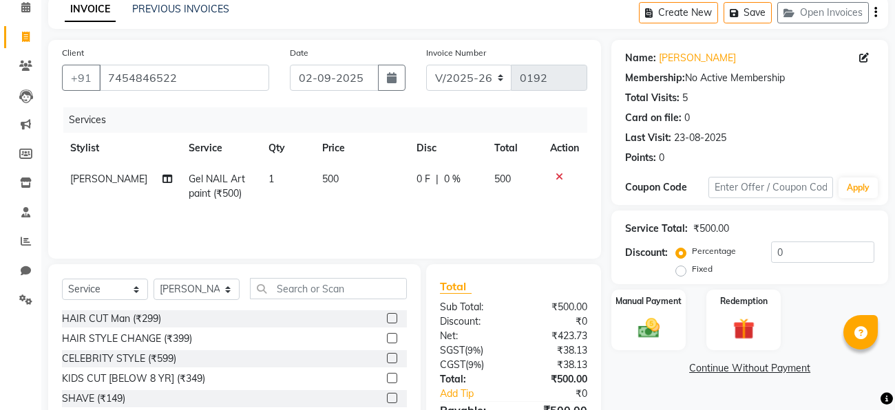
click at [221, 164] on td "Gel NAIL Art paint (₹500)" at bounding box center [220, 186] width 80 height 45
select select "82659"
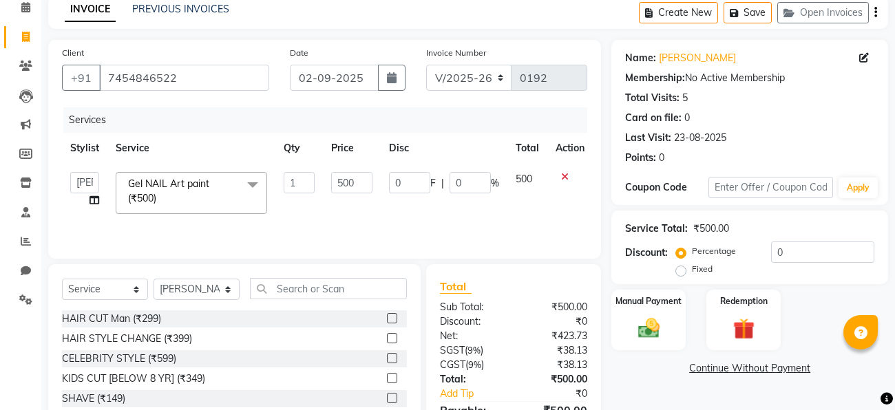
click at [257, 183] on span at bounding box center [253, 185] width 28 height 26
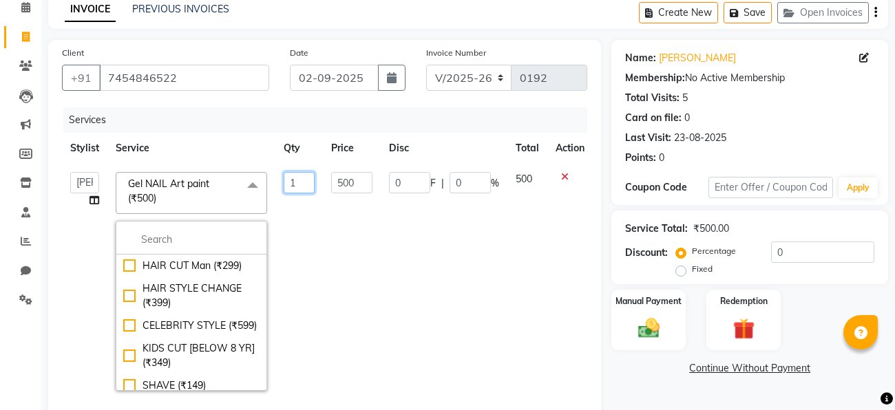
click at [305, 183] on input "1" at bounding box center [299, 182] width 31 height 21
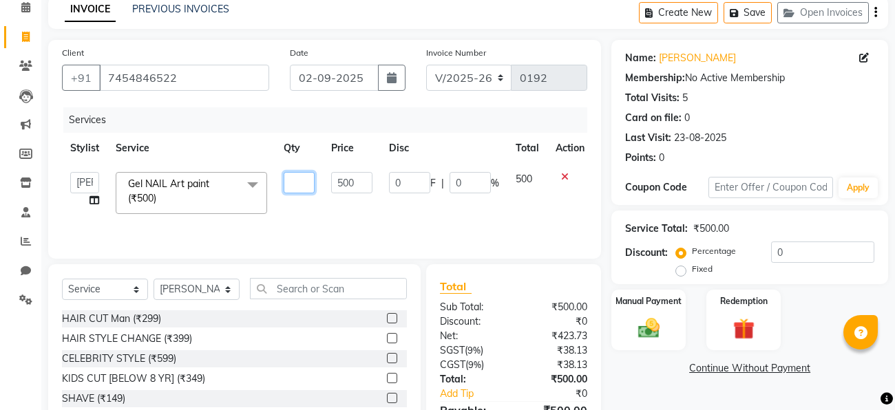
type input "2"
click at [409, 245] on div "Client [PHONE_NUMBER] Date [DATE] Invoice Number V/2025 V/[PHONE_NUMBER] Servic…" at bounding box center [324, 149] width 553 height 219
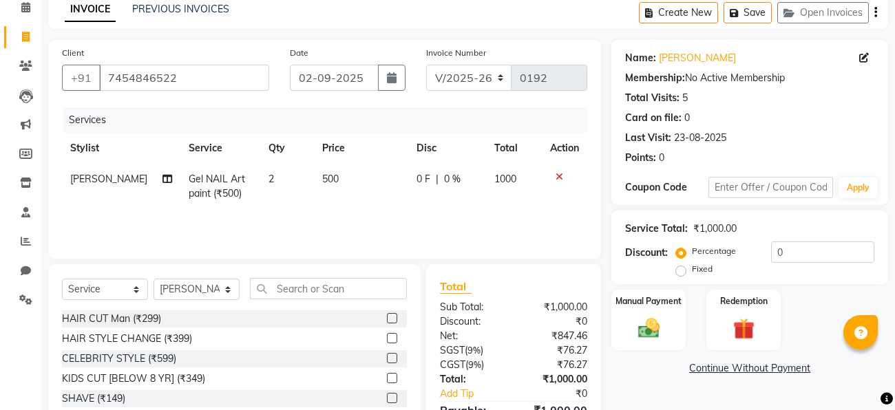
scroll to position [141, 0]
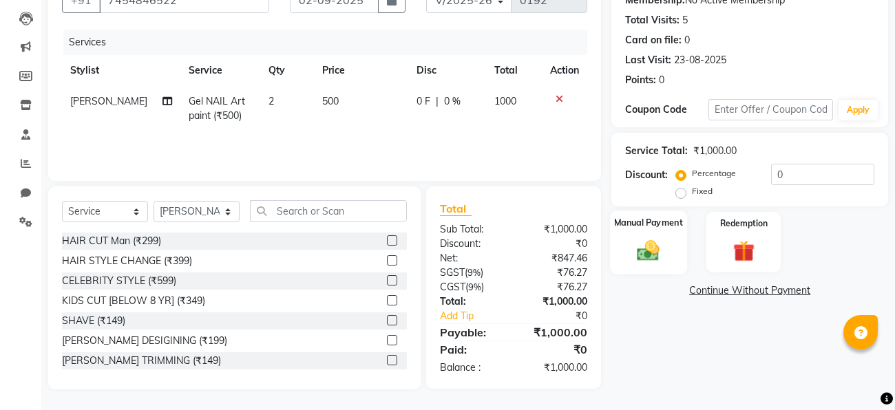
click at [666, 226] on label "Manual Payment" at bounding box center [648, 222] width 69 height 13
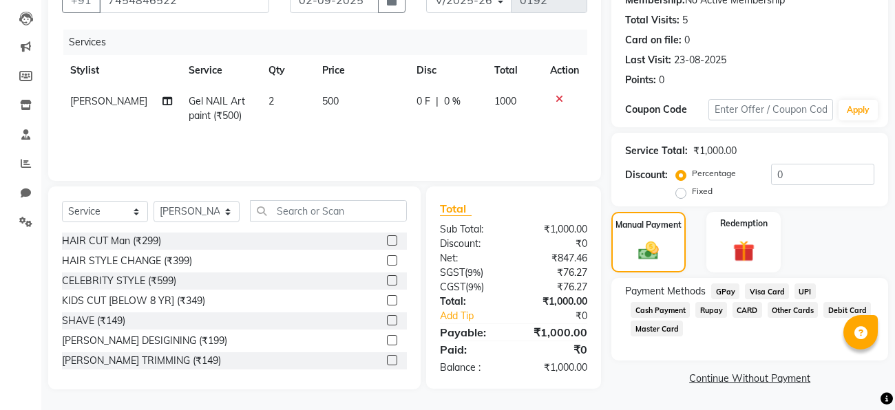
click at [725, 290] on span "GPay" at bounding box center [725, 292] width 28 height 16
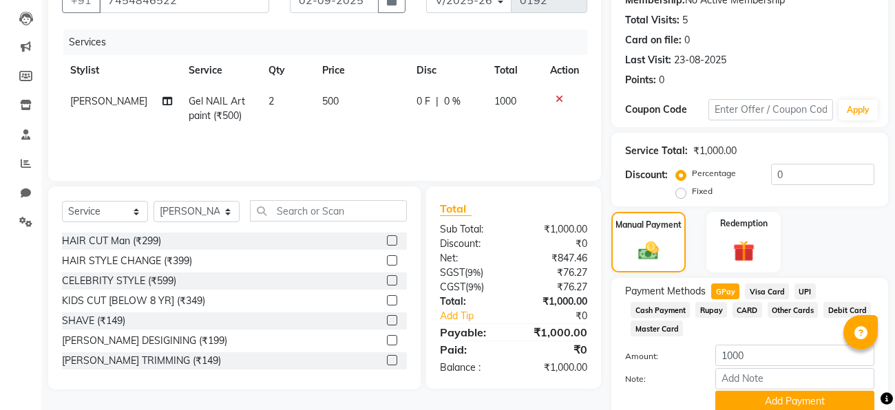
scroll to position [199, 0]
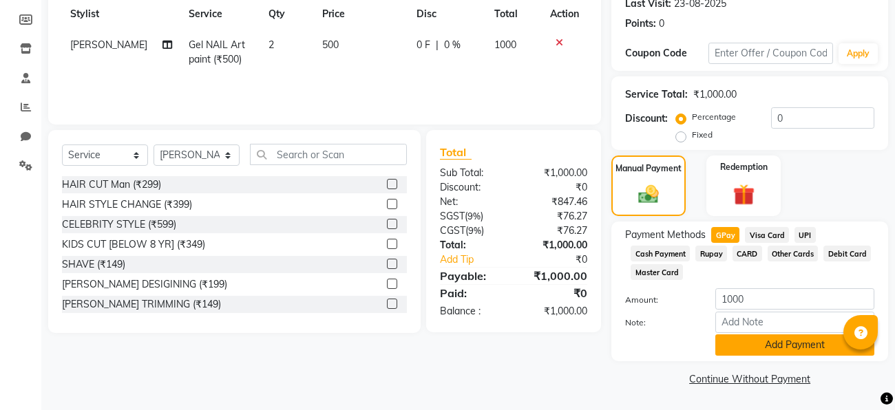
click at [778, 348] on button "Add Payment" at bounding box center [794, 344] width 159 height 21
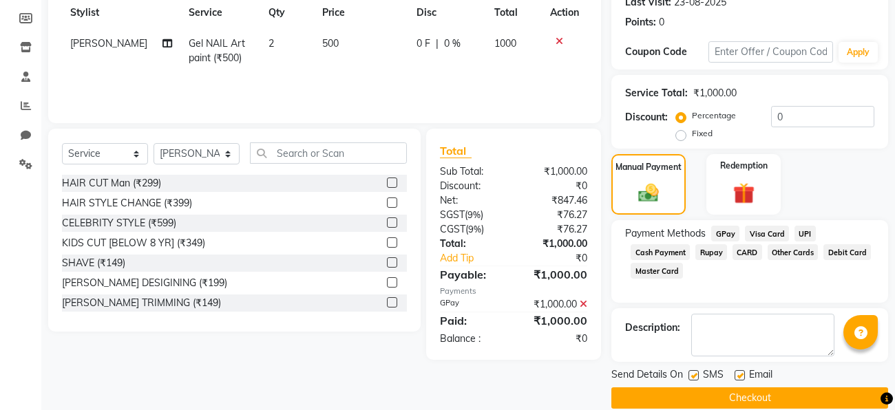
click at [767, 393] on button "Checkout" at bounding box center [749, 397] width 277 height 21
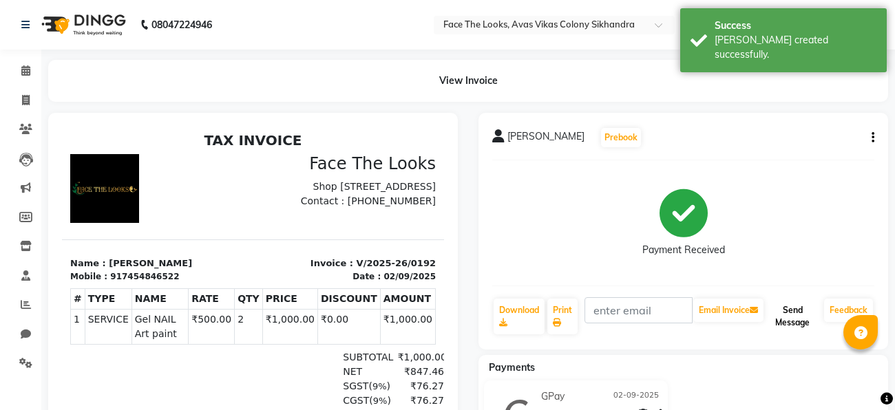
click at [789, 324] on button "Send Message" at bounding box center [792, 317] width 52 height 36
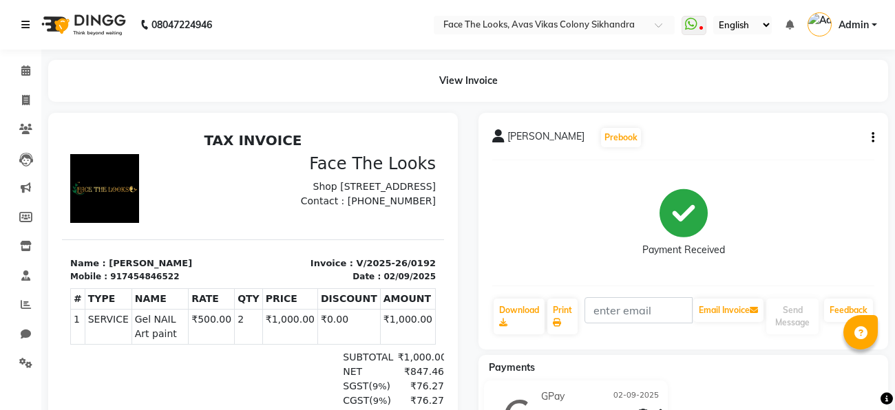
click at [24, 14] on link at bounding box center [28, 25] width 14 height 39
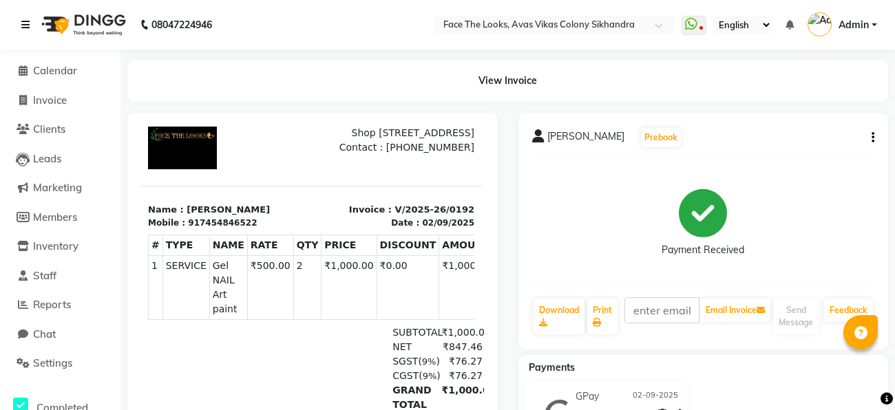
scroll to position [54, 2]
